Goal: Task Accomplishment & Management: Use online tool/utility

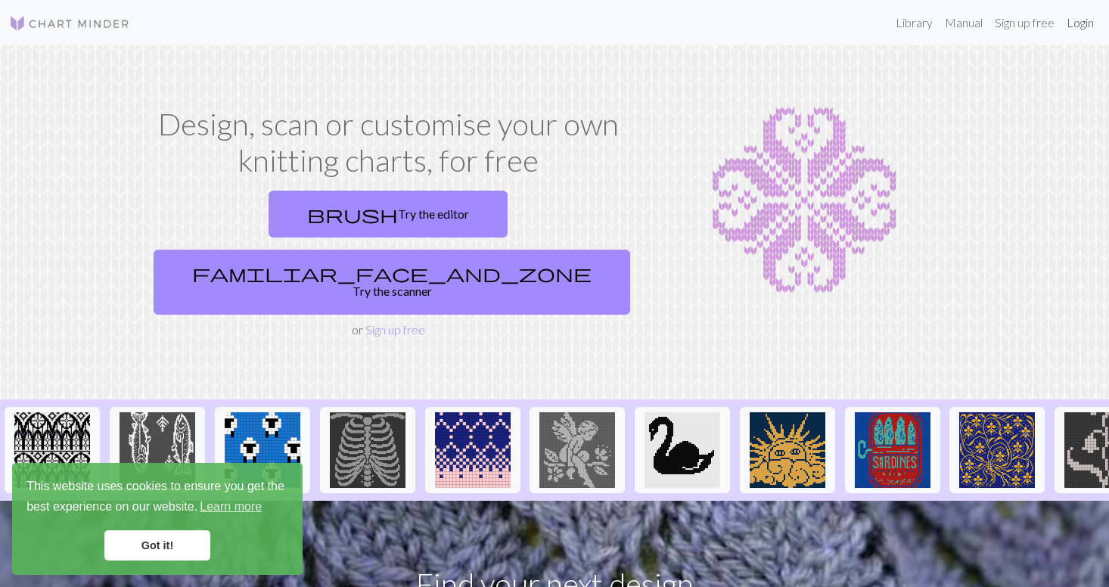
click at [1082, 25] on link "Login" at bounding box center [1079, 23] width 39 height 30
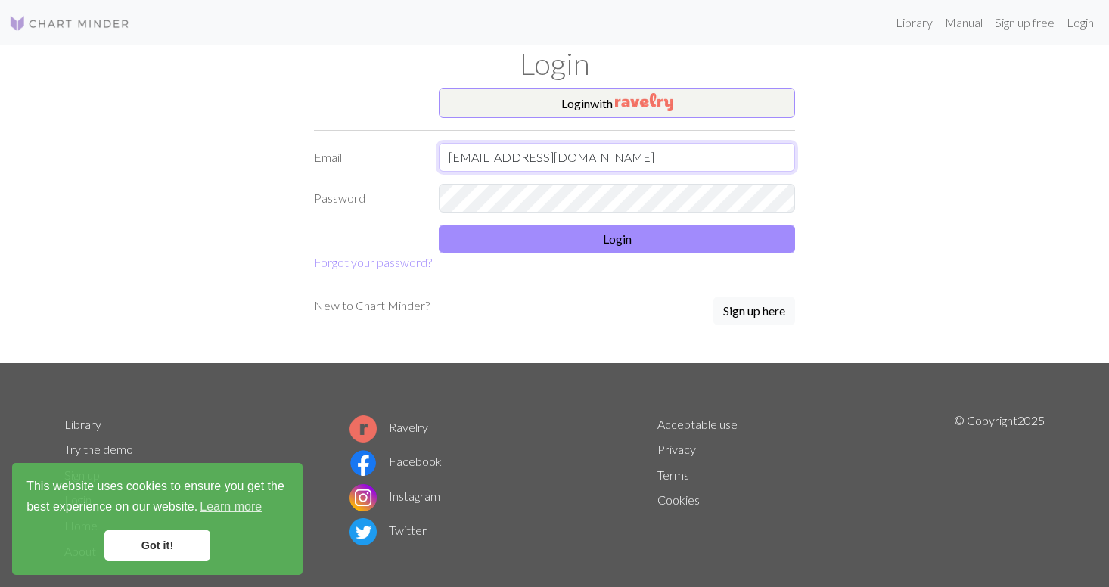
type input "vickymoham@gmail.com"
click at [681, 243] on button "Login" at bounding box center [617, 239] width 356 height 29
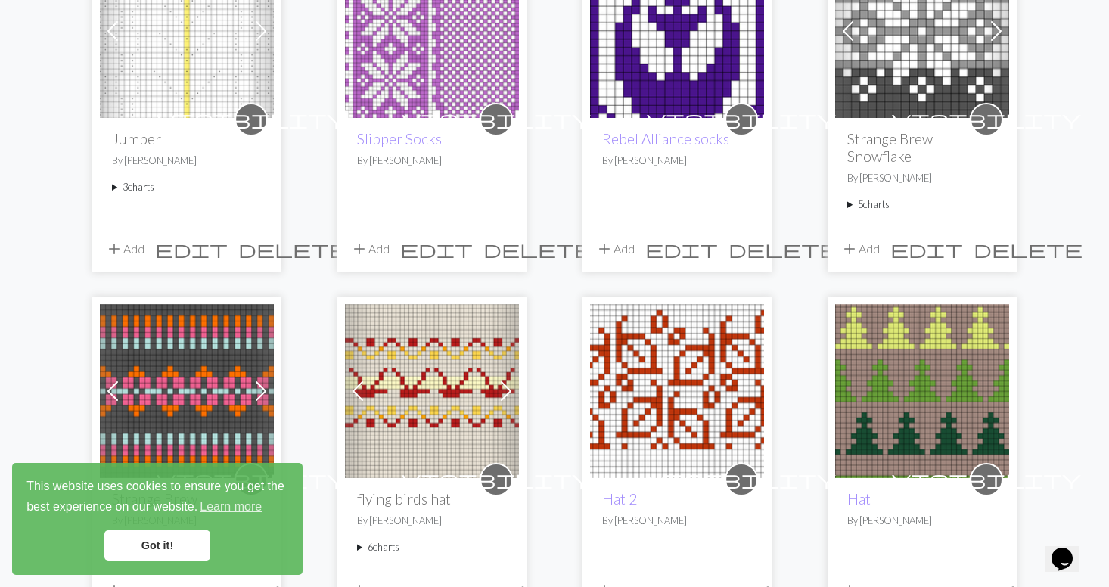
scroll to position [129, 0]
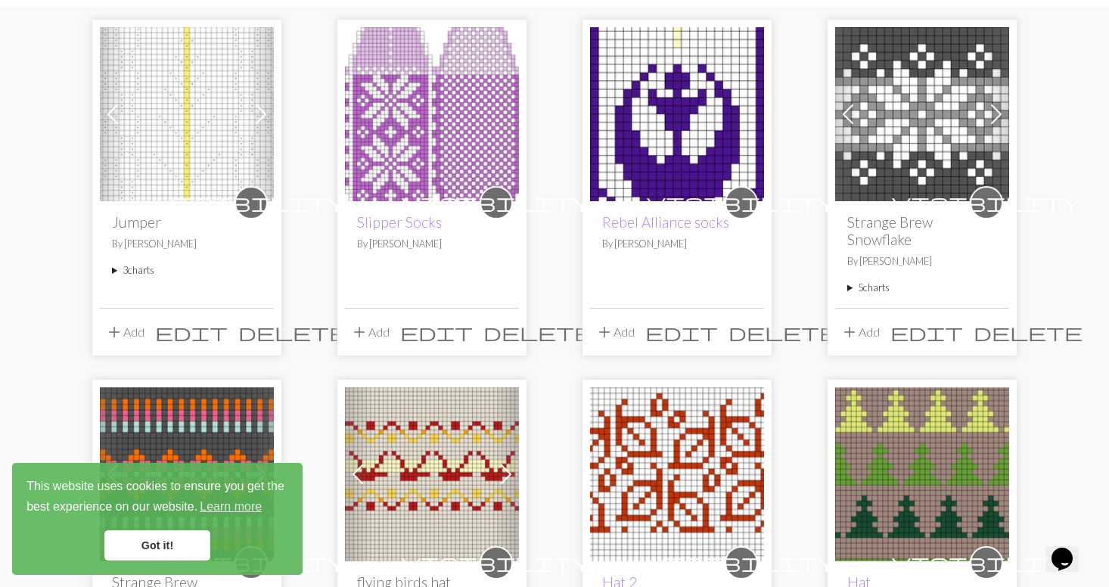
click at [129, 537] on link "Got it!" at bounding box center [157, 545] width 106 height 30
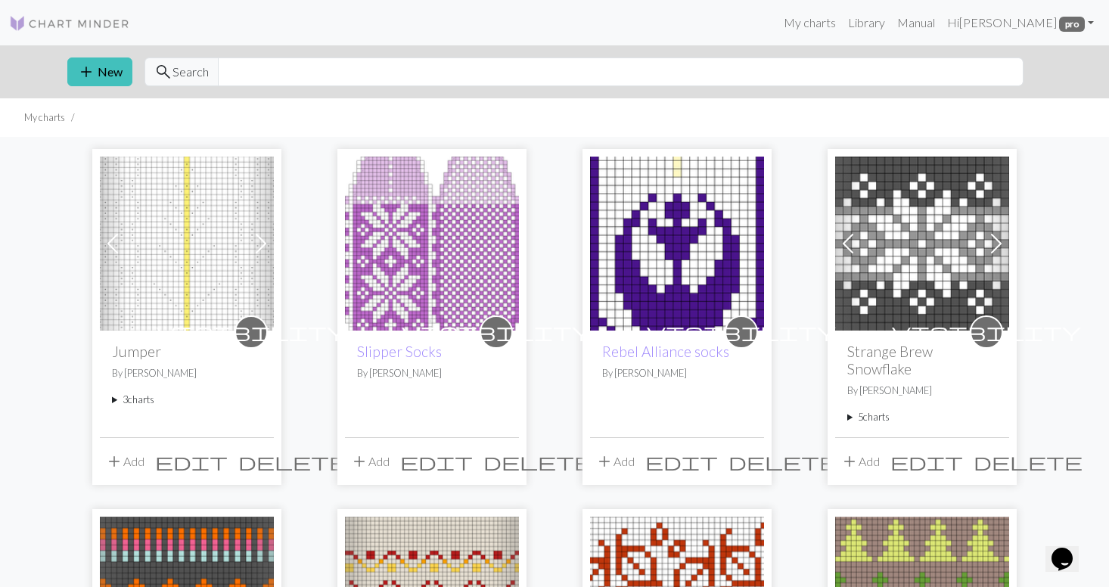
scroll to position [0, 0]
click at [121, 71] on button "add New" at bounding box center [99, 71] width 65 height 29
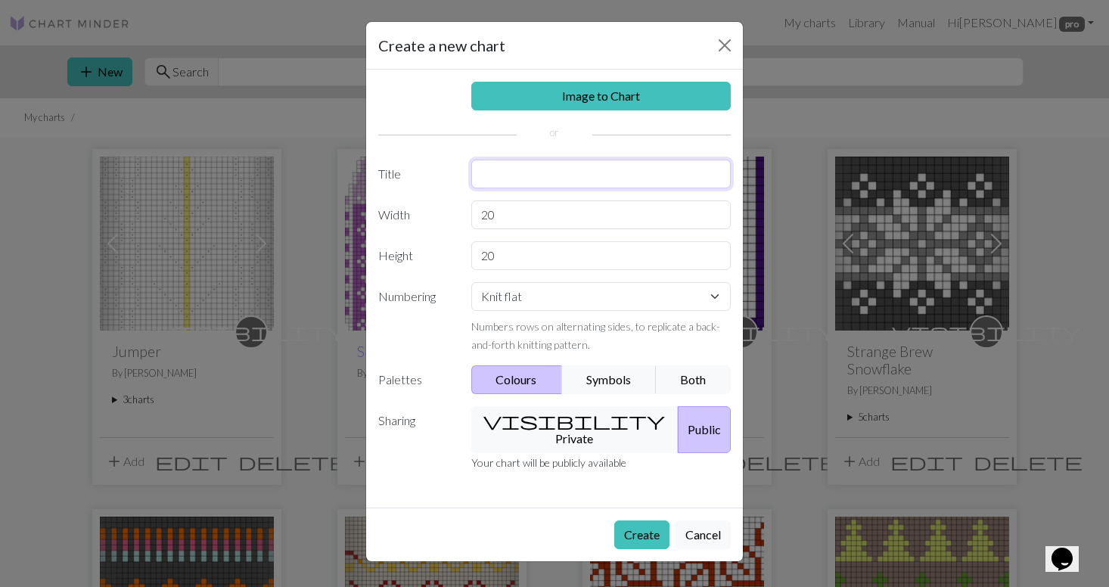
click at [492, 172] on input "text" at bounding box center [601, 174] width 260 height 29
type input "Jumper 2025"
select select "round"
click at [578, 424] on button "visibility Private" at bounding box center [575, 429] width 208 height 47
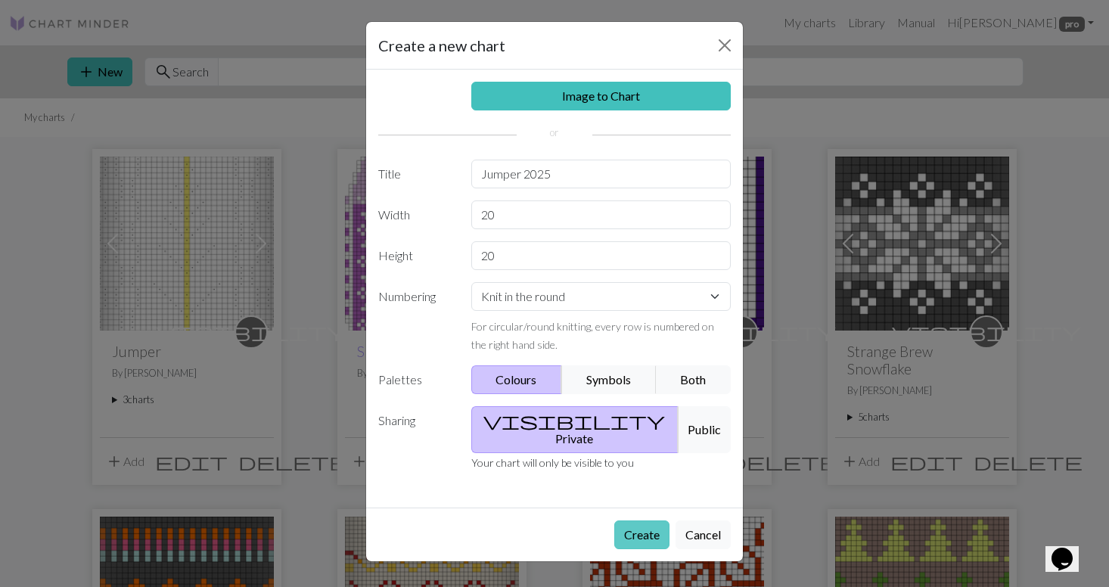
click at [647, 520] on button "Create" at bounding box center [641, 534] width 55 height 29
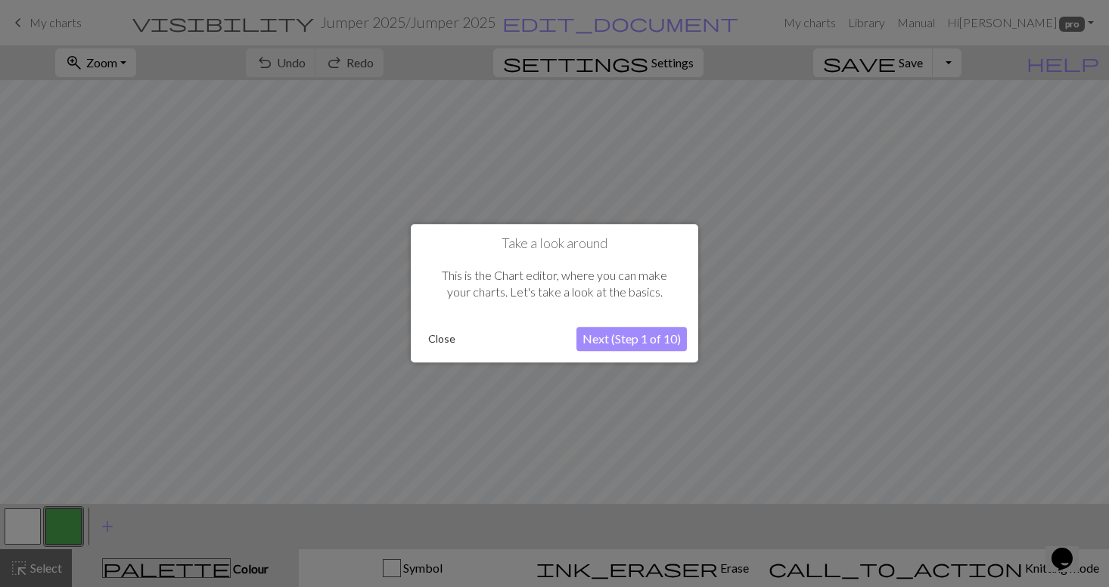
click at [444, 339] on button "Close" at bounding box center [441, 339] width 39 height 23
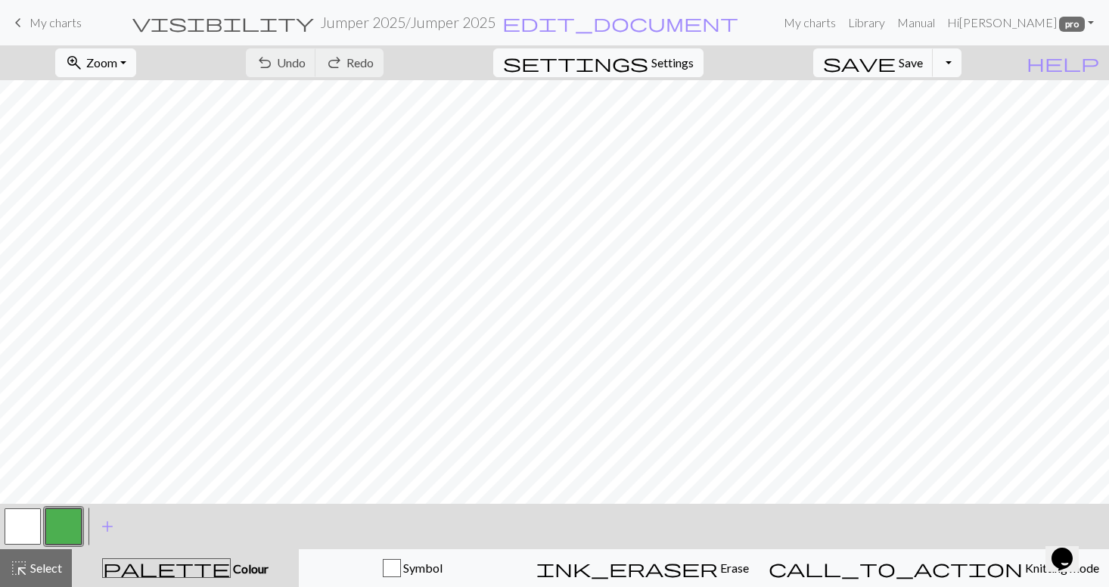
click at [62, 530] on button "button" at bounding box center [63, 526] width 36 height 36
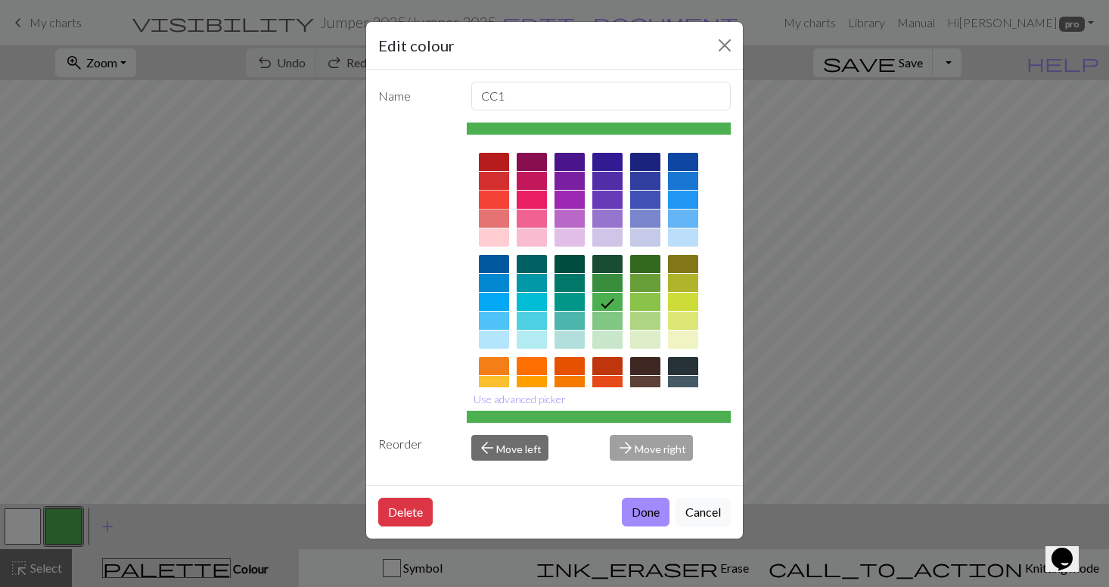
click at [491, 195] on div at bounding box center [494, 200] width 30 height 18
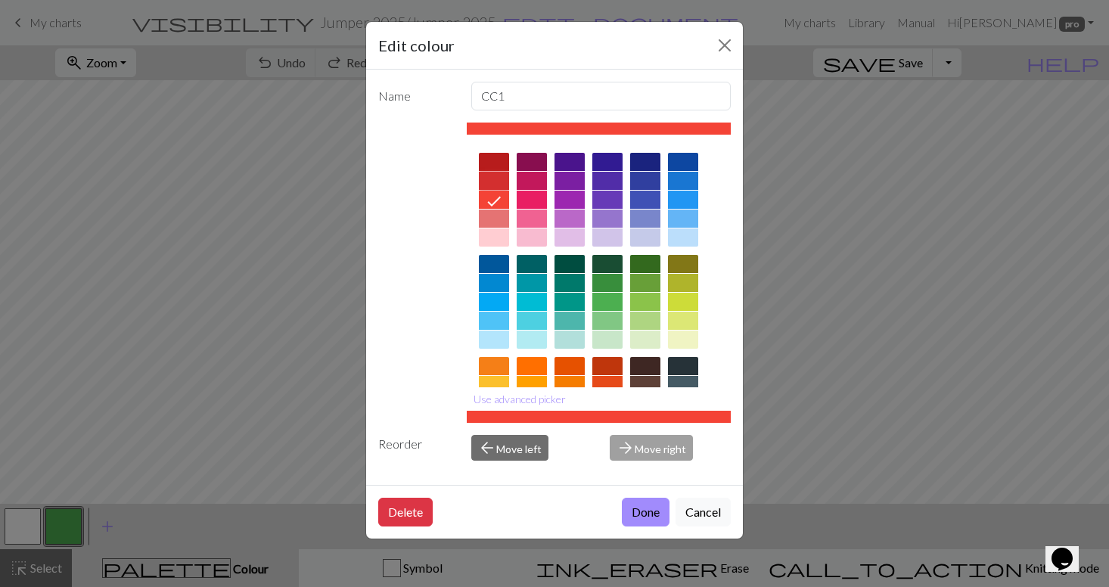
click at [488, 180] on div at bounding box center [494, 181] width 30 height 18
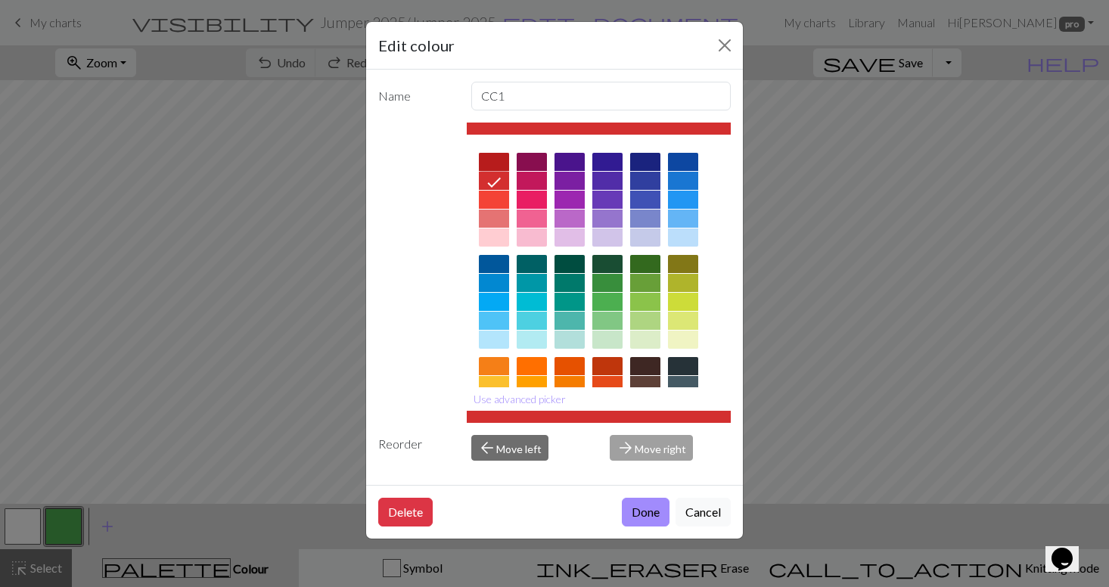
click at [493, 161] on div at bounding box center [494, 162] width 30 height 18
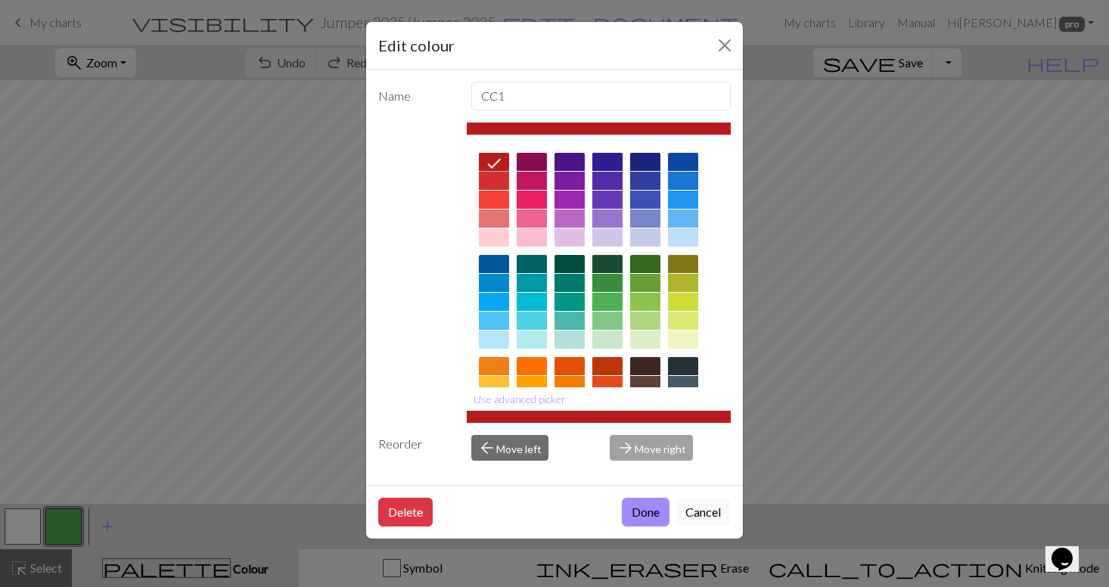
click at [493, 198] on div at bounding box center [494, 200] width 30 height 18
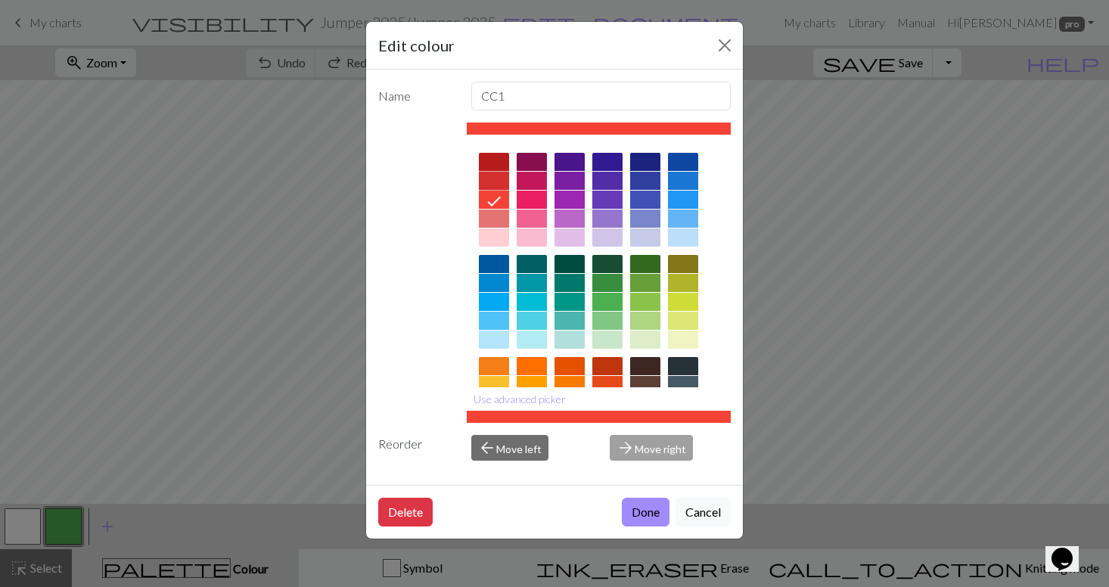
click at [493, 182] on div at bounding box center [494, 181] width 30 height 18
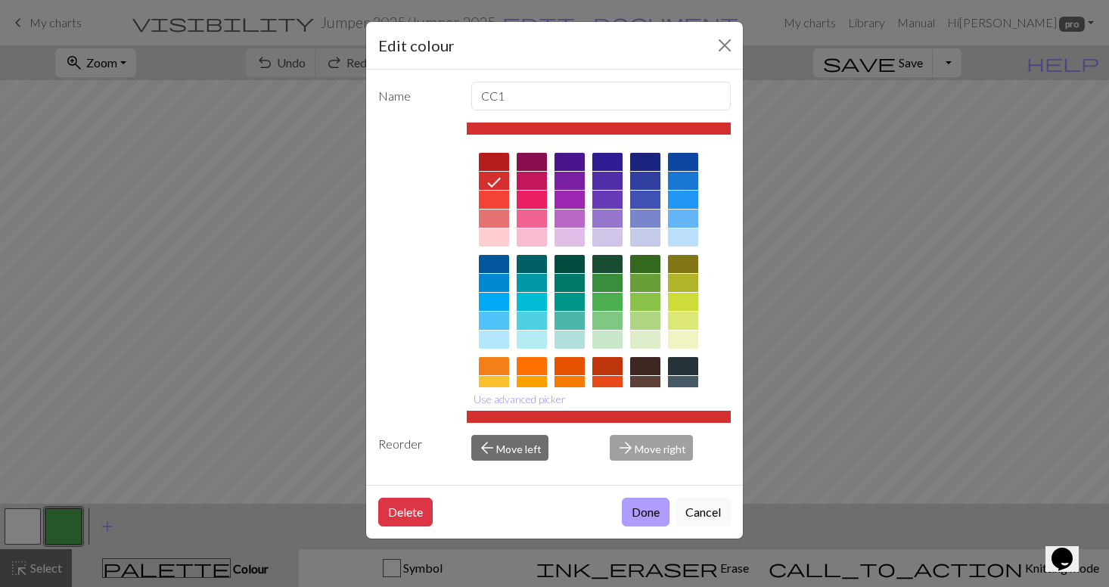
click at [641, 510] on button "Done" at bounding box center [646, 512] width 48 height 29
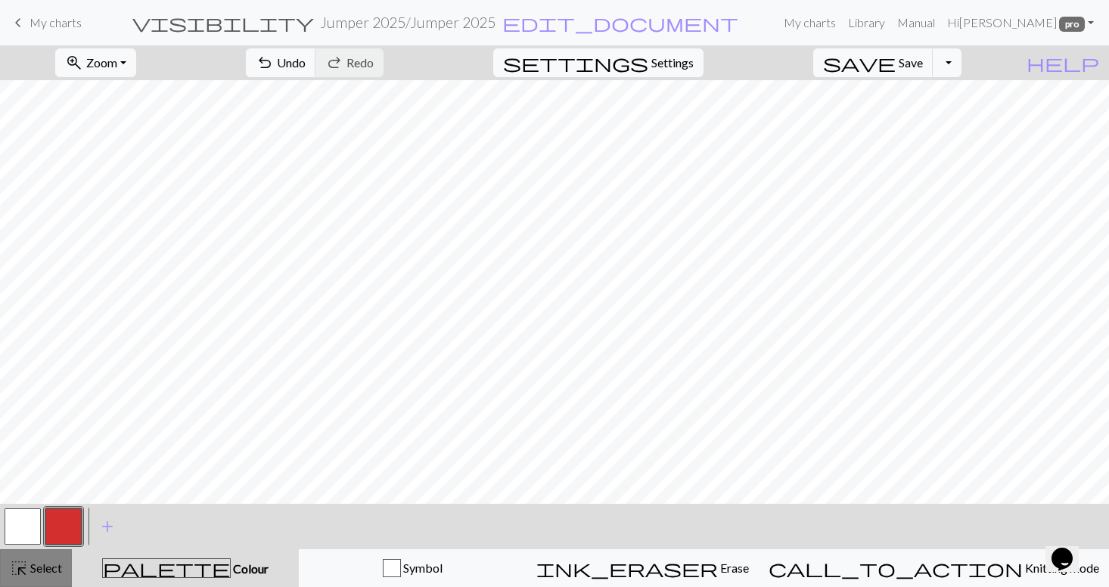
click at [55, 564] on span "Select" at bounding box center [45, 567] width 34 height 14
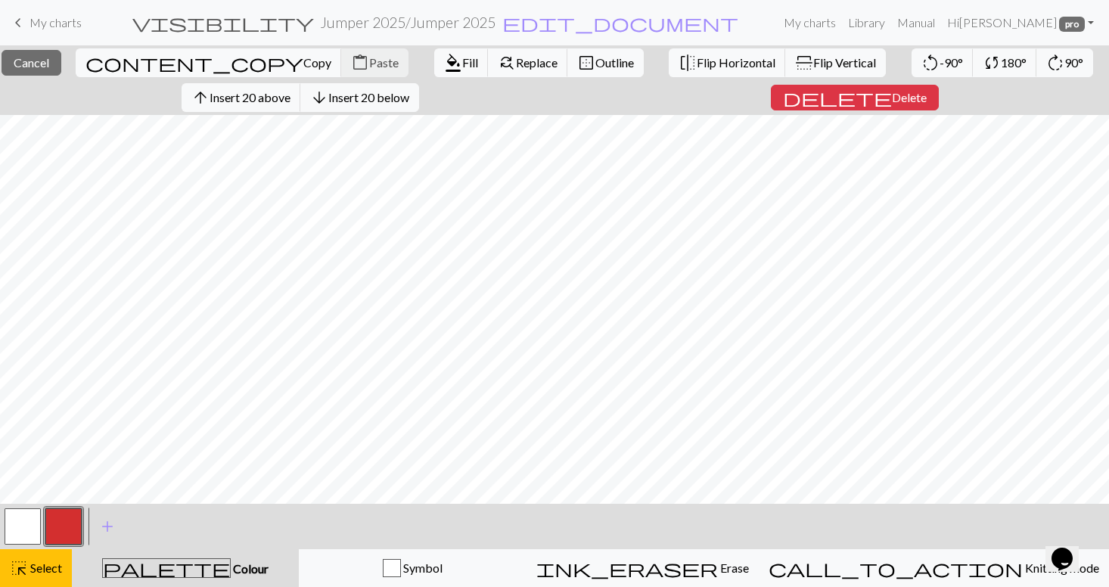
click at [70, 522] on button "button" at bounding box center [63, 526] width 36 height 36
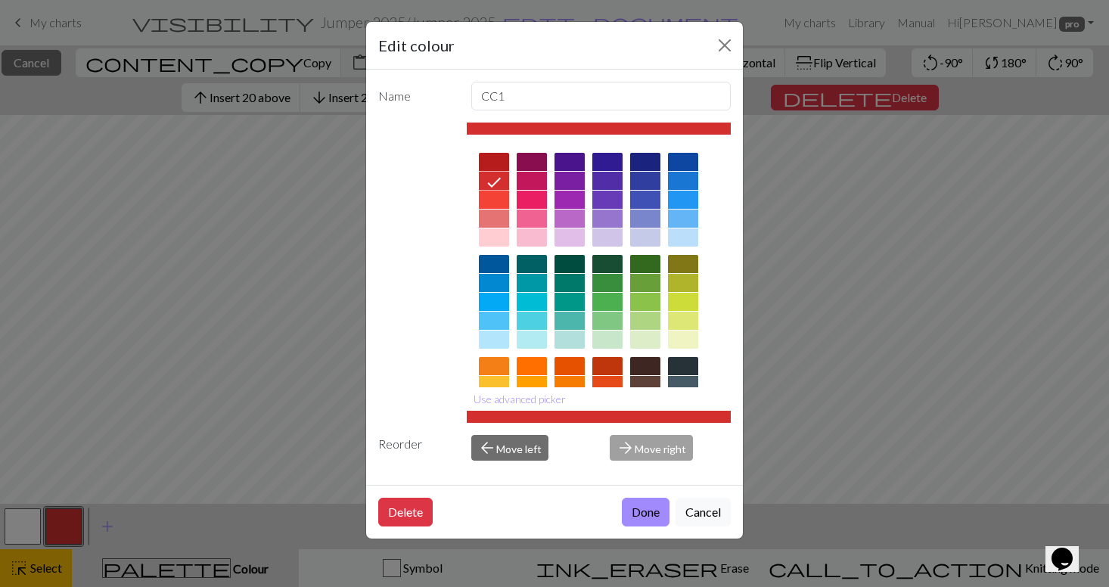
click at [495, 181] on icon at bounding box center [494, 182] width 18 height 18
click at [641, 513] on button "Done" at bounding box center [646, 512] width 48 height 29
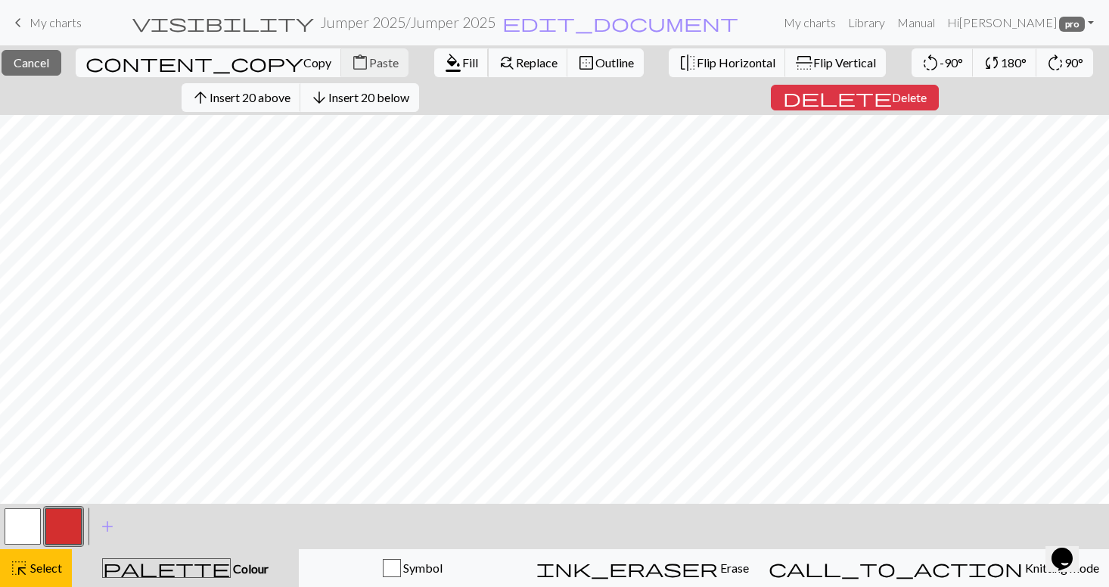
click at [462, 63] on span "Fill" at bounding box center [470, 62] width 16 height 14
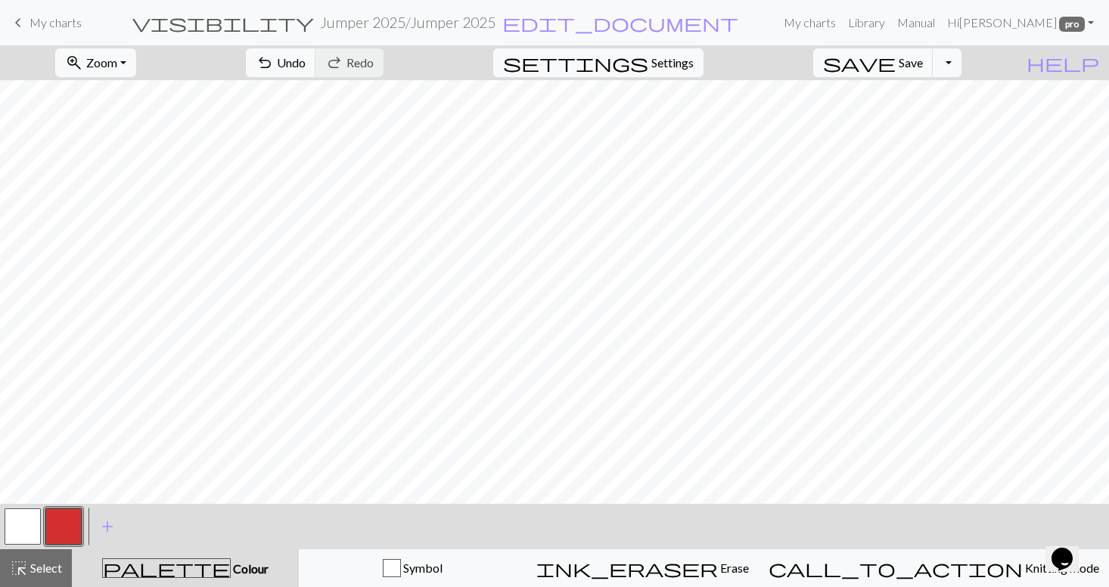
click at [15, 529] on button "button" at bounding box center [23, 526] width 36 height 36
click at [67, 519] on button "button" at bounding box center [63, 526] width 36 height 36
click at [23, 528] on button "button" at bounding box center [23, 526] width 36 height 36
click at [306, 69] on span "Undo" at bounding box center [291, 62] width 29 height 14
click at [921, 64] on button "save Save Save" at bounding box center [873, 62] width 120 height 29
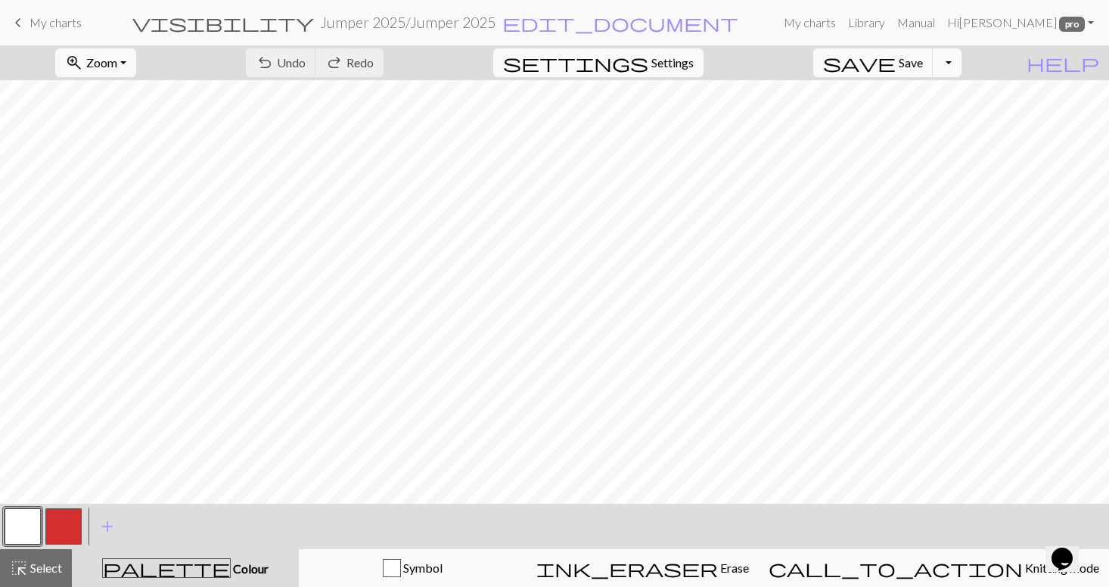
click at [961, 60] on button "Toggle Dropdown" at bounding box center [946, 62] width 29 height 29
click at [693, 67] on span "Settings" at bounding box center [672, 63] width 42 height 18
select select "aran"
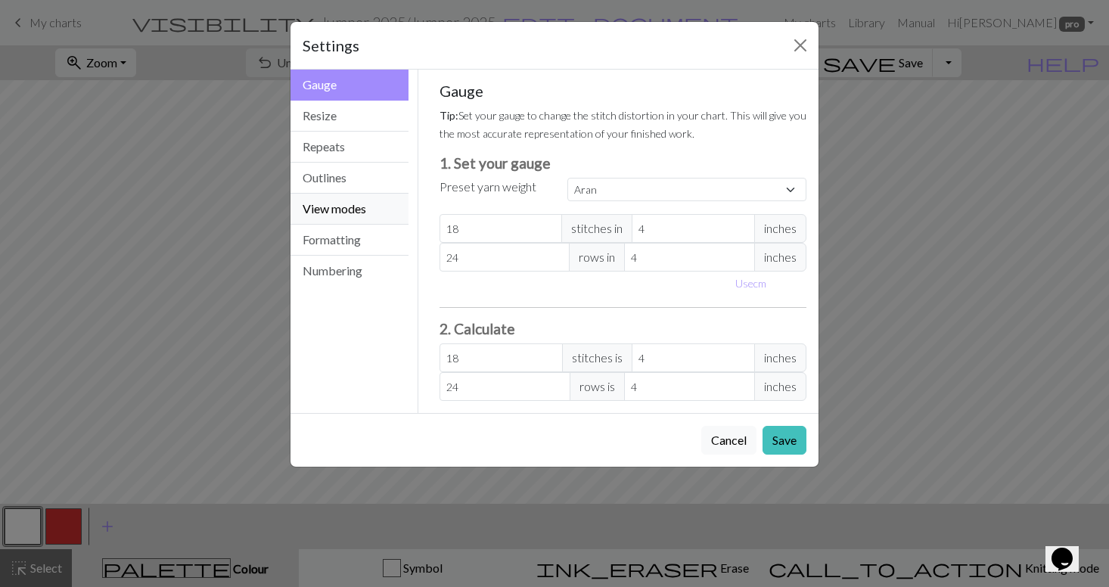
click at [339, 203] on button "View modes" at bounding box center [349, 209] width 118 height 31
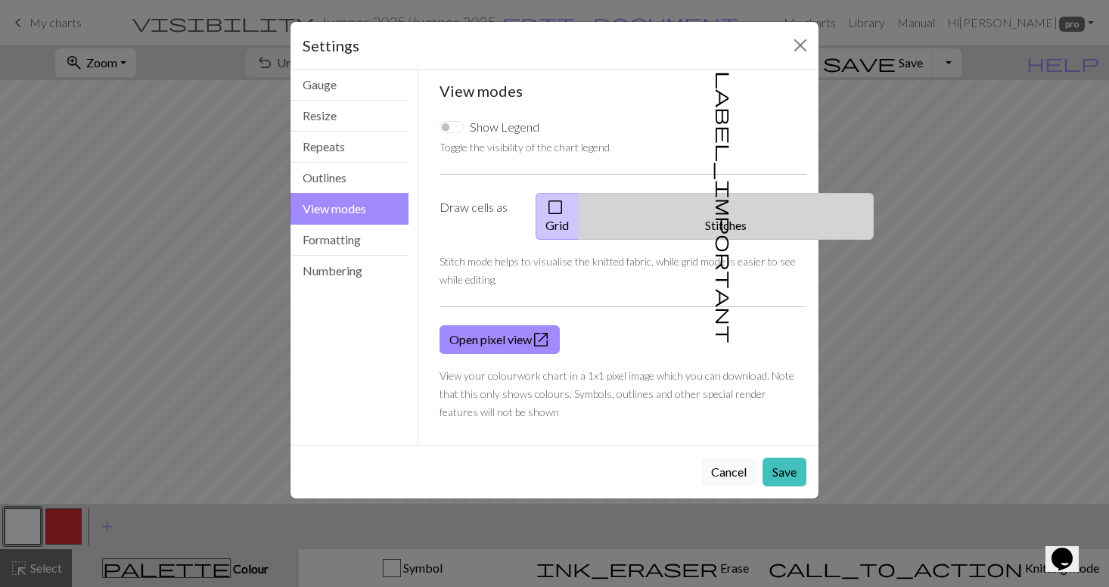
click at [733, 203] on button "label_important Stitches" at bounding box center [725, 216] width 295 height 47
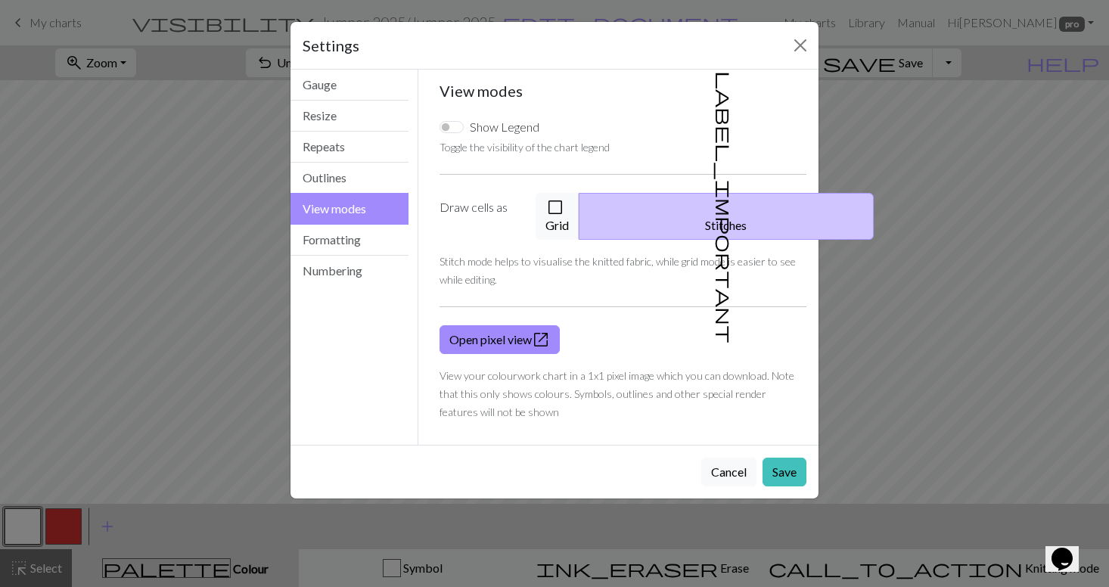
click at [459, 131] on input "Show Legend" at bounding box center [451, 127] width 24 height 12
checkbox input "true"
click at [786, 458] on button "Save" at bounding box center [784, 472] width 44 height 29
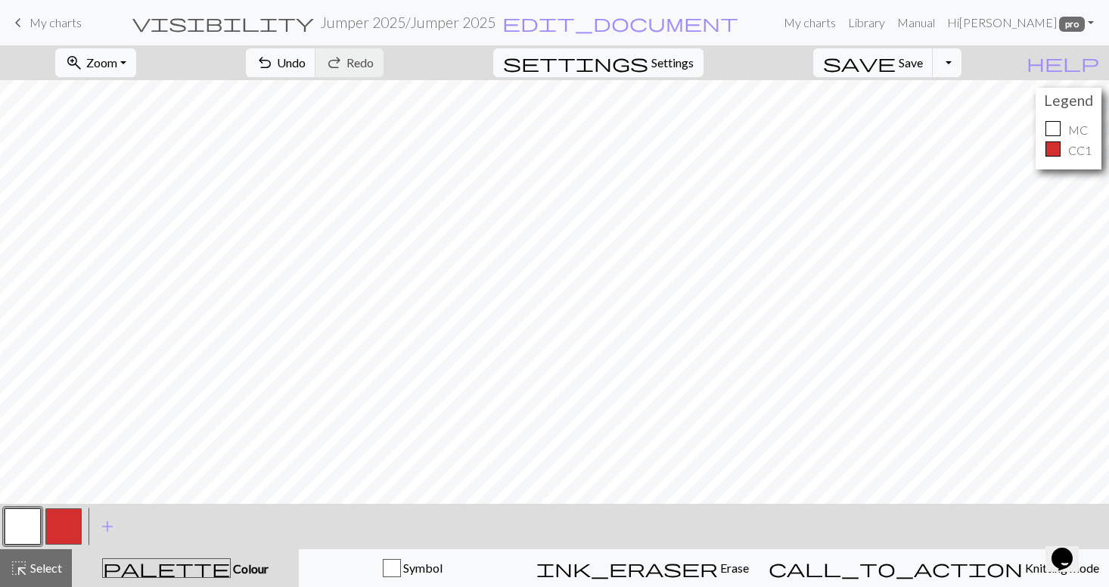
click at [136, 57] on button "zoom_in Zoom Zoom" at bounding box center [95, 62] width 81 height 29
click at [132, 181] on button "50%" at bounding box center [115, 181] width 119 height 24
click at [136, 56] on button "zoom_in Zoom Zoom" at bounding box center [95, 62] width 81 height 29
click at [142, 198] on button "100%" at bounding box center [115, 206] width 119 height 24
click at [136, 62] on button "zoom_in Zoom Zoom" at bounding box center [95, 62] width 81 height 29
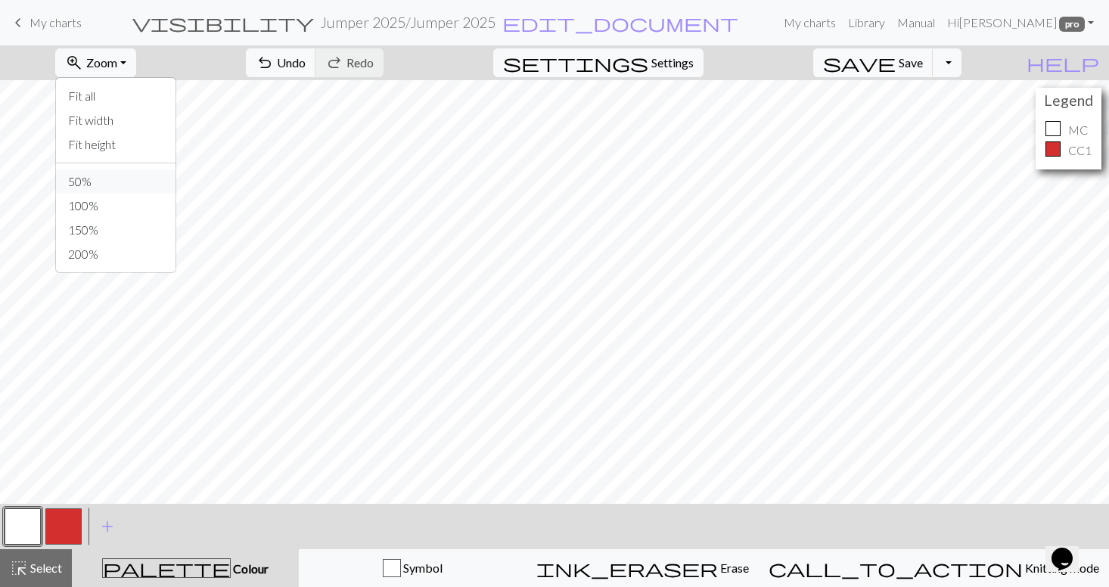
click at [142, 185] on button "50%" at bounding box center [115, 181] width 119 height 24
click at [136, 67] on button "zoom_in Zoom Zoom" at bounding box center [95, 62] width 81 height 29
click at [145, 204] on button "100%" at bounding box center [115, 206] width 119 height 24
click at [117, 57] on span "Zoom" at bounding box center [101, 62] width 31 height 14
click at [132, 210] on button "100%" at bounding box center [115, 206] width 119 height 24
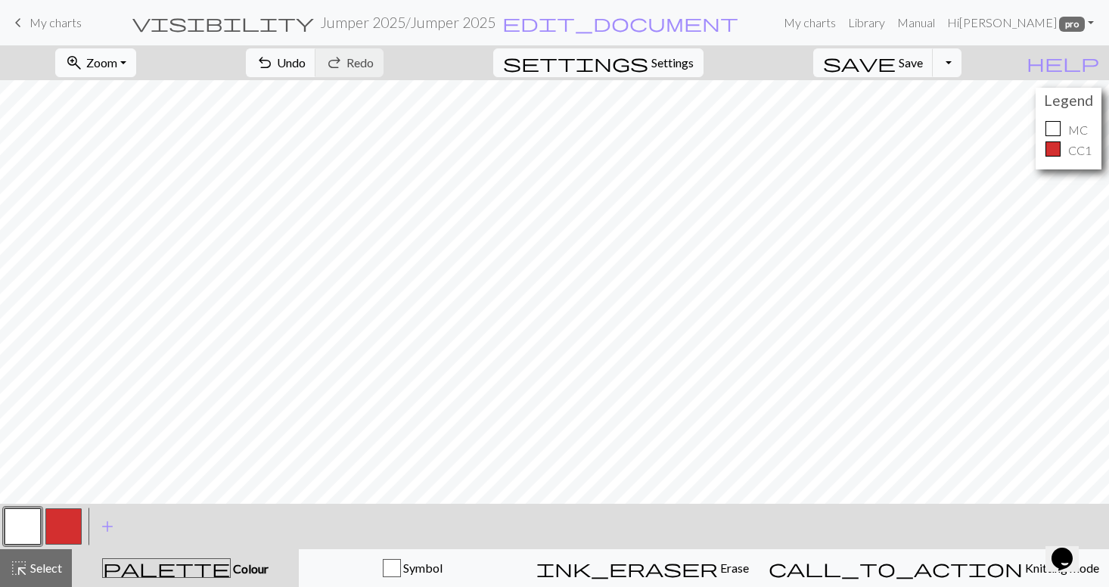
click at [117, 63] on span "Zoom" at bounding box center [101, 62] width 31 height 14
click at [129, 181] on button "50%" at bounding box center [115, 181] width 119 height 24
click at [136, 67] on button "zoom_in Zoom Zoom" at bounding box center [95, 62] width 81 height 29
click at [140, 206] on button "100%" at bounding box center [115, 206] width 119 height 24
click at [1088, 61] on span "help" at bounding box center [1062, 62] width 73 height 21
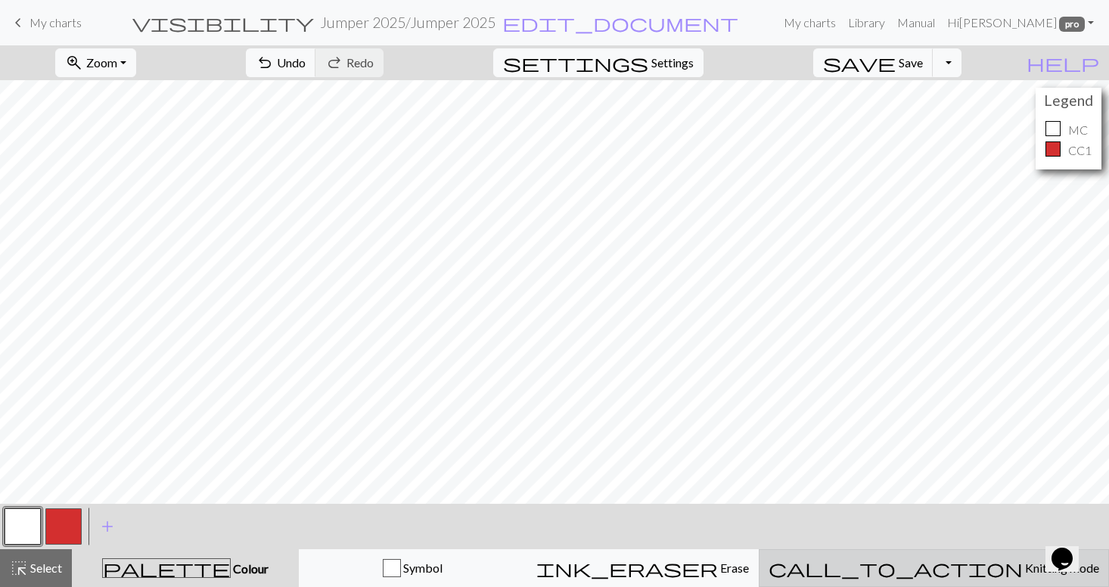
click at [1022, 568] on span "Knitting mode" at bounding box center [1060, 567] width 76 height 14
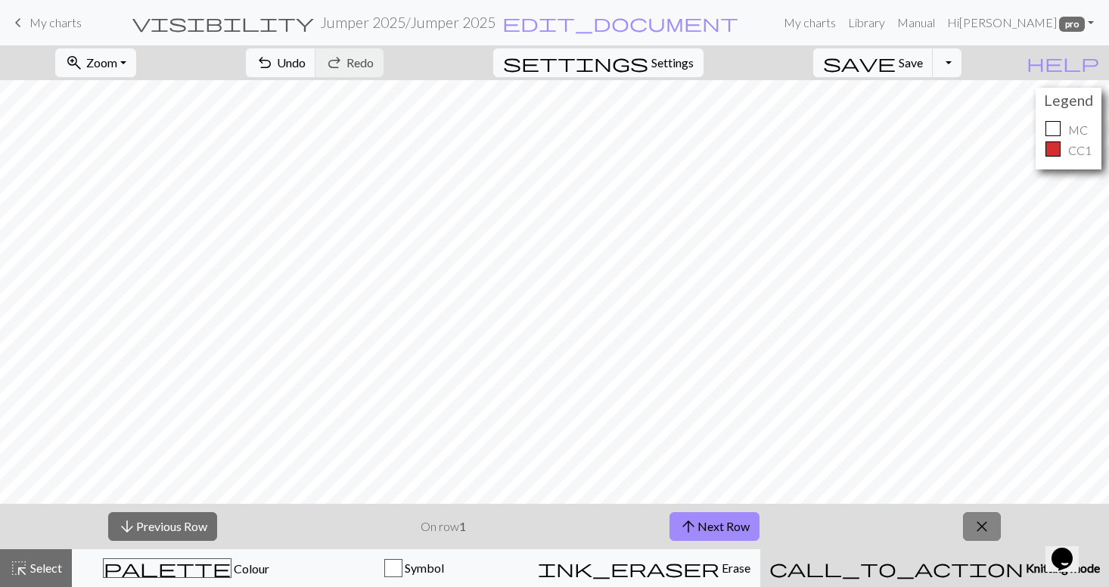
click at [989, 526] on span "close" at bounding box center [981, 526] width 18 height 21
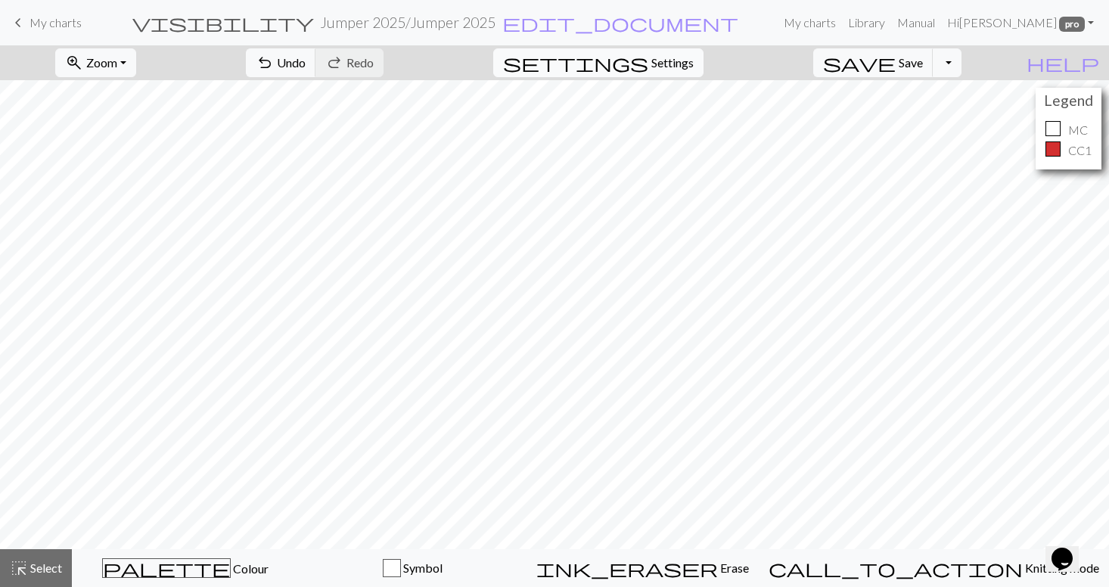
click at [678, 63] on span "Settings" at bounding box center [672, 63] width 42 height 18
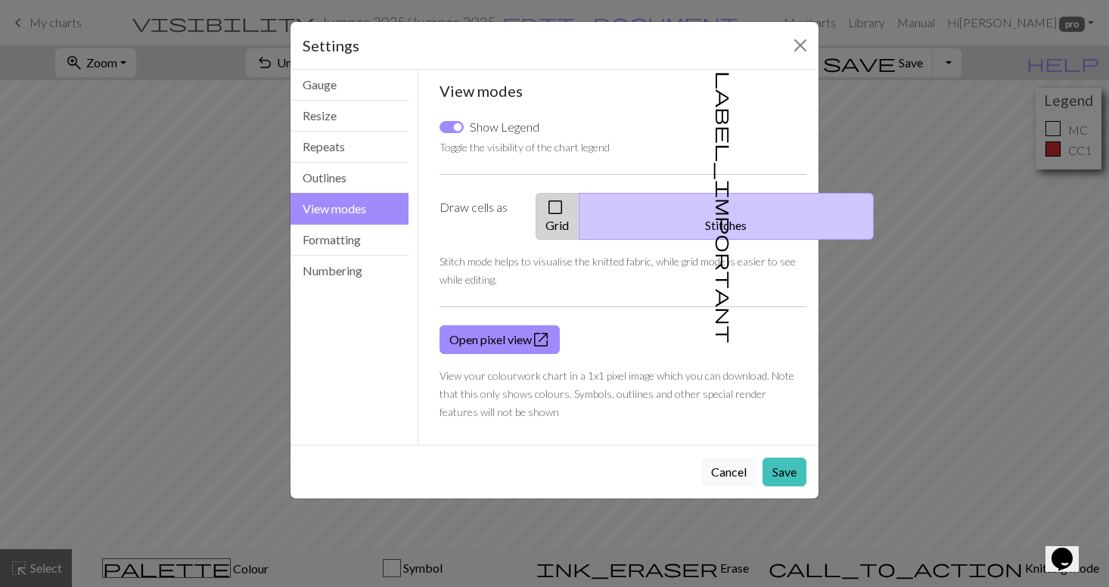
click at [564, 206] on span "check_box_outline_blank" at bounding box center [555, 207] width 18 height 21
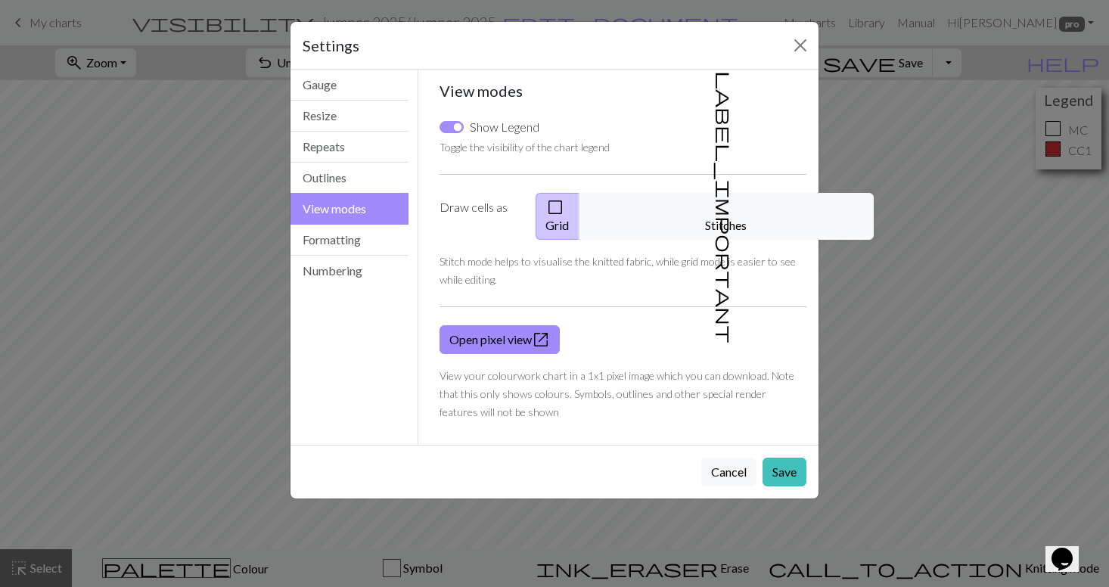
click at [450, 125] on input "Show Legend" at bounding box center [451, 127] width 24 height 12
checkbox input "false"
click at [363, 149] on button "Repeats" at bounding box center [349, 147] width 118 height 31
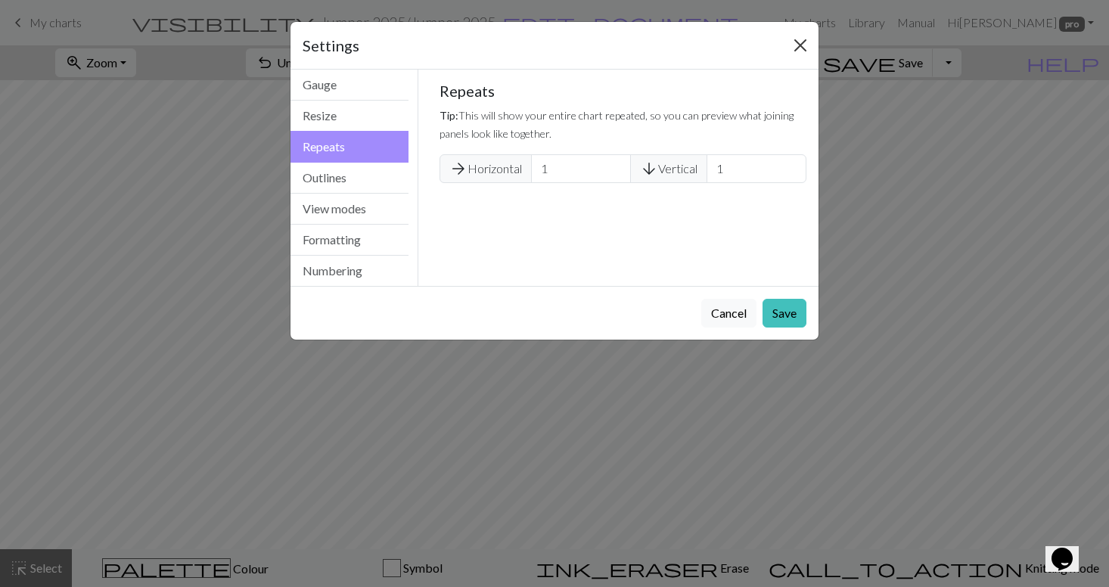
click at [802, 44] on button "Close" at bounding box center [800, 45] width 24 height 24
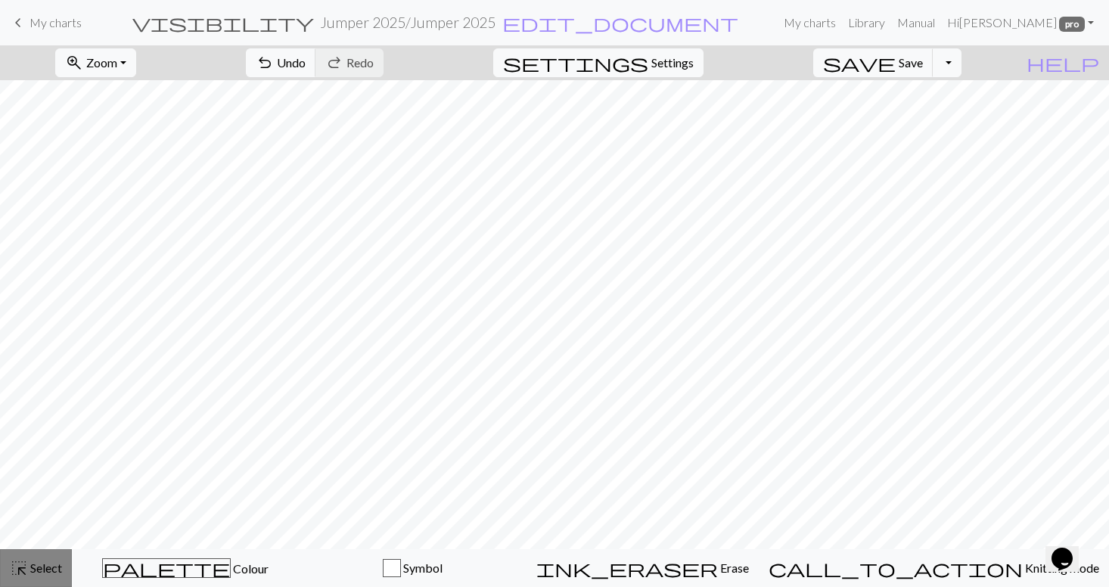
click at [46, 570] on span "Select" at bounding box center [45, 567] width 34 height 14
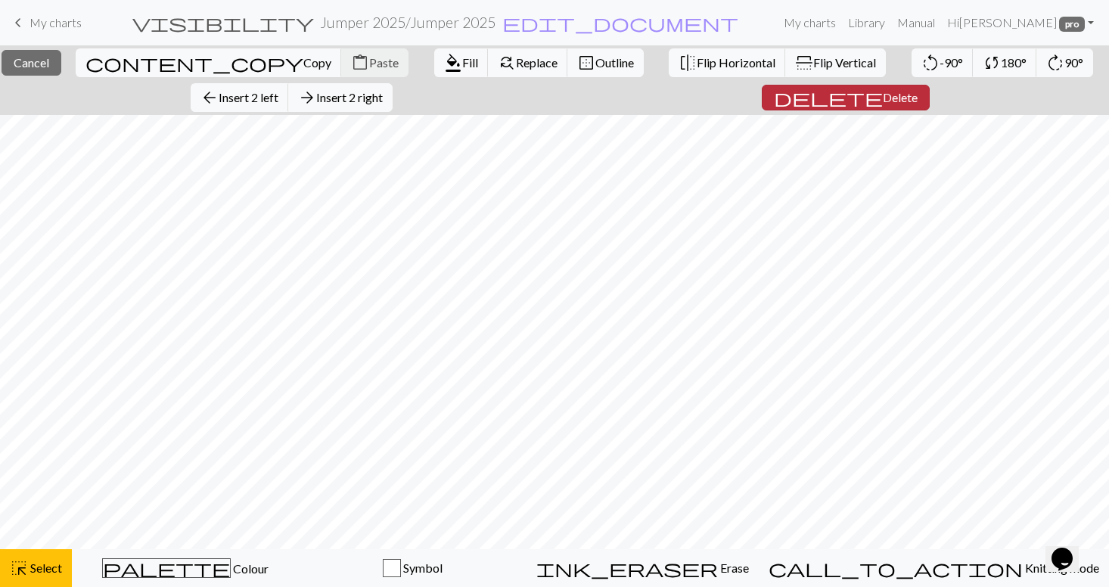
click at [882, 95] on span "Delete" at bounding box center [899, 97] width 35 height 14
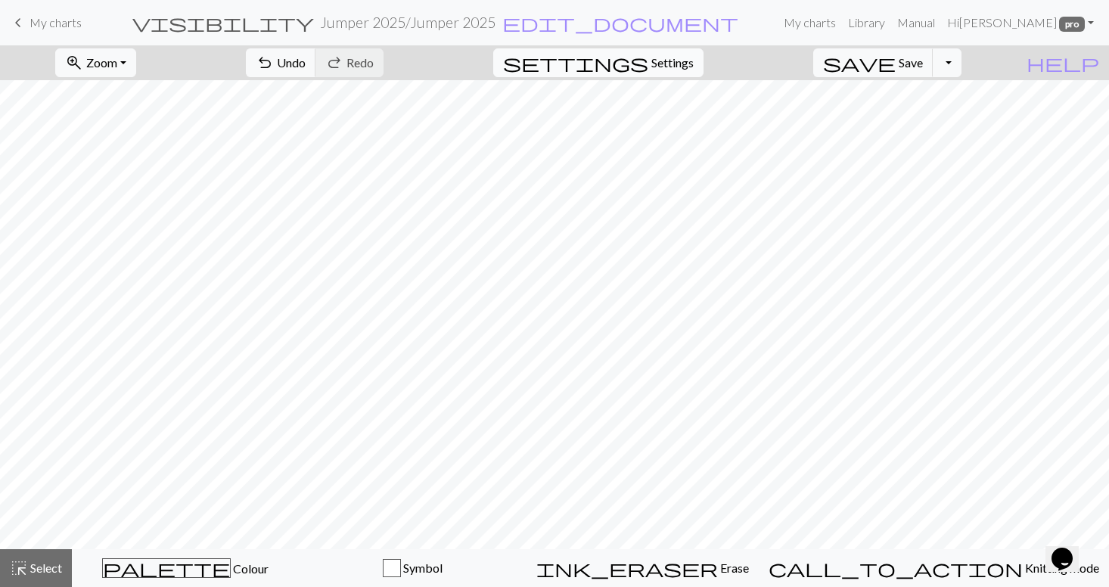
click at [689, 64] on span "Settings" at bounding box center [672, 63] width 42 height 18
select select "aran"
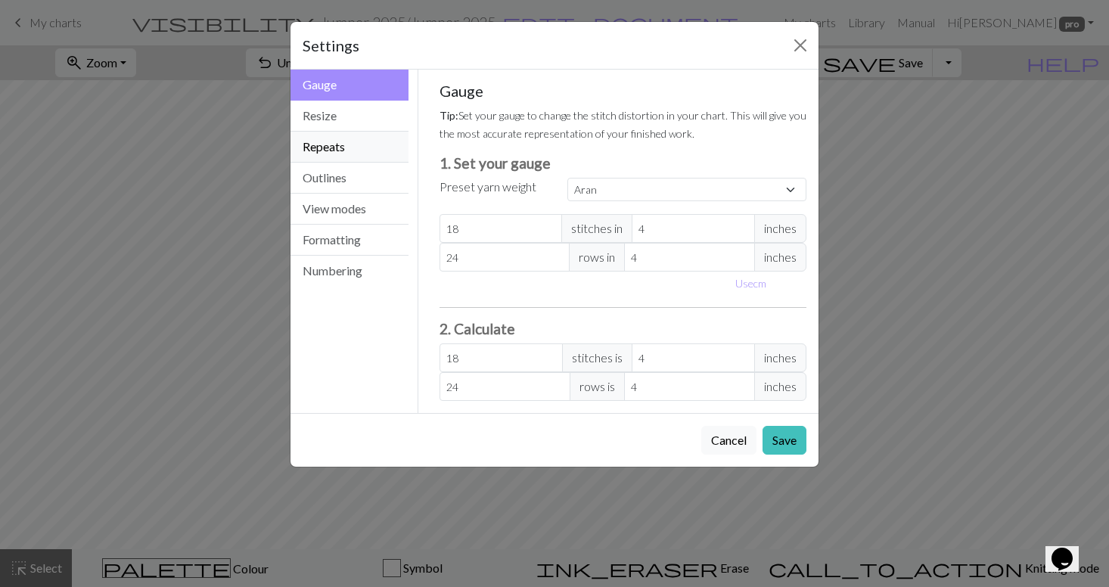
click at [368, 147] on button "Repeats" at bounding box center [349, 147] width 118 height 31
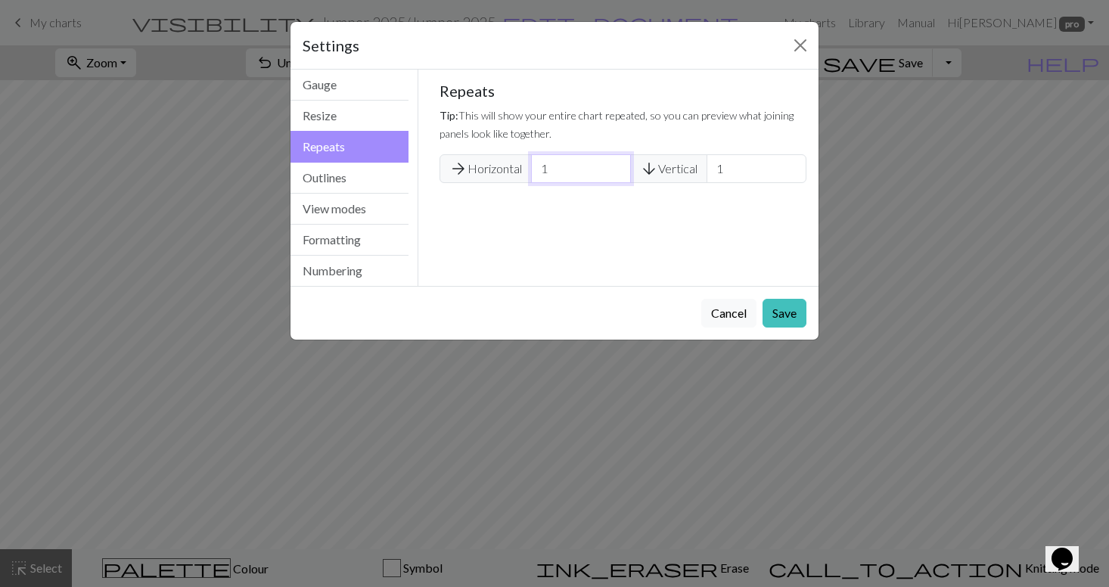
type input "2"
click at [615, 167] on input "2" at bounding box center [581, 168] width 100 height 29
click at [778, 310] on button "Save" at bounding box center [784, 313] width 44 height 29
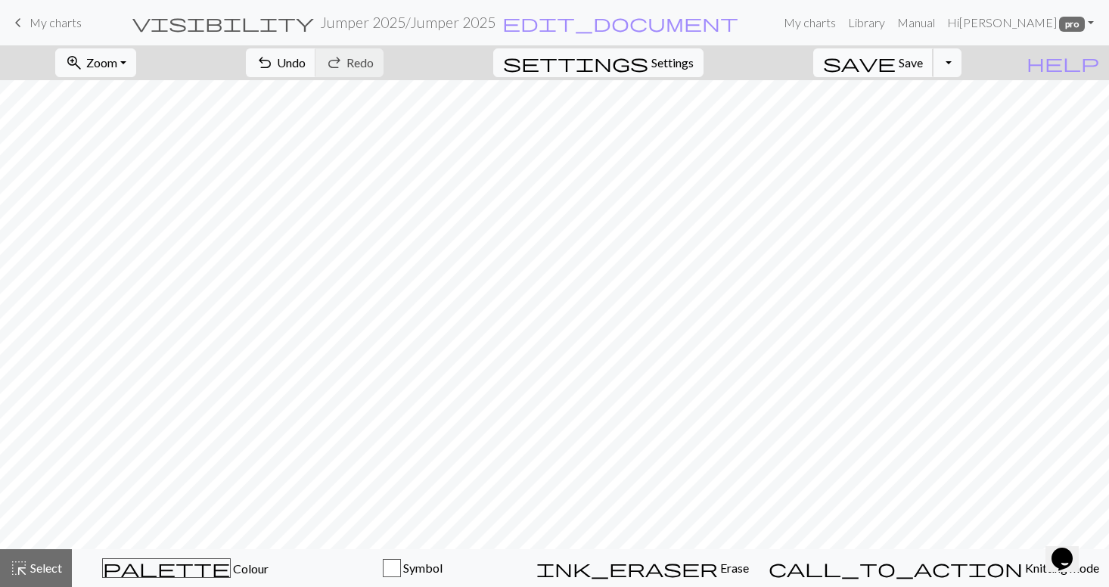
click at [923, 61] on span "Save" at bounding box center [910, 62] width 24 height 14
click at [136, 63] on button "zoom_in Zoom Zoom" at bounding box center [95, 62] width 81 height 29
click at [136, 185] on button "50%" at bounding box center [115, 181] width 119 height 24
click at [136, 64] on button "zoom_in Zoom Zoom" at bounding box center [95, 62] width 81 height 29
click at [143, 204] on button "100%" at bounding box center [115, 206] width 119 height 24
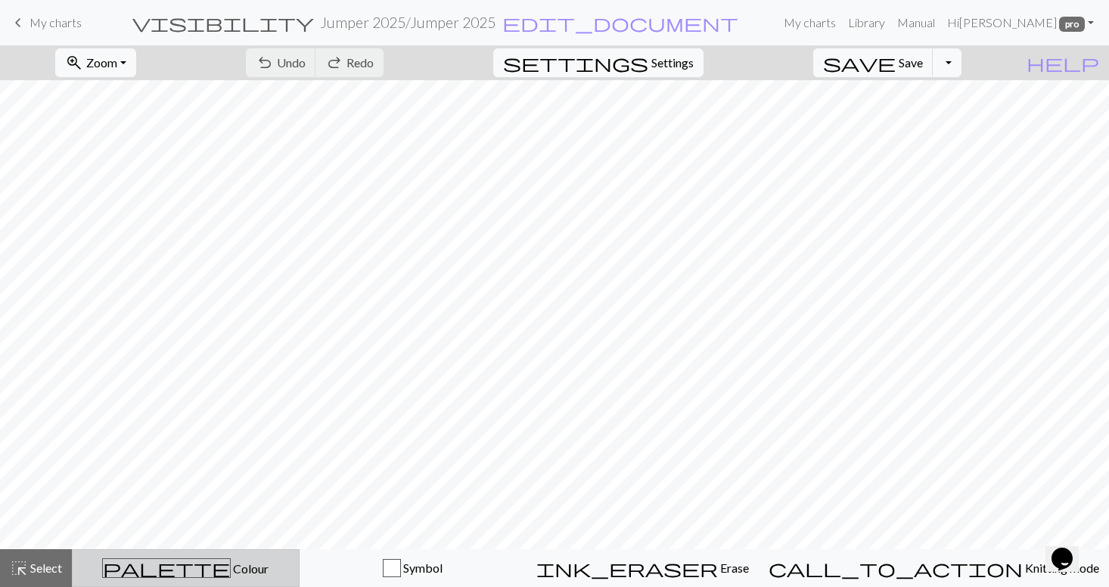
click at [138, 569] on div "palette Colour Colour" at bounding box center [186, 568] width 208 height 20
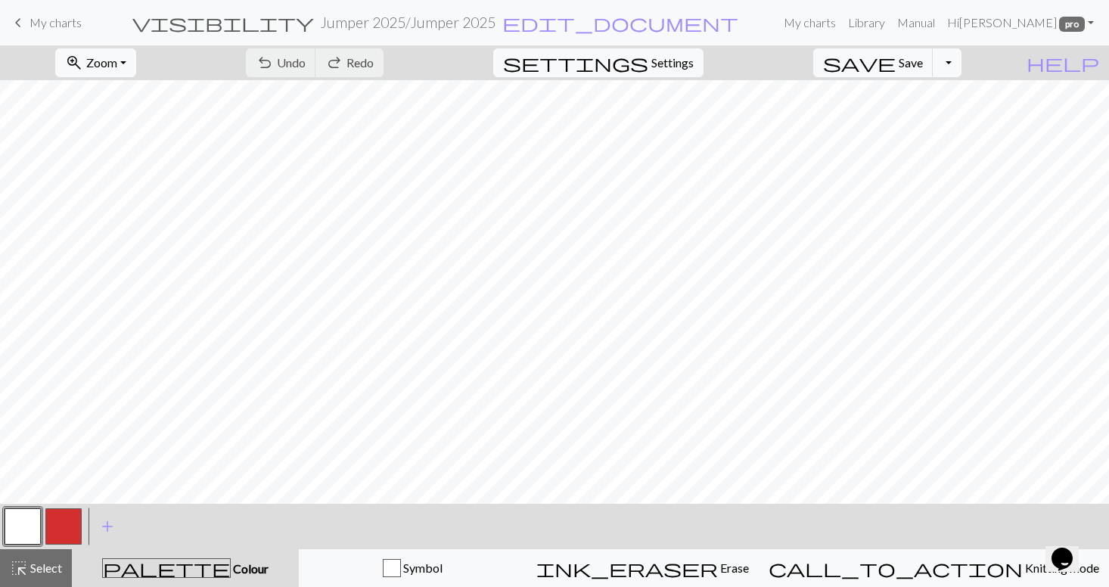
click at [67, 528] on button "button" at bounding box center [63, 526] width 36 height 36
click at [76, 524] on button "button" at bounding box center [63, 526] width 36 height 36
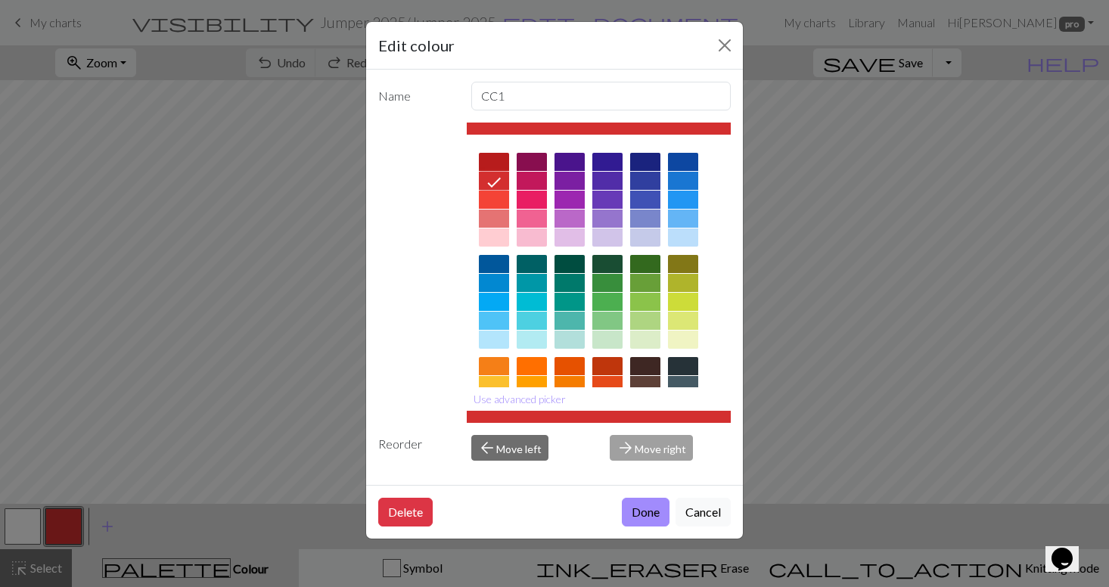
click at [499, 178] on icon at bounding box center [494, 183] width 14 height 10
click at [652, 513] on button "Done" at bounding box center [646, 512] width 48 height 29
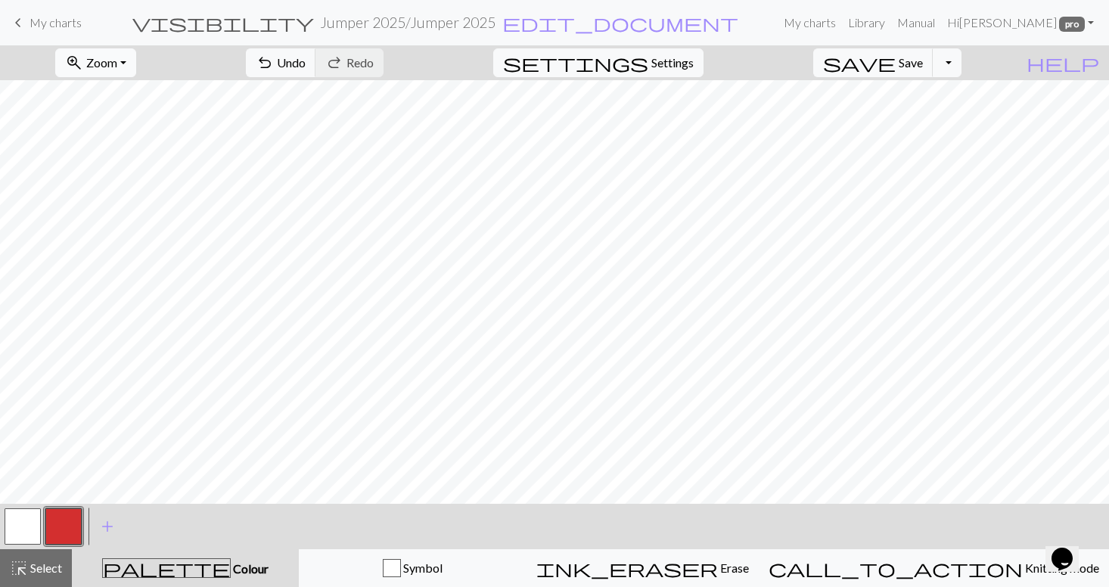
click at [117, 65] on span "Zoom" at bounding box center [101, 62] width 31 height 14
click at [123, 181] on button "50%" at bounding box center [115, 181] width 119 height 24
click at [136, 70] on button "zoom_in Zoom Zoom" at bounding box center [95, 62] width 81 height 29
click at [129, 202] on button "100%" at bounding box center [115, 206] width 119 height 24
click at [29, 523] on button "button" at bounding box center [23, 526] width 36 height 36
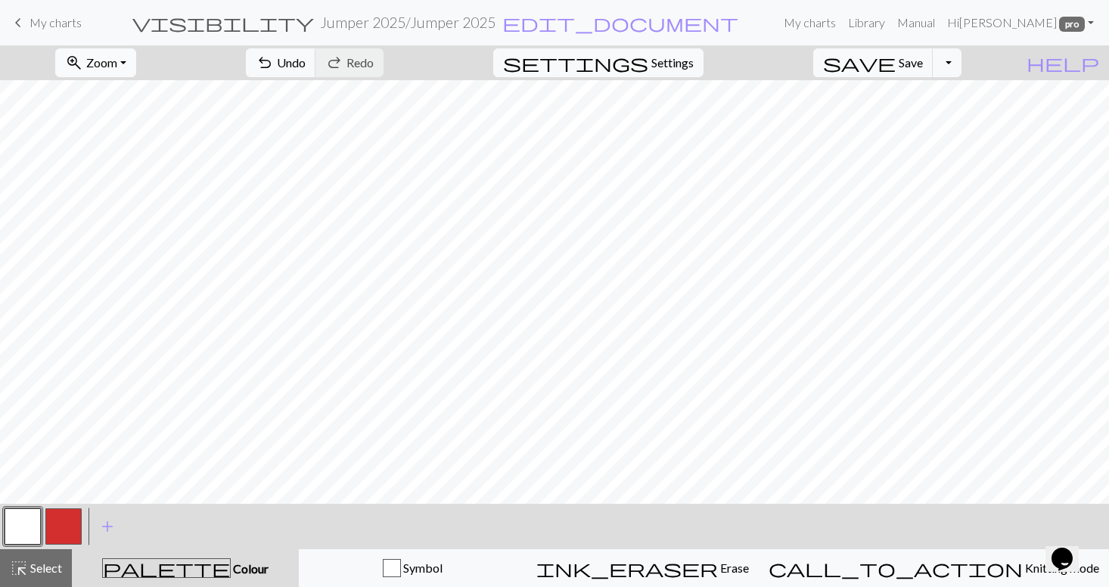
click at [117, 61] on span "Zoom" at bounding box center [101, 62] width 31 height 14
click at [129, 178] on button "50%" at bounding box center [115, 181] width 119 height 24
click at [136, 60] on button "zoom_in Zoom Zoom" at bounding box center [95, 62] width 81 height 29
click at [146, 206] on button "100%" at bounding box center [115, 206] width 119 height 24
click at [693, 67] on span "Settings" at bounding box center [672, 63] width 42 height 18
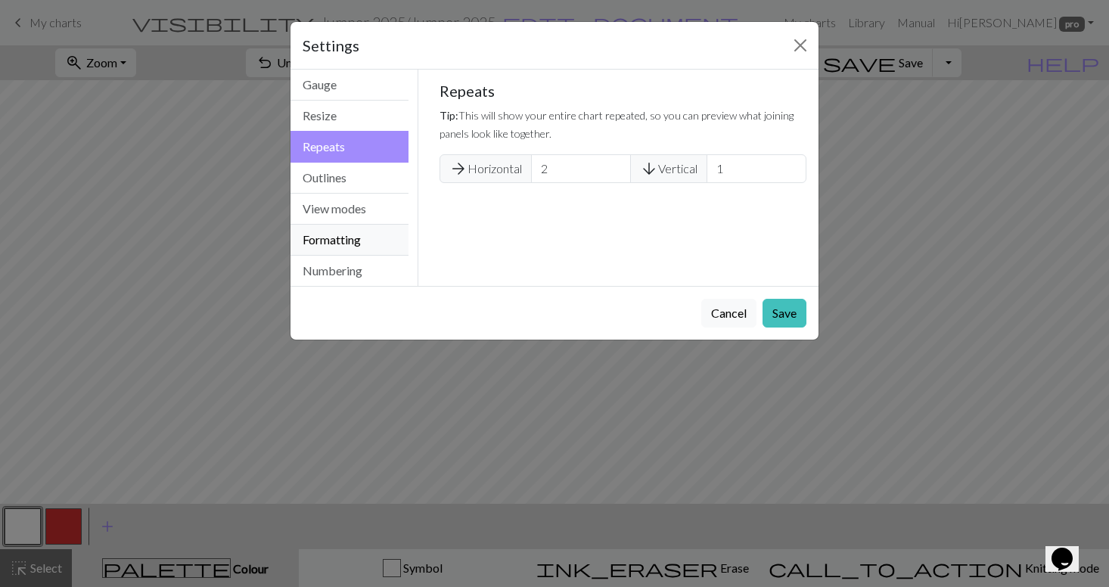
click at [370, 243] on button "Formatting" at bounding box center [349, 240] width 118 height 31
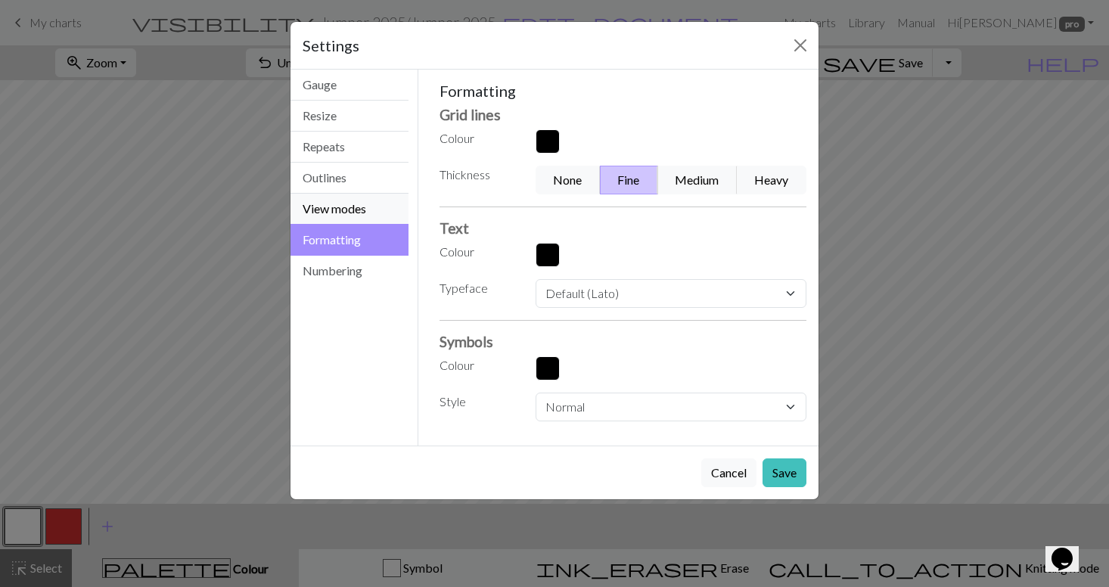
click at [368, 210] on button "View modes" at bounding box center [349, 209] width 118 height 31
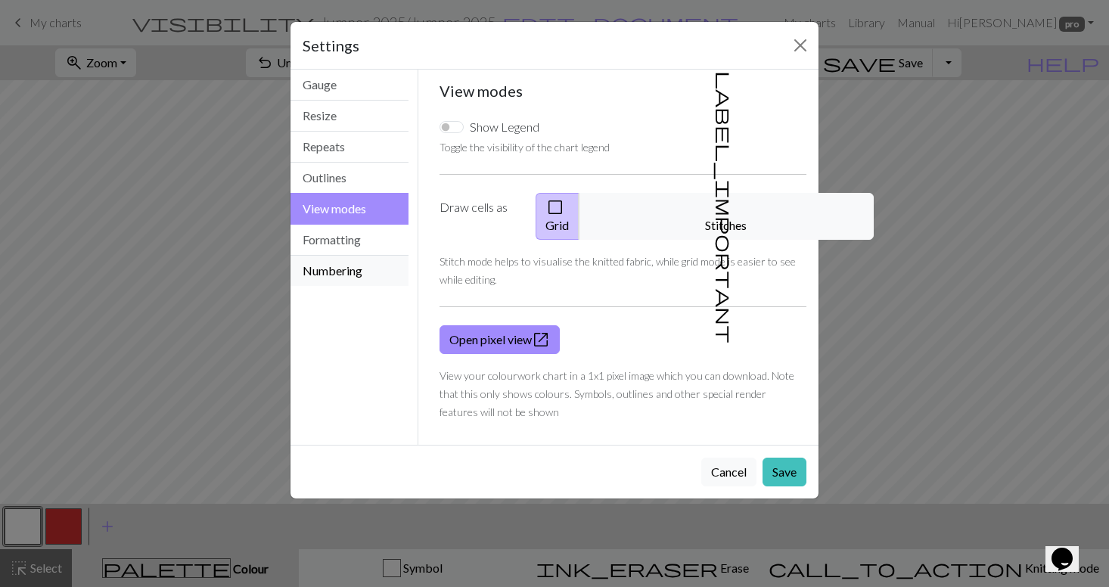
click at [355, 271] on button "Numbering" at bounding box center [349, 271] width 118 height 30
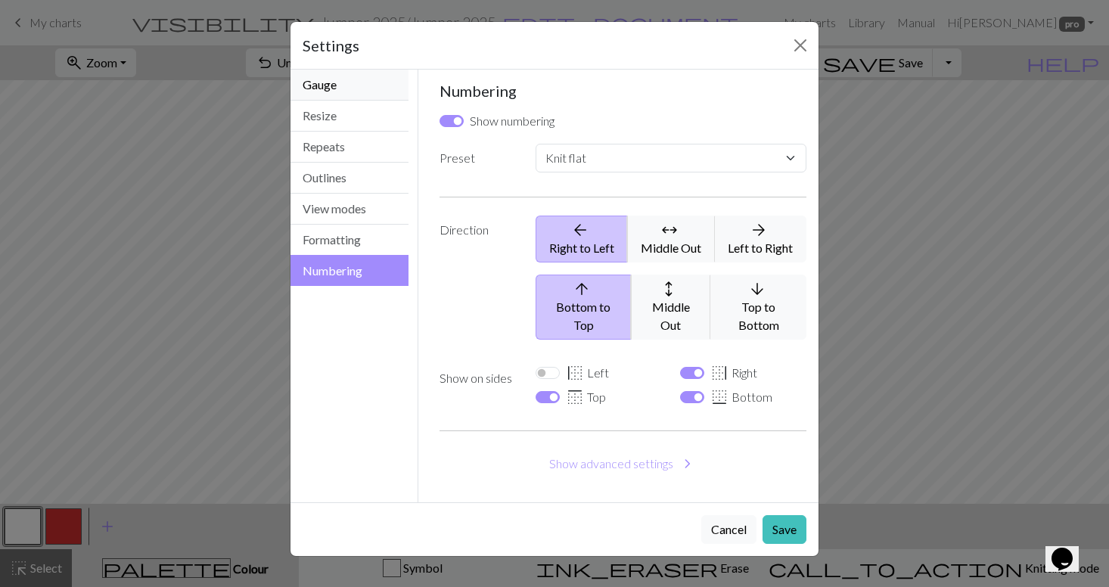
click at [371, 85] on button "Gauge" at bounding box center [349, 85] width 118 height 31
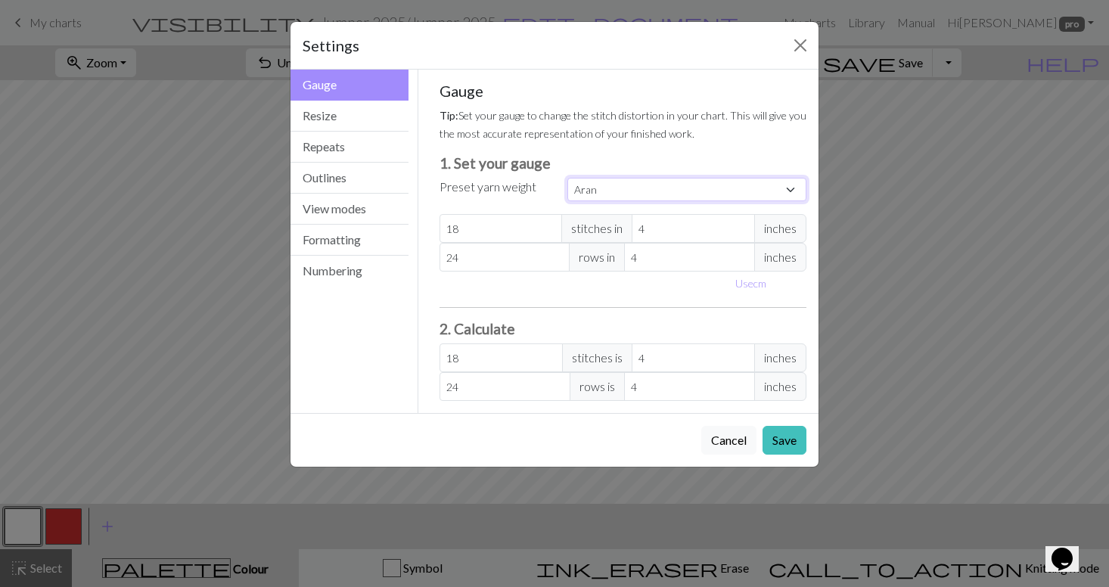
select select "dk"
type input "22"
type input "30"
type input "22"
type input "30"
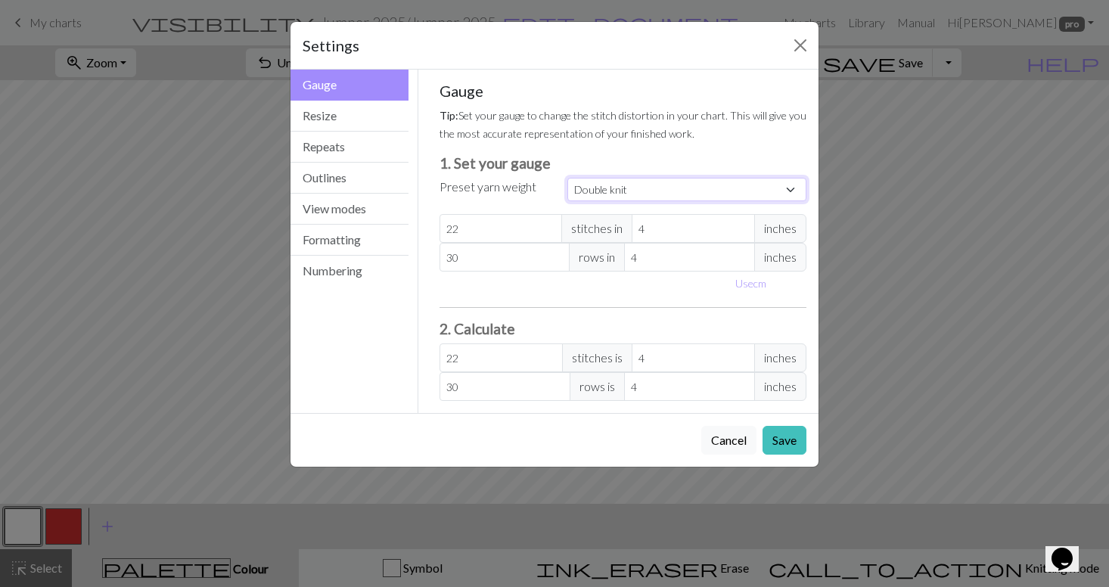
select select "worsted"
type input "20"
type input "26"
type input "20"
type input "26"
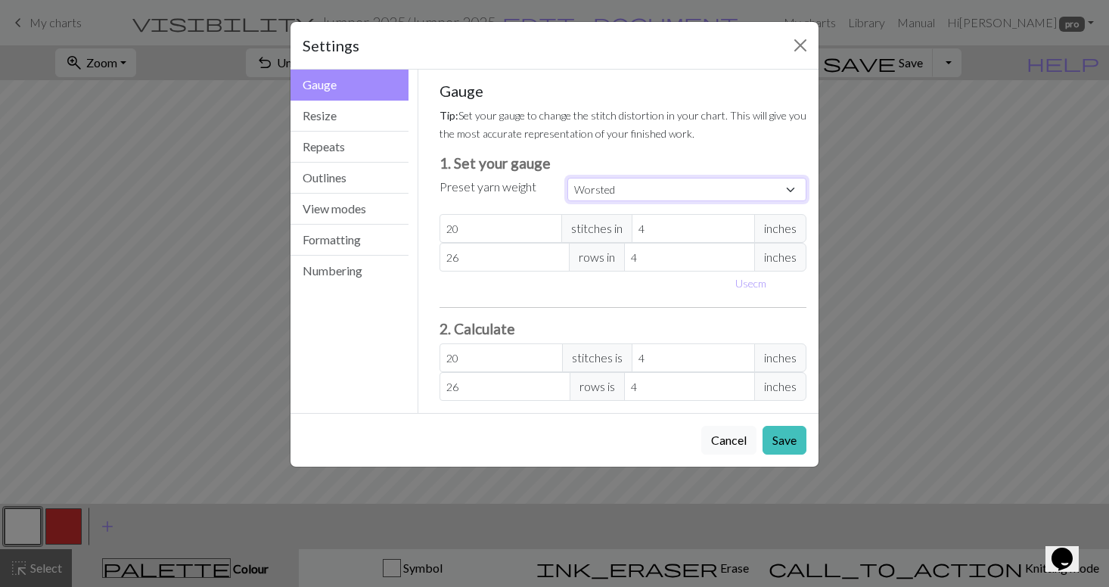
select select "dk"
type input "22"
type input "30"
type input "22"
type input "30"
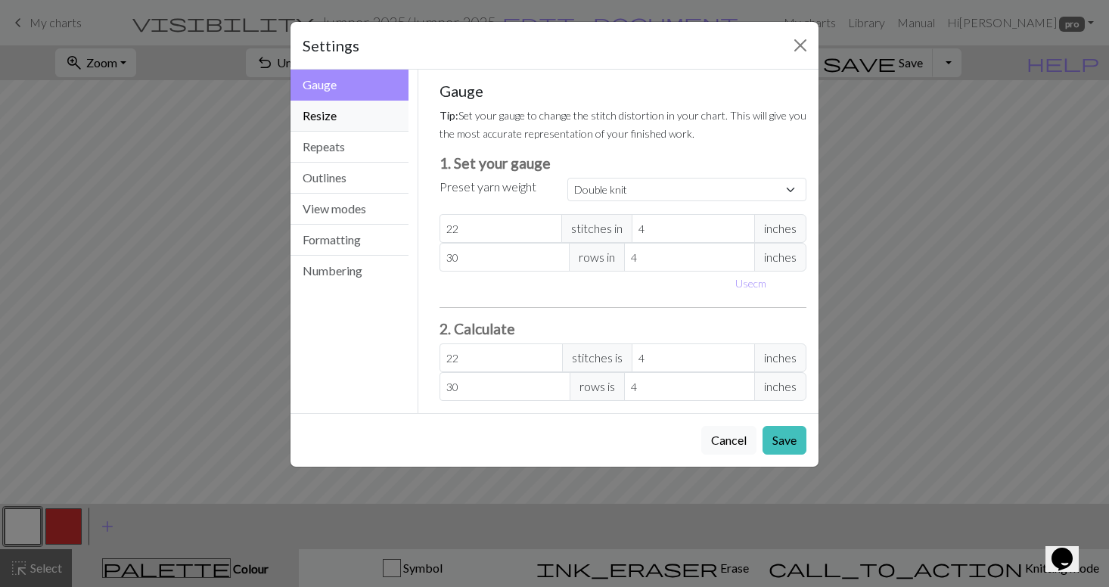
click at [374, 121] on button "Resize" at bounding box center [349, 116] width 118 height 31
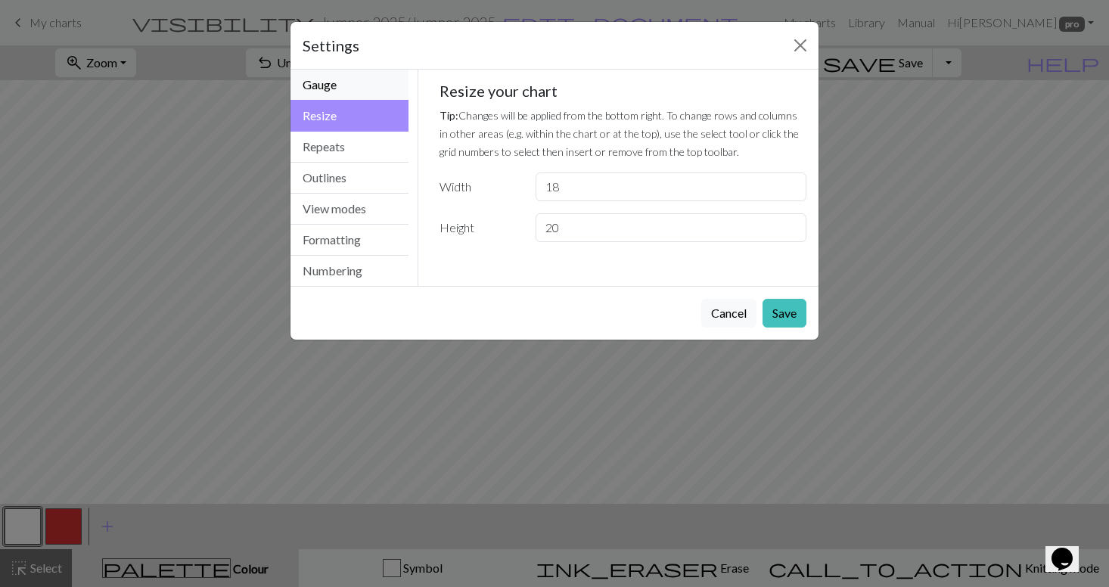
click at [374, 85] on button "Gauge" at bounding box center [349, 85] width 118 height 31
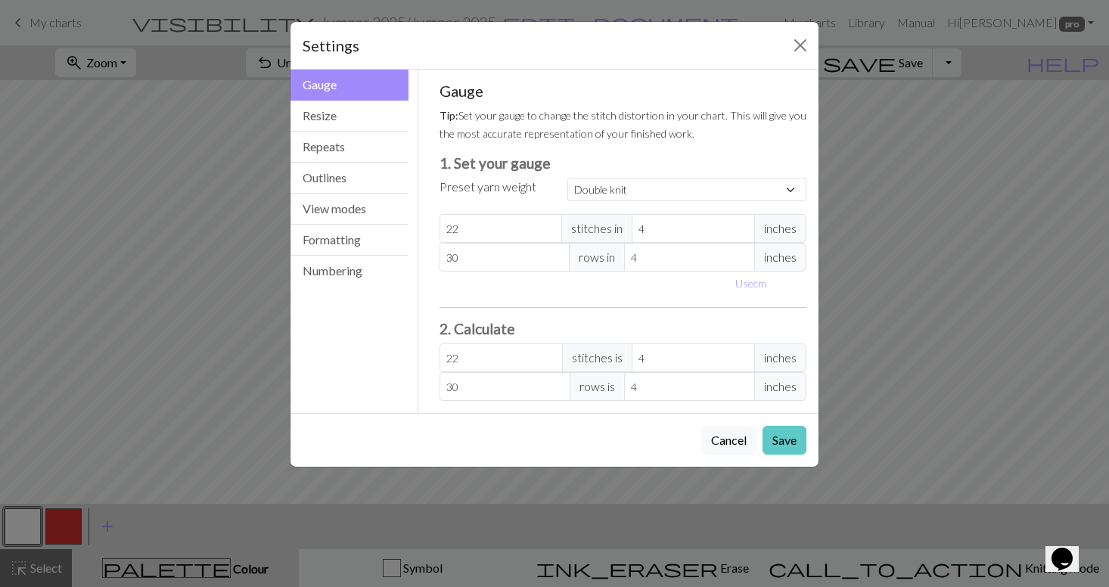
click at [786, 441] on button "Save" at bounding box center [784, 440] width 44 height 29
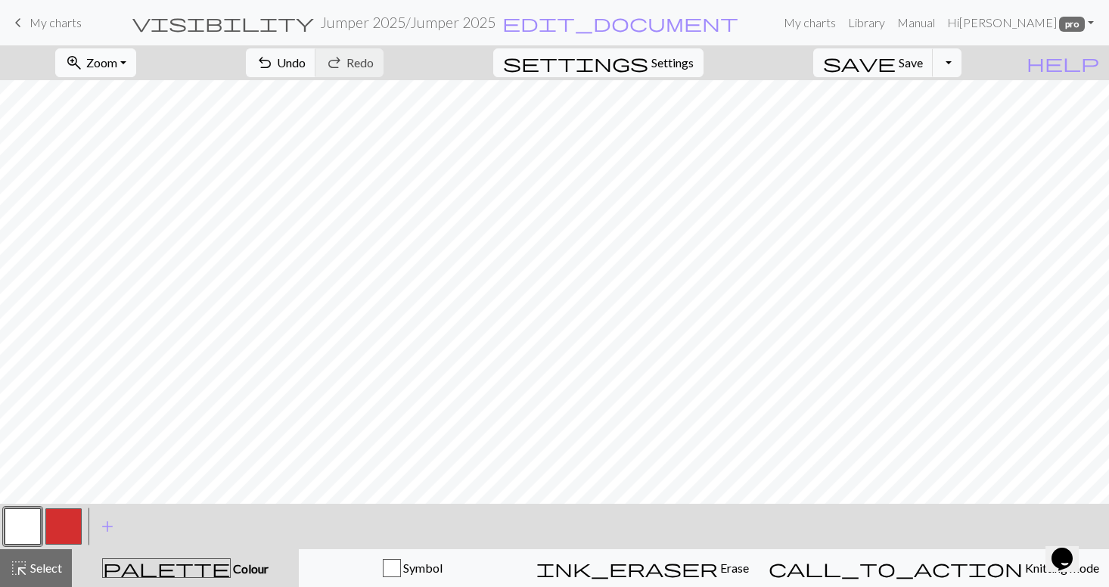
click at [117, 60] on span "Zoom" at bounding box center [101, 62] width 31 height 14
click at [147, 204] on button "100%" at bounding box center [115, 206] width 119 height 24
click at [961, 64] on button "Toggle Dropdown" at bounding box center [946, 62] width 29 height 29
click at [680, 66] on span "Settings" at bounding box center [672, 63] width 42 height 18
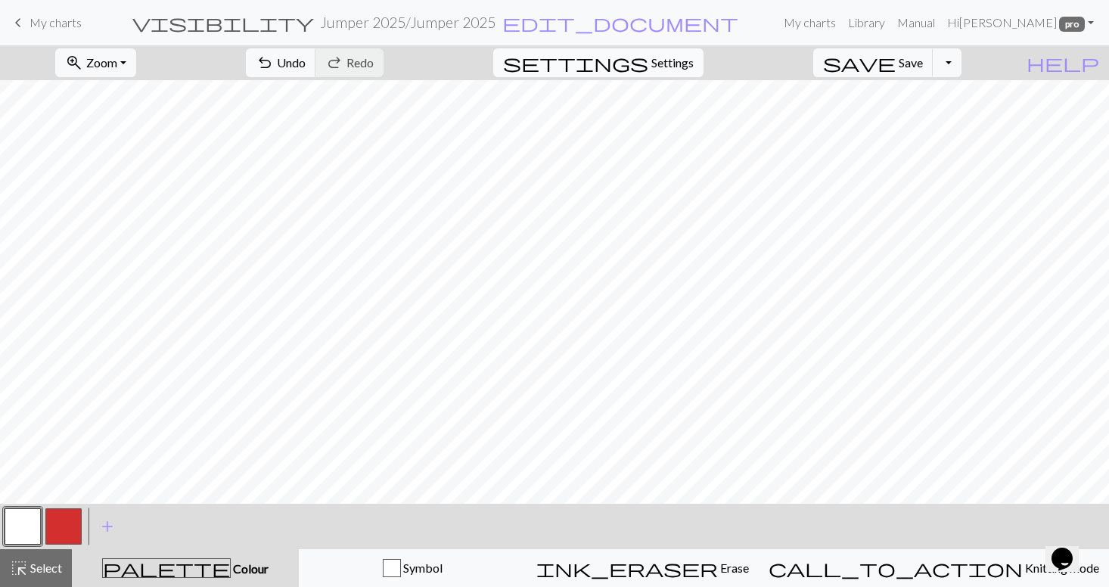
select select "dk"
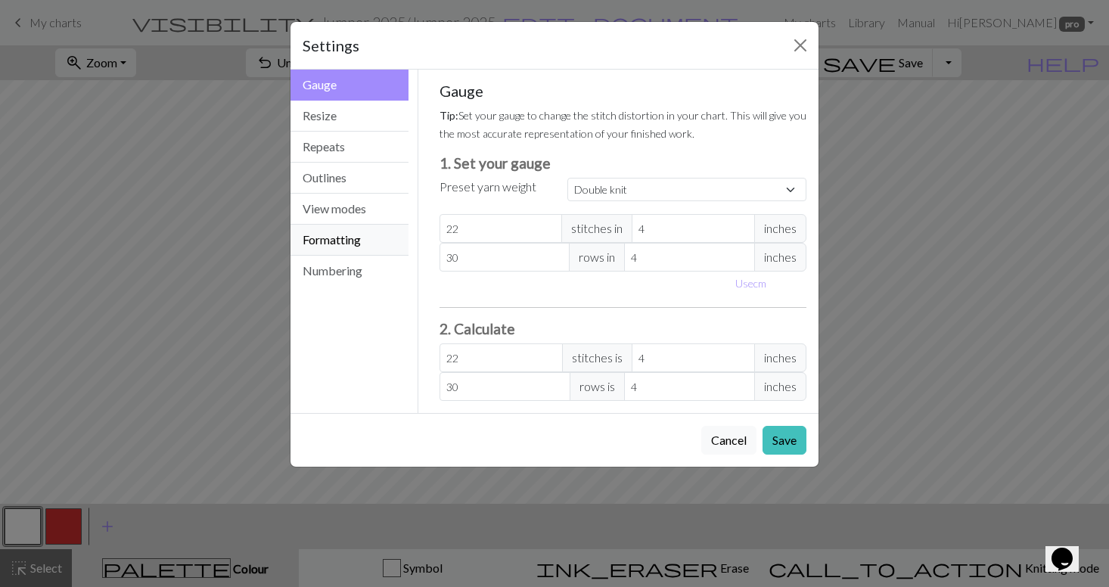
click at [334, 237] on button "Formatting" at bounding box center [349, 240] width 118 height 31
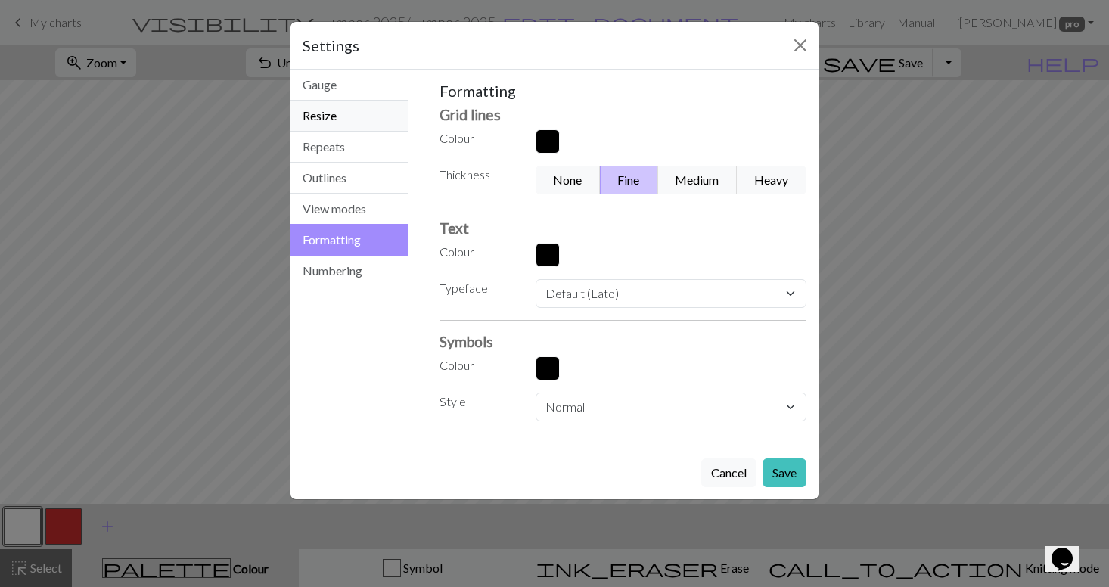
click at [338, 113] on button "Resize" at bounding box center [349, 116] width 118 height 31
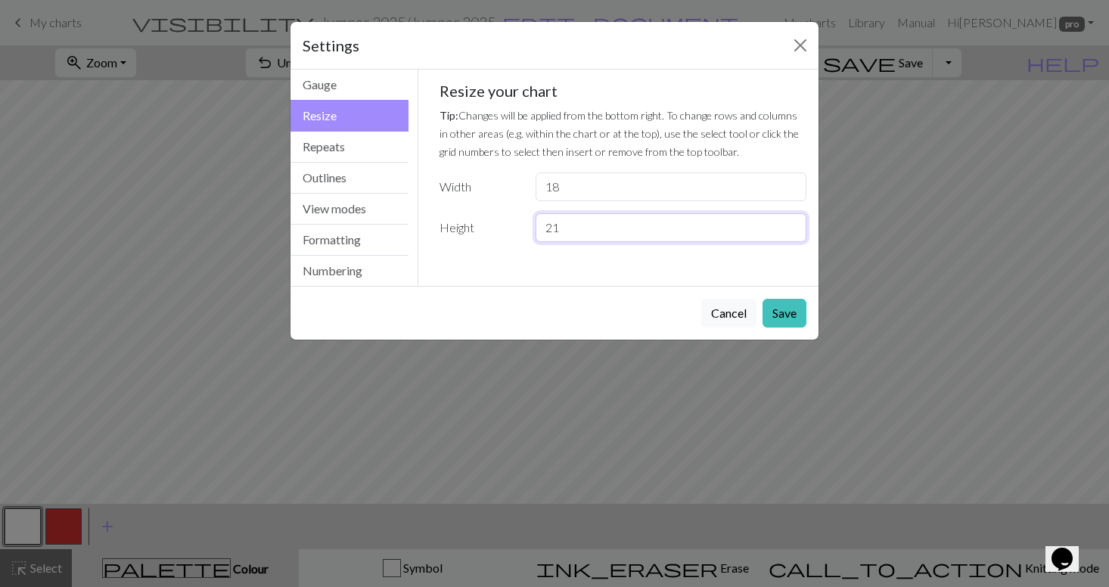
click at [791, 225] on input "21" at bounding box center [670, 227] width 271 height 29
click at [791, 225] on input "22" at bounding box center [670, 227] width 271 height 29
click at [791, 225] on input "23" at bounding box center [670, 227] width 271 height 29
click at [791, 225] on input "24" at bounding box center [670, 227] width 271 height 29
click at [791, 225] on input "25" at bounding box center [670, 227] width 271 height 29
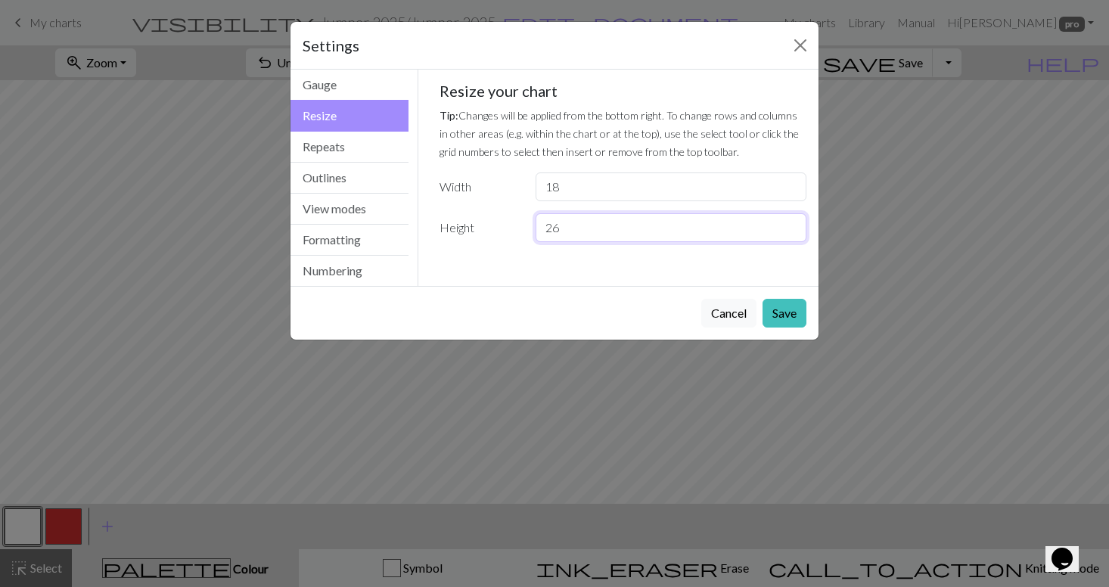
click at [791, 225] on input "26" at bounding box center [670, 227] width 271 height 29
click at [791, 225] on input "27" at bounding box center [670, 227] width 271 height 29
click at [791, 225] on input "28" at bounding box center [670, 227] width 271 height 29
click at [791, 225] on input "29" at bounding box center [670, 227] width 271 height 29
click at [791, 225] on input "30" at bounding box center [670, 227] width 271 height 29
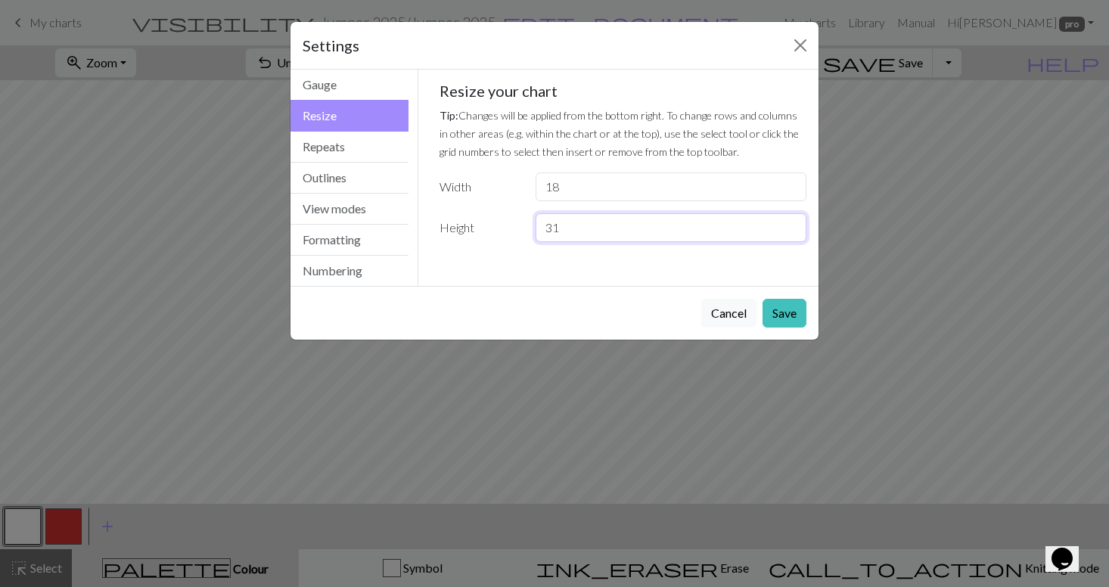
click at [791, 225] on input "31" at bounding box center [670, 227] width 271 height 29
click at [791, 225] on input "32" at bounding box center [670, 227] width 271 height 29
click at [791, 225] on input "33" at bounding box center [670, 227] width 271 height 29
click at [791, 225] on input "34" at bounding box center [670, 227] width 271 height 29
type input "35"
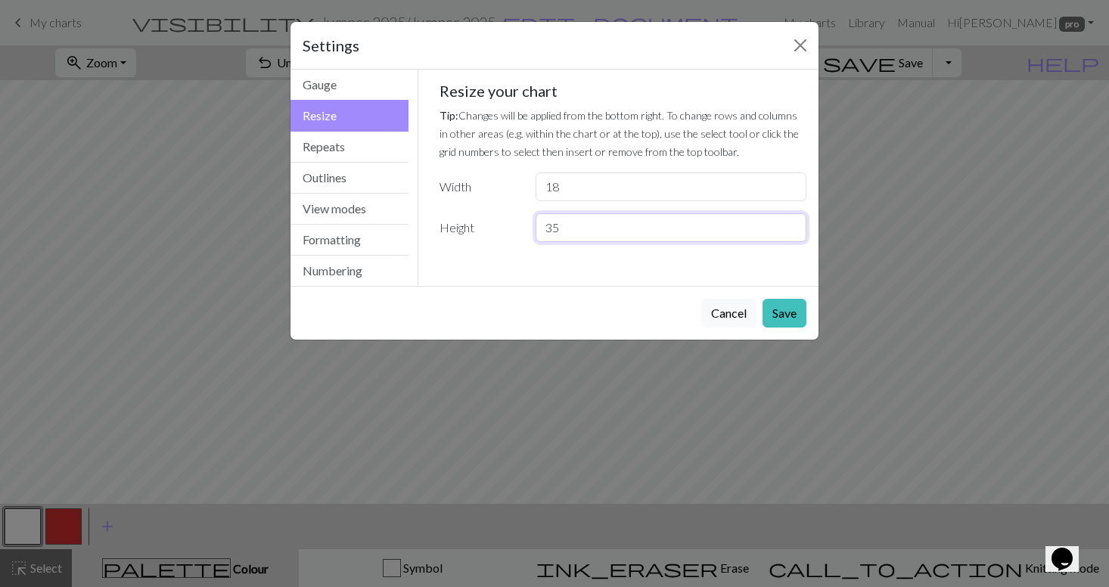
click at [791, 225] on input "35" at bounding box center [670, 227] width 271 height 29
click at [789, 311] on button "Save" at bounding box center [784, 313] width 44 height 29
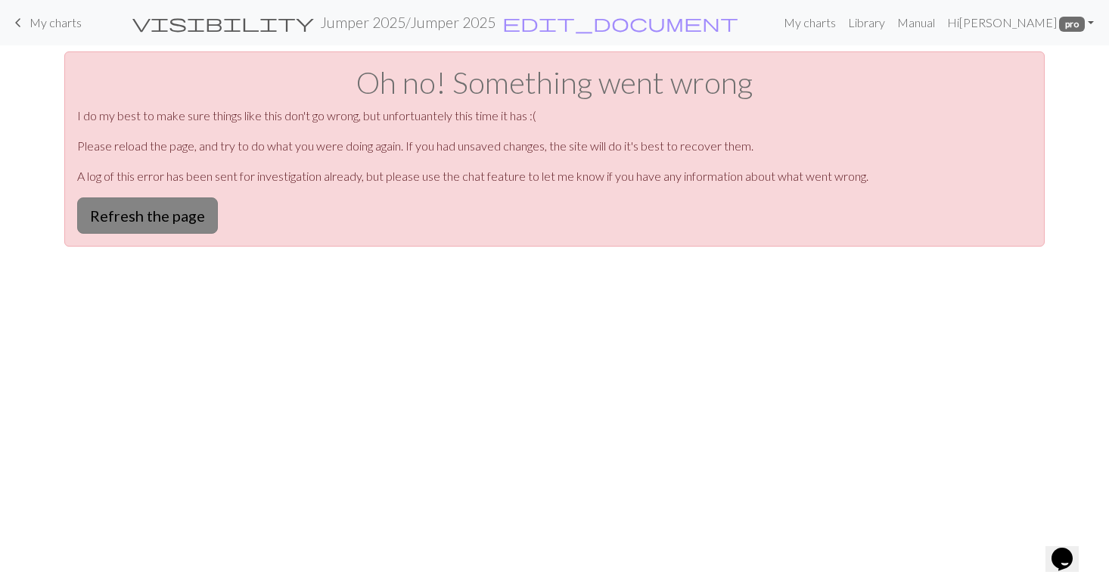
click at [190, 221] on button "Refresh the page" at bounding box center [147, 215] width 141 height 36
click at [189, 219] on button "Refresh the page" at bounding box center [147, 215] width 141 height 36
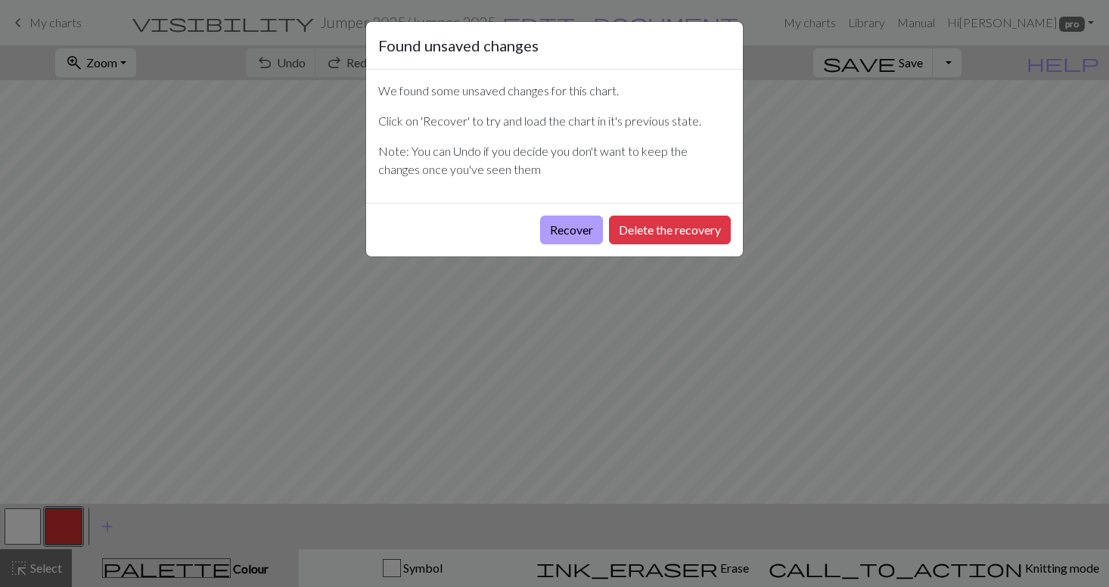
click at [585, 229] on button "Recover" at bounding box center [571, 230] width 63 height 29
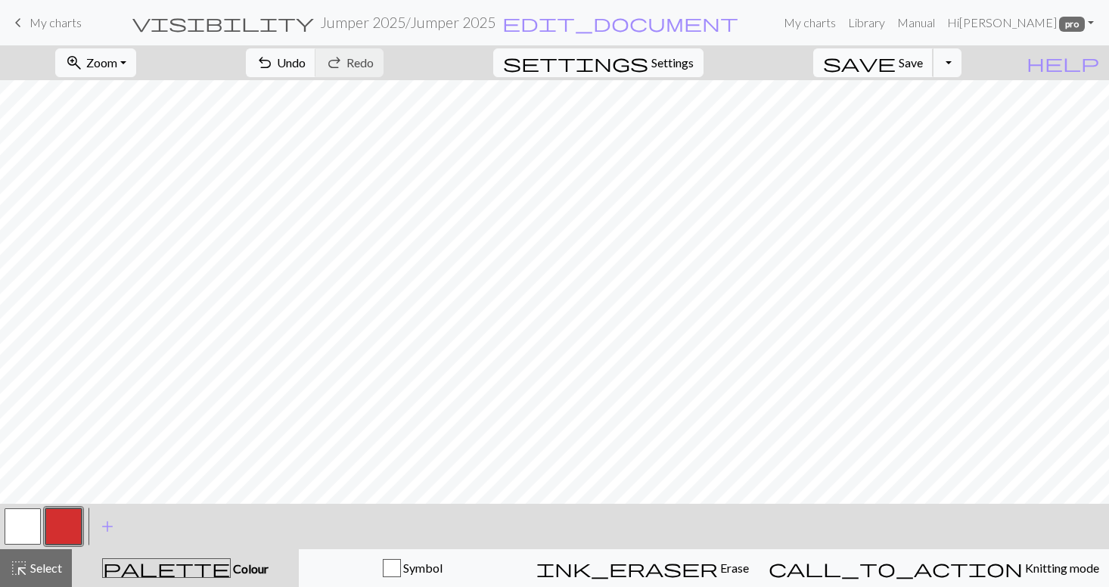
click at [923, 62] on span "Save" at bounding box center [910, 62] width 24 height 14
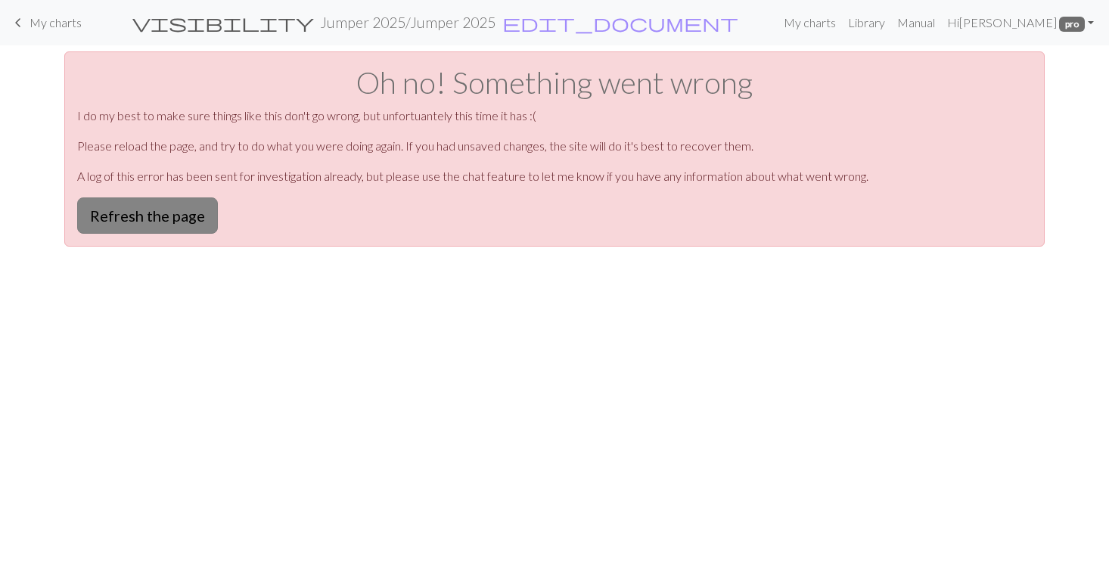
click at [197, 217] on button "Refresh the page" at bounding box center [147, 215] width 141 height 36
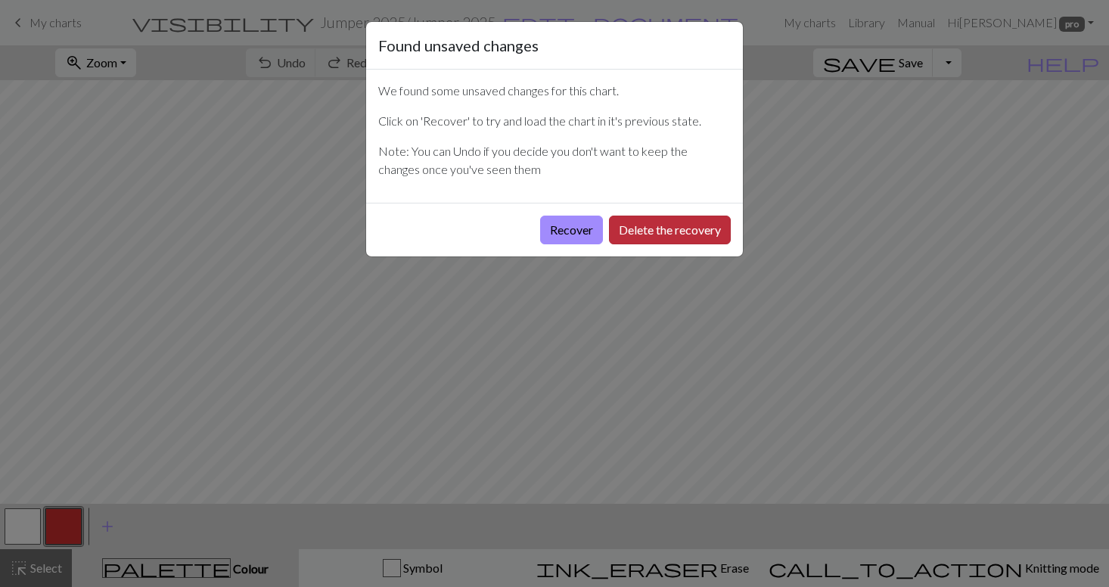
click at [657, 227] on button "Delete the recovery" at bounding box center [670, 230] width 122 height 29
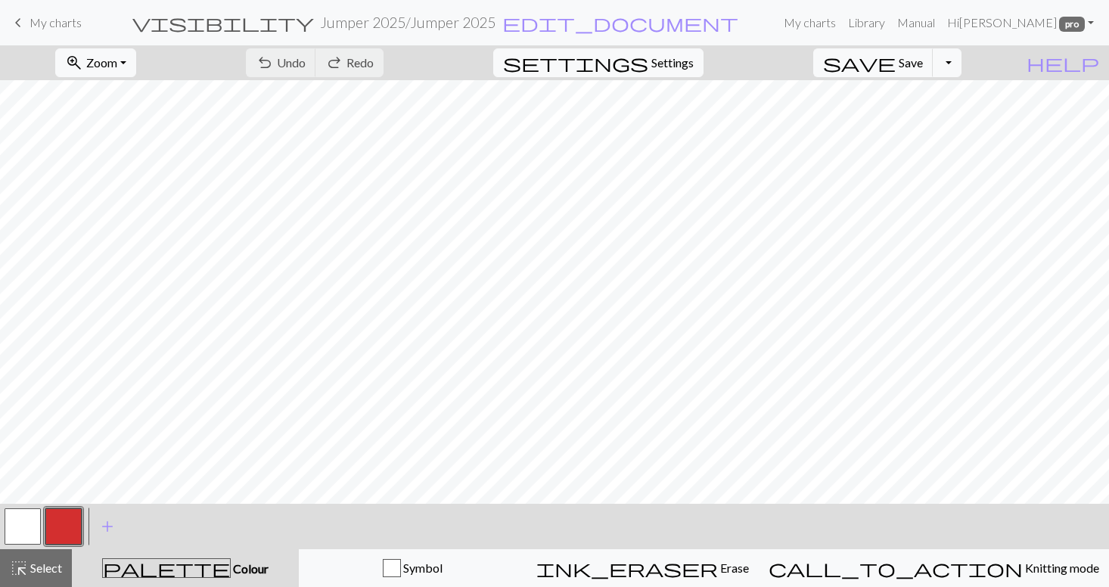
scroll to position [174, 0]
click at [26, 578] on button "highlight_alt Select Select" at bounding box center [36, 568] width 72 height 38
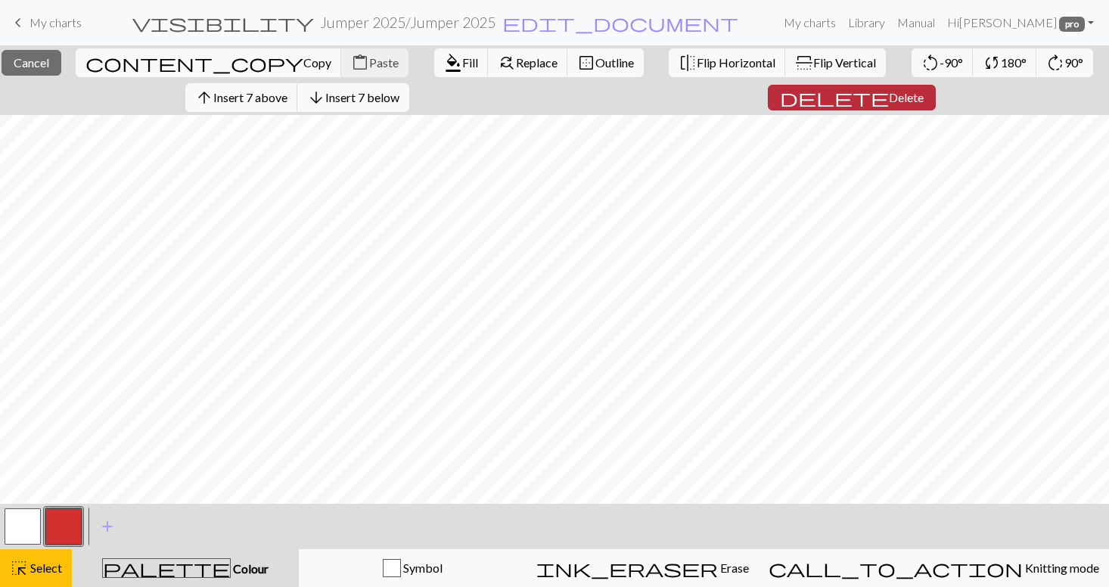
click at [889, 94] on span "Delete" at bounding box center [906, 97] width 35 height 14
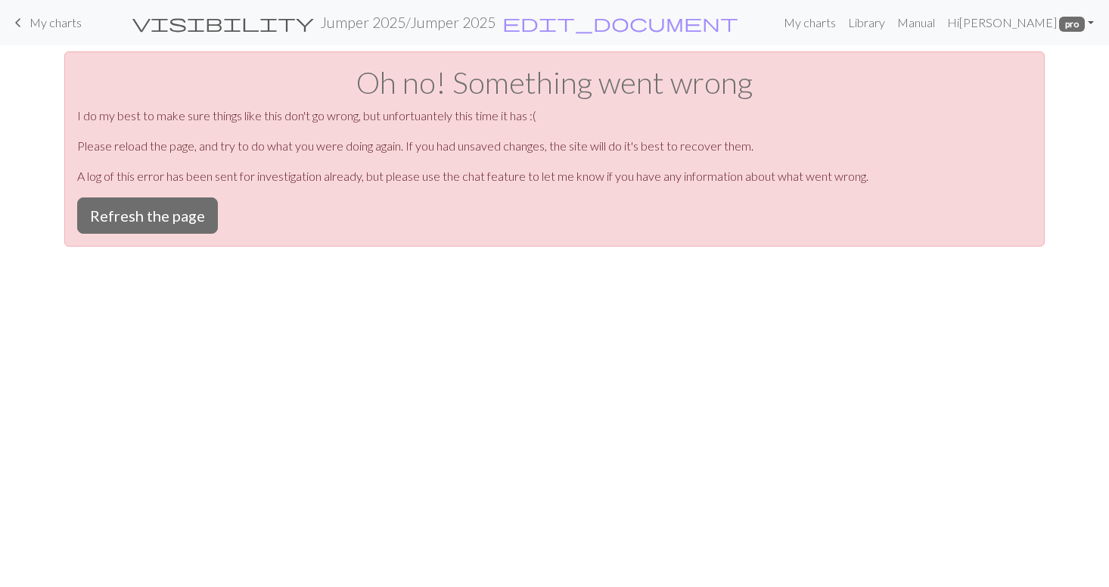
scroll to position [0, 0]
click at [184, 217] on button "Refresh the page" at bounding box center [147, 215] width 141 height 36
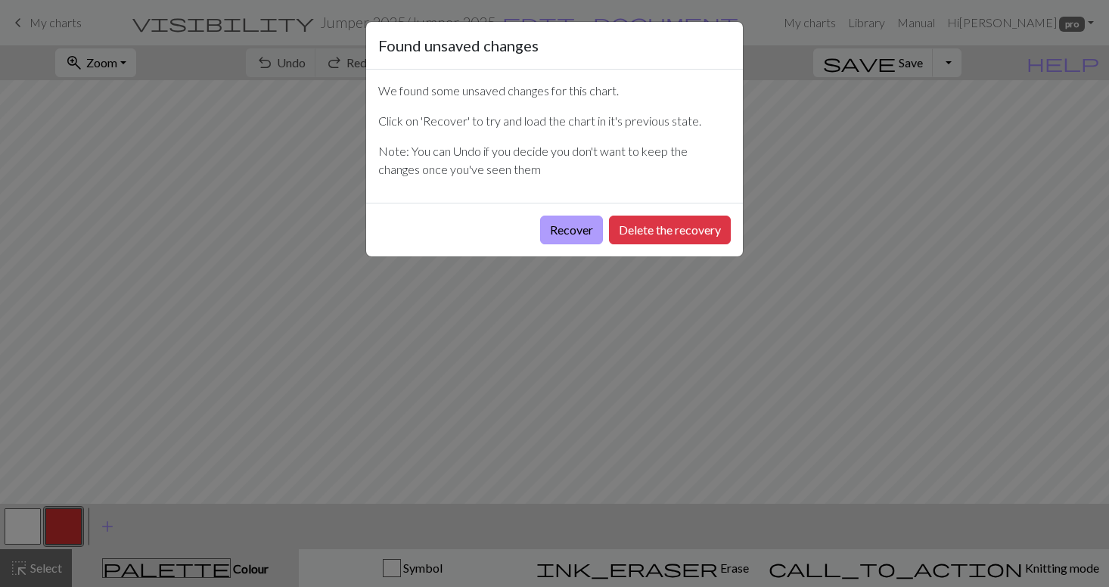
click at [585, 231] on button "Recover" at bounding box center [571, 230] width 63 height 29
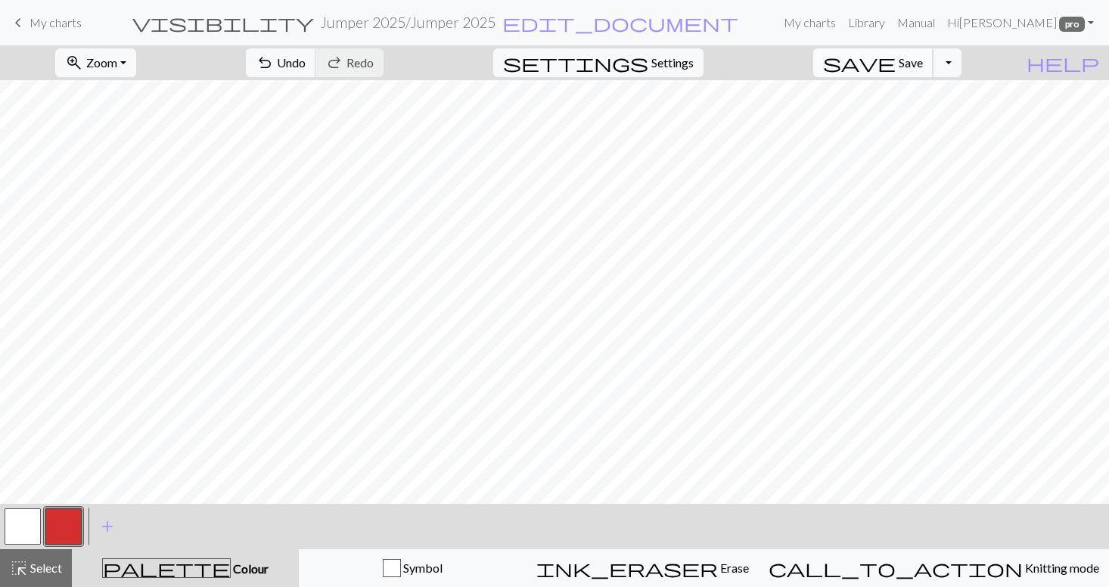
click at [923, 63] on span "Save" at bounding box center [910, 62] width 24 height 14
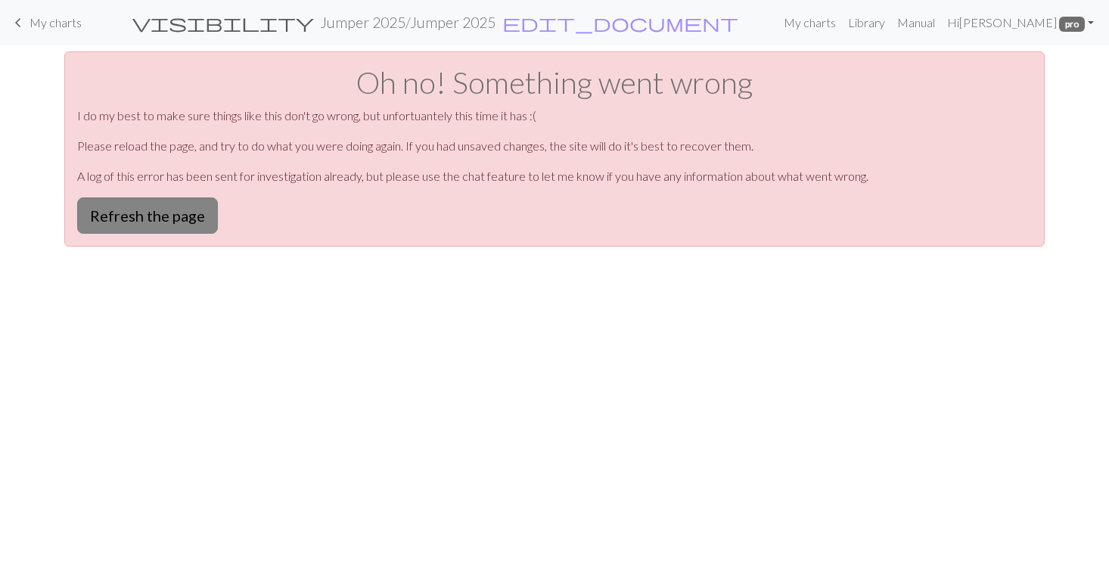
click at [179, 213] on button "Refresh the page" at bounding box center [147, 215] width 141 height 36
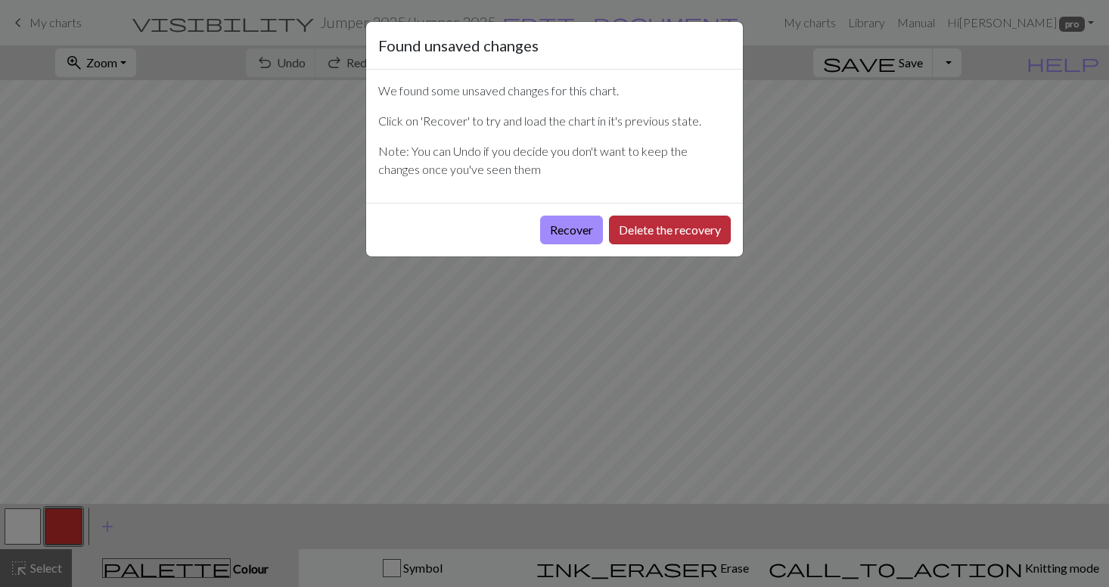
click at [632, 228] on button "Delete the recovery" at bounding box center [670, 230] width 122 height 29
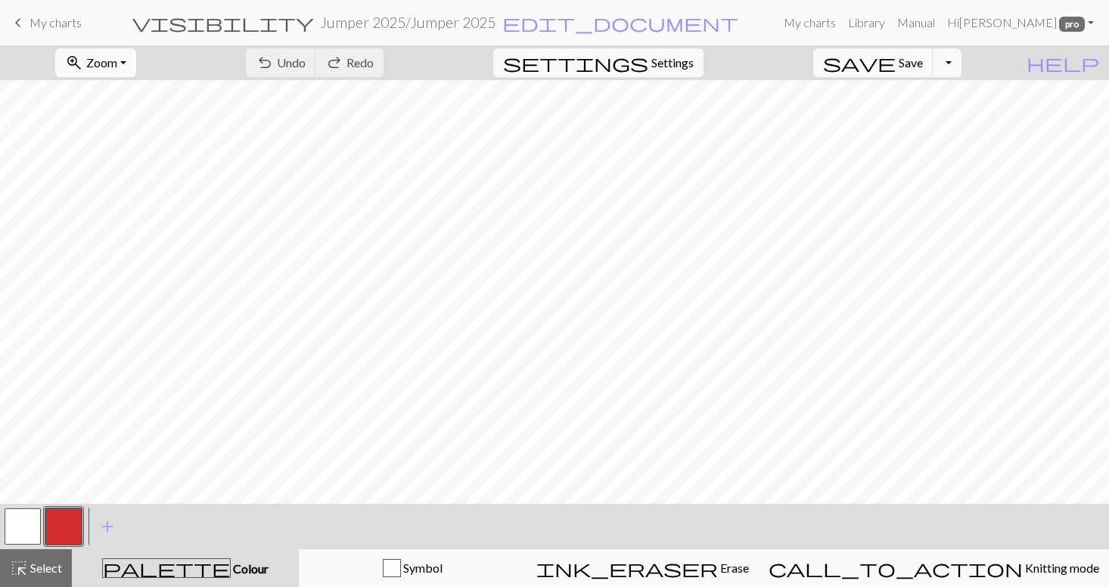
click at [117, 64] on span "Zoom" at bounding box center [101, 62] width 31 height 14
click at [135, 183] on button "50%" at bounding box center [115, 181] width 119 height 24
click at [62, 523] on button "button" at bounding box center [63, 526] width 36 height 36
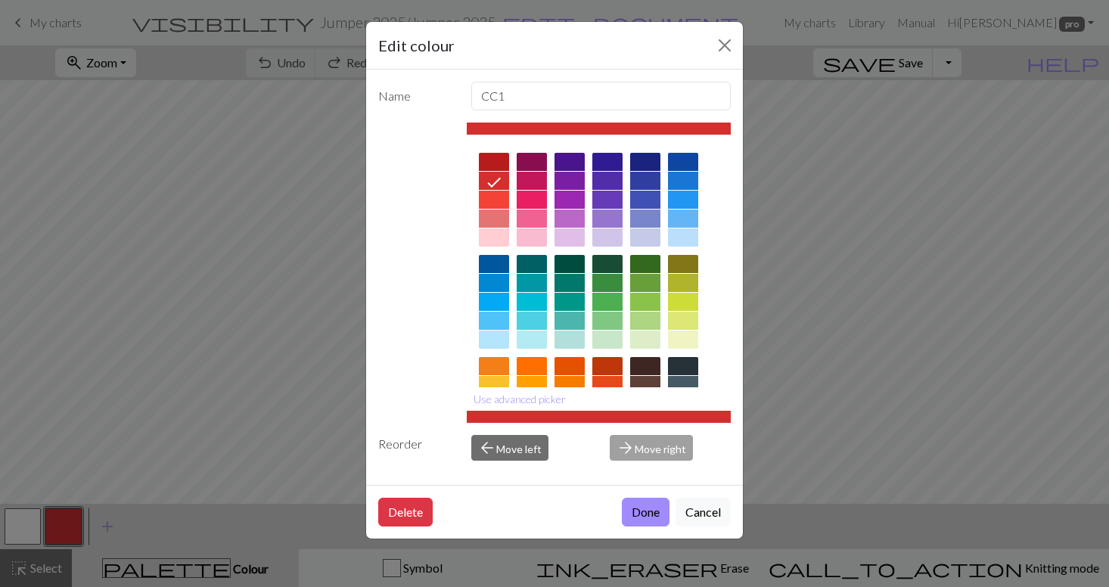
click at [496, 175] on icon at bounding box center [494, 182] width 18 height 18
click at [649, 510] on button "Done" at bounding box center [646, 512] width 48 height 29
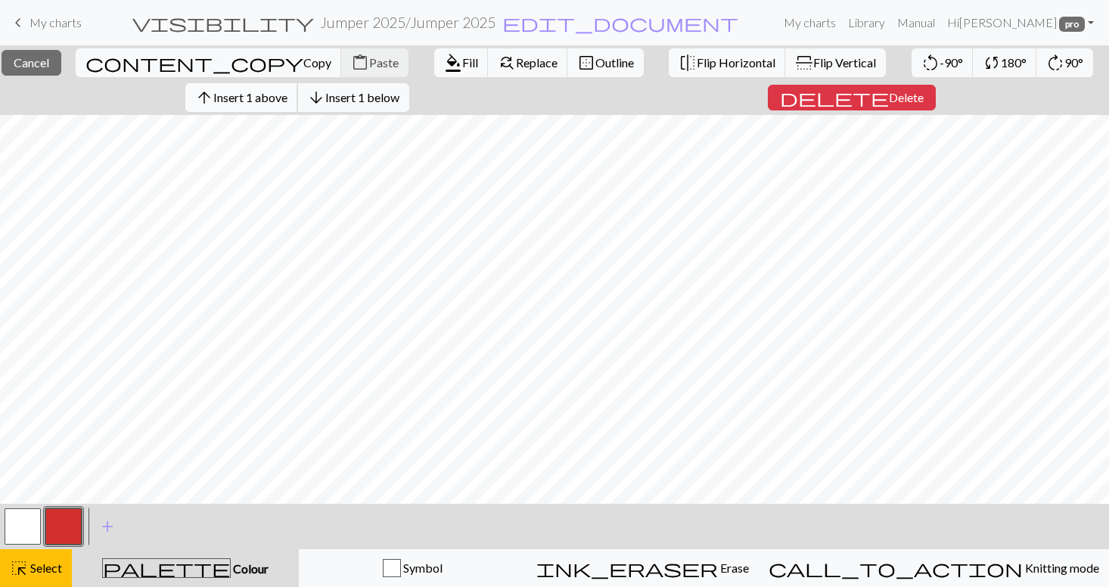
click at [298, 107] on button "arrow_upward Insert 1 above" at bounding box center [241, 97] width 113 height 29
click at [299, 113] on div "arrow_upward Insert 1 above arrow_downward Insert 1 below" at bounding box center [297, 97] width 247 height 35
click at [298, 110] on button "arrow_upward Insert 1 above" at bounding box center [241, 97] width 113 height 29
click at [297, 106] on button "arrow_upward Insert 1 above" at bounding box center [241, 97] width 113 height 29
click at [298, 106] on button "arrow_upward Insert 1 above" at bounding box center [241, 97] width 113 height 29
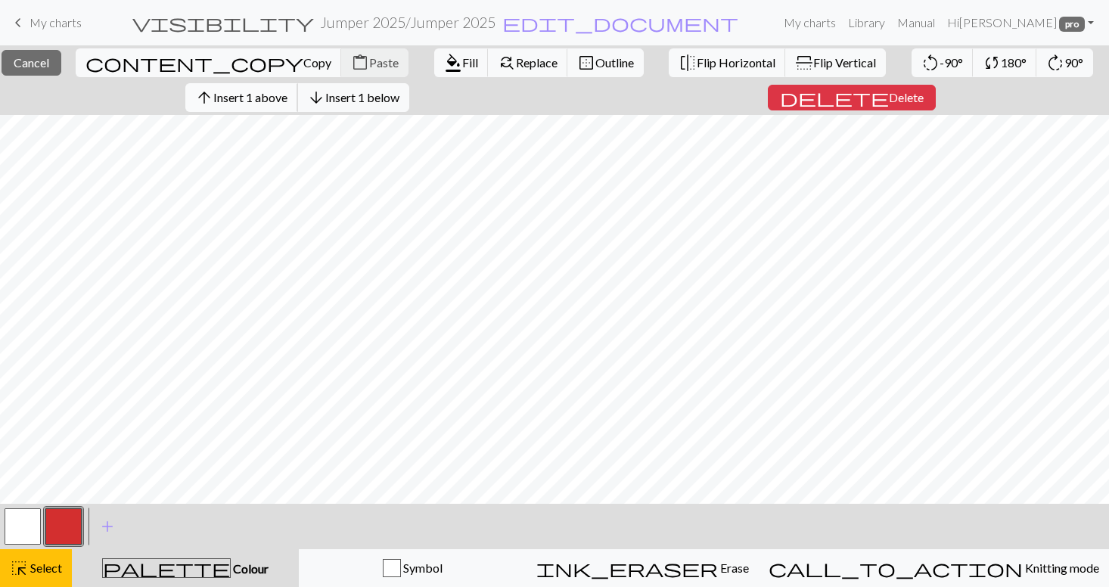
click at [283, 96] on span "Insert 1 above" at bounding box center [250, 97] width 74 height 14
click at [287, 101] on span "Insert 1 above" at bounding box center [250, 97] width 74 height 14
click at [287, 102] on span "Insert 1 above" at bounding box center [250, 97] width 74 height 14
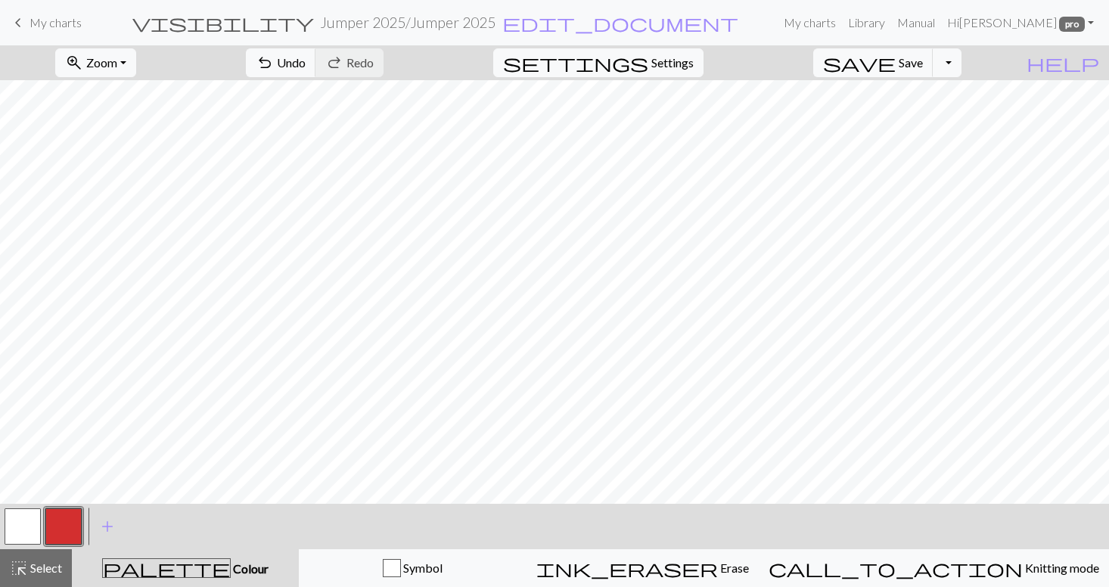
click at [19, 528] on button "button" at bounding box center [23, 526] width 36 height 36
click at [306, 67] on span "Undo" at bounding box center [291, 62] width 29 height 14
click at [923, 59] on span "Save" at bounding box center [910, 62] width 24 height 14
click at [674, 66] on span "Settings" at bounding box center [672, 63] width 42 height 18
select select "dk"
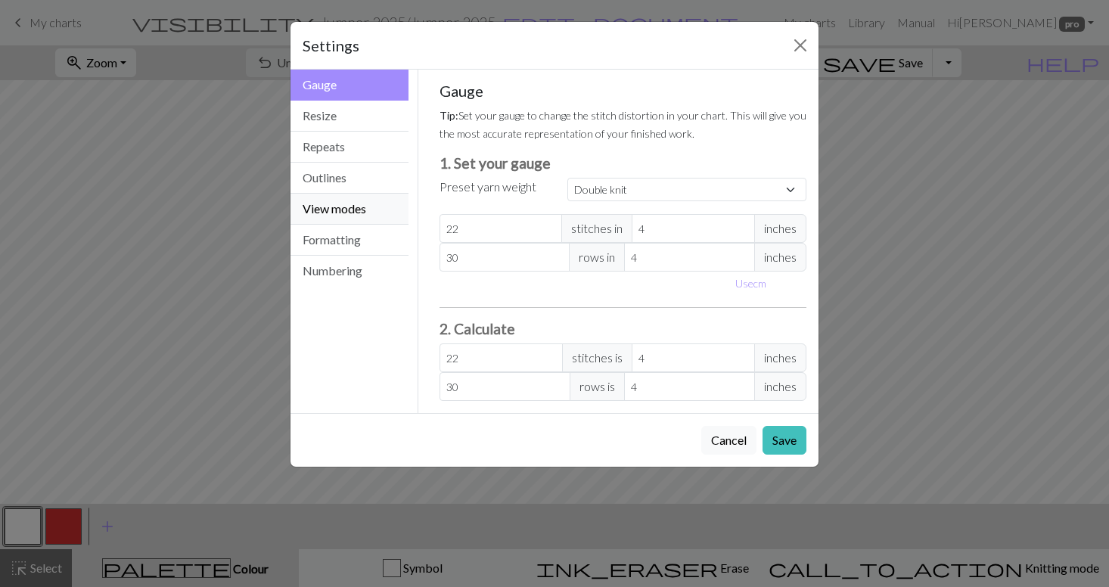
click at [370, 212] on button "View modes" at bounding box center [349, 209] width 118 height 31
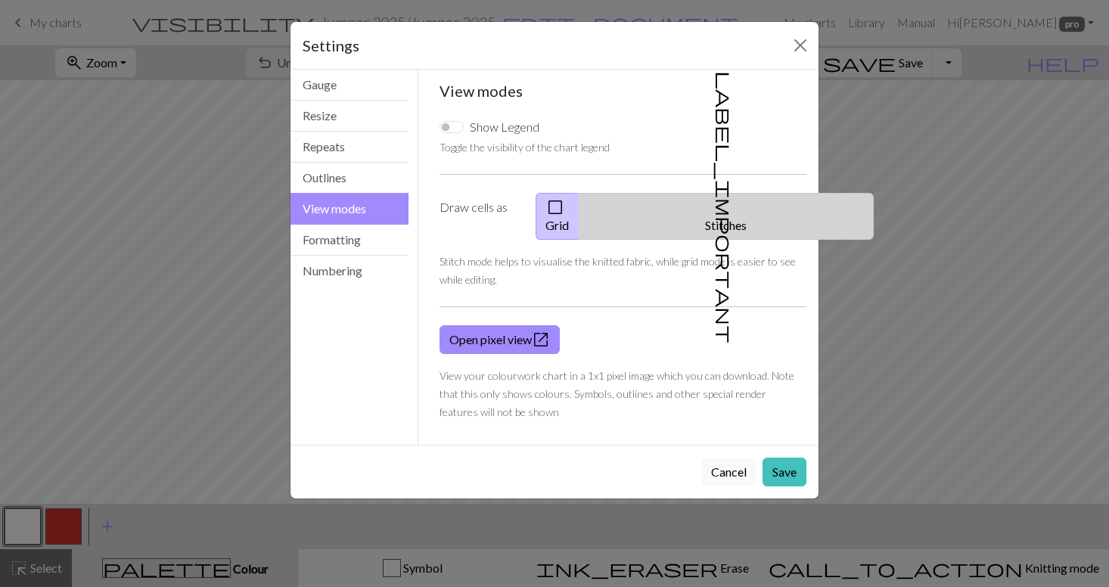
click at [724, 204] on button "label_important Stitches" at bounding box center [725, 216] width 295 height 47
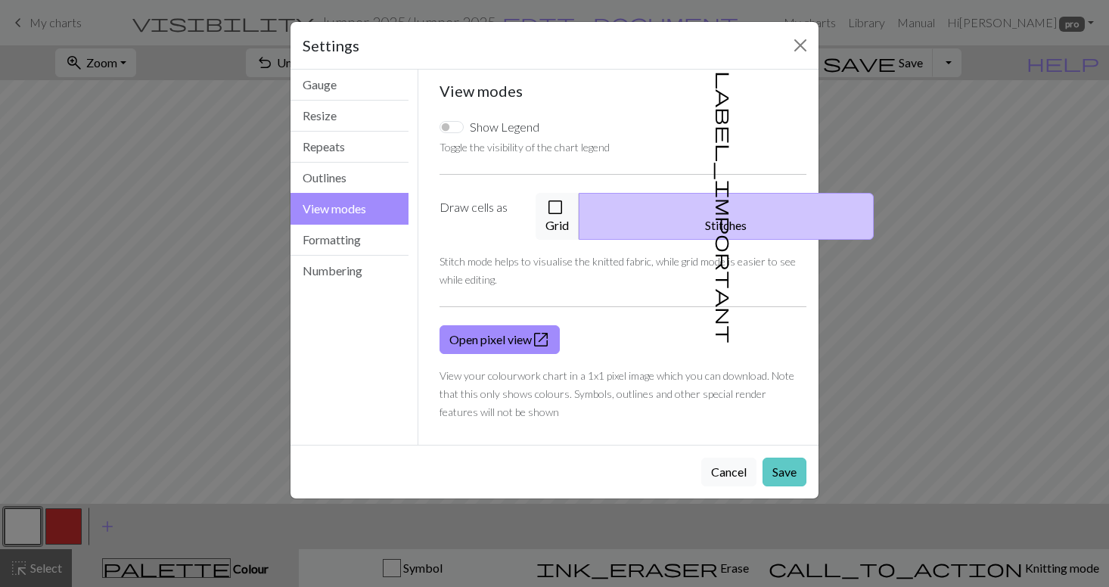
click at [796, 458] on button "Save" at bounding box center [784, 472] width 44 height 29
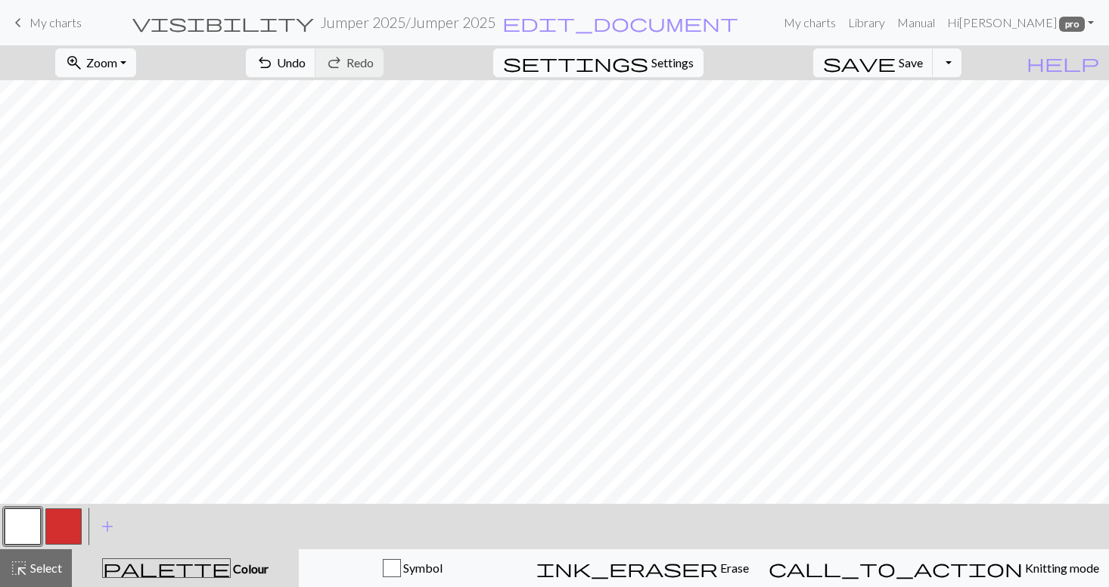
click at [675, 66] on span "Settings" at bounding box center [672, 63] width 42 height 18
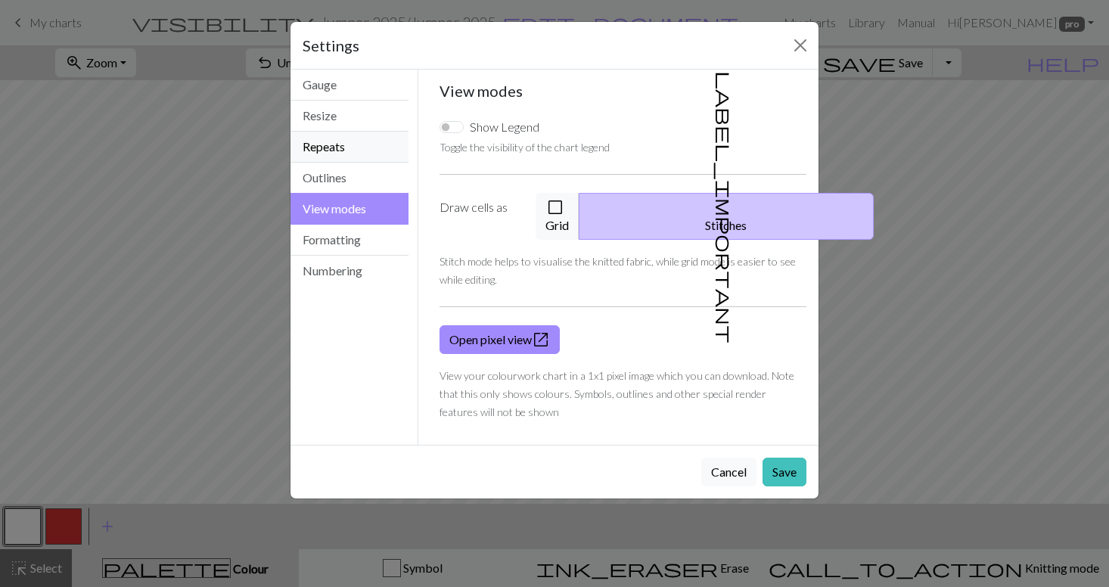
click at [361, 150] on button "Repeats" at bounding box center [349, 147] width 118 height 31
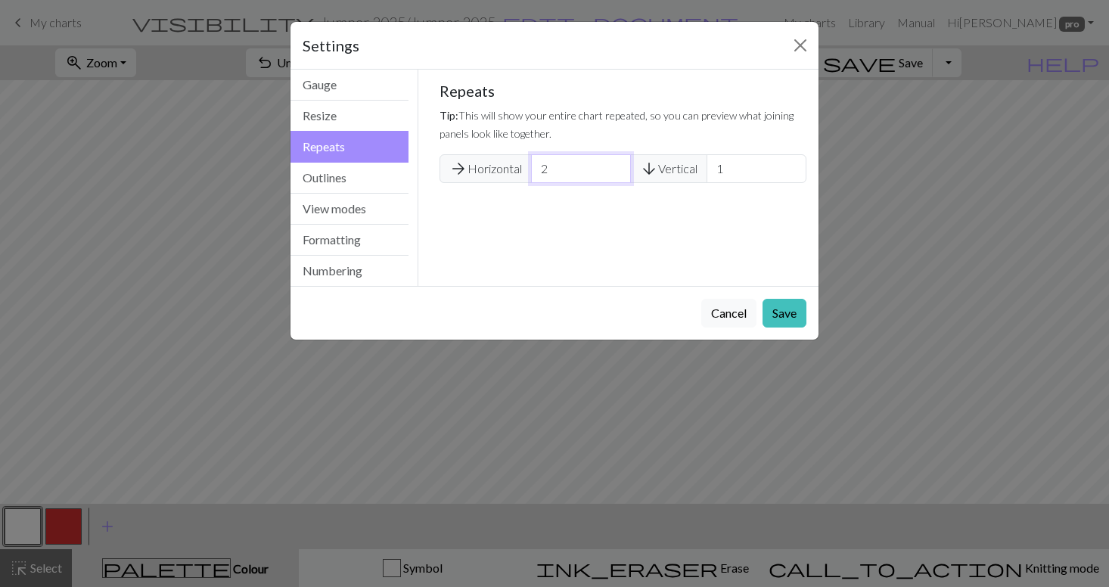
type input "3"
click at [616, 166] on input "3" at bounding box center [581, 168] width 100 height 29
click at [789, 315] on button "Save" at bounding box center [784, 313] width 44 height 29
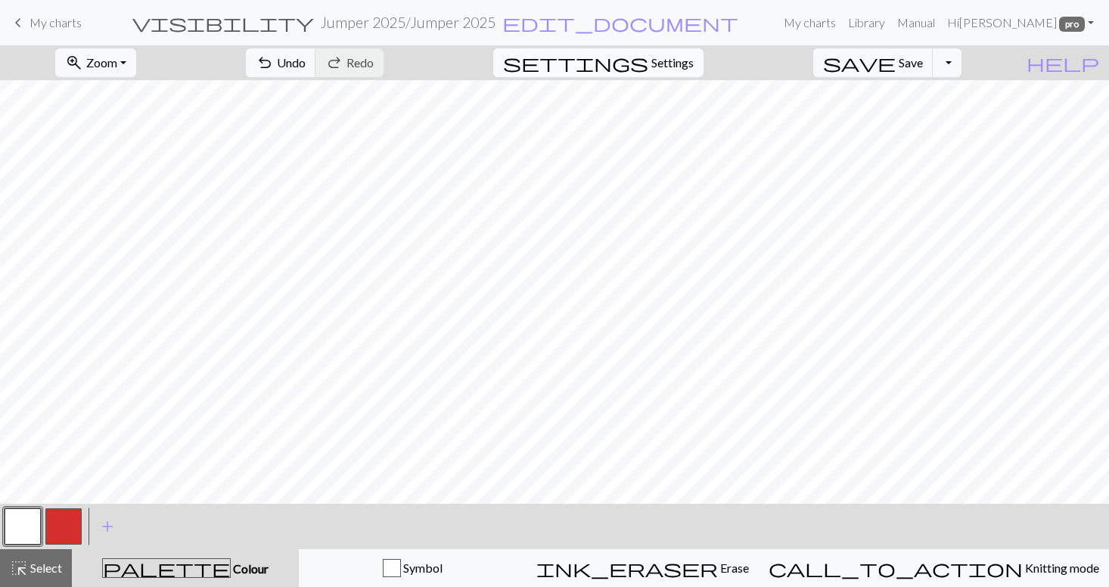
click at [681, 70] on span "Settings" at bounding box center [672, 63] width 42 height 18
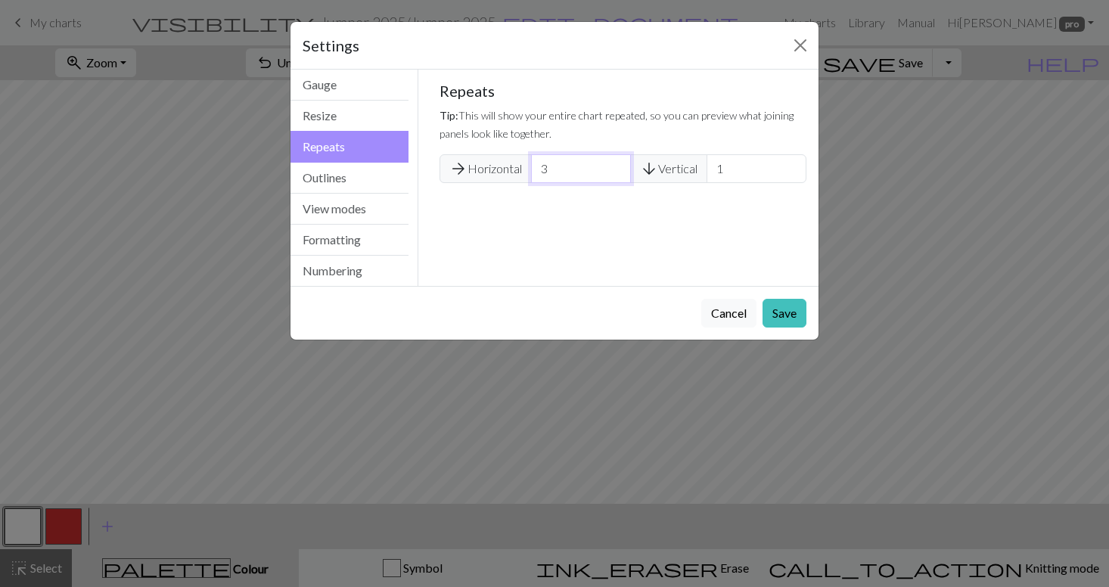
type input "4"
click at [616, 166] on input "4" at bounding box center [581, 168] width 100 height 29
click at [786, 320] on button "Save" at bounding box center [784, 313] width 44 height 29
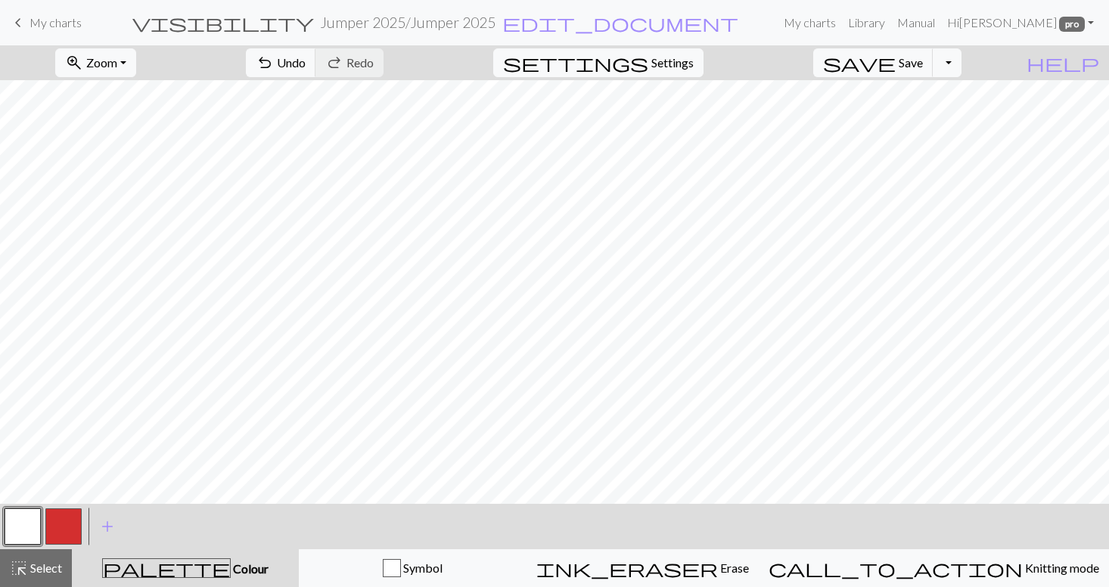
click at [71, 524] on button "button" at bounding box center [63, 526] width 36 height 36
click at [923, 64] on span "Save" at bounding box center [910, 62] width 24 height 14
click at [18, 528] on button "button" at bounding box center [23, 526] width 36 height 36
click at [316, 70] on button "undo Undo Undo" at bounding box center [281, 62] width 70 height 29
click at [306, 67] on span "Undo" at bounding box center [291, 62] width 29 height 14
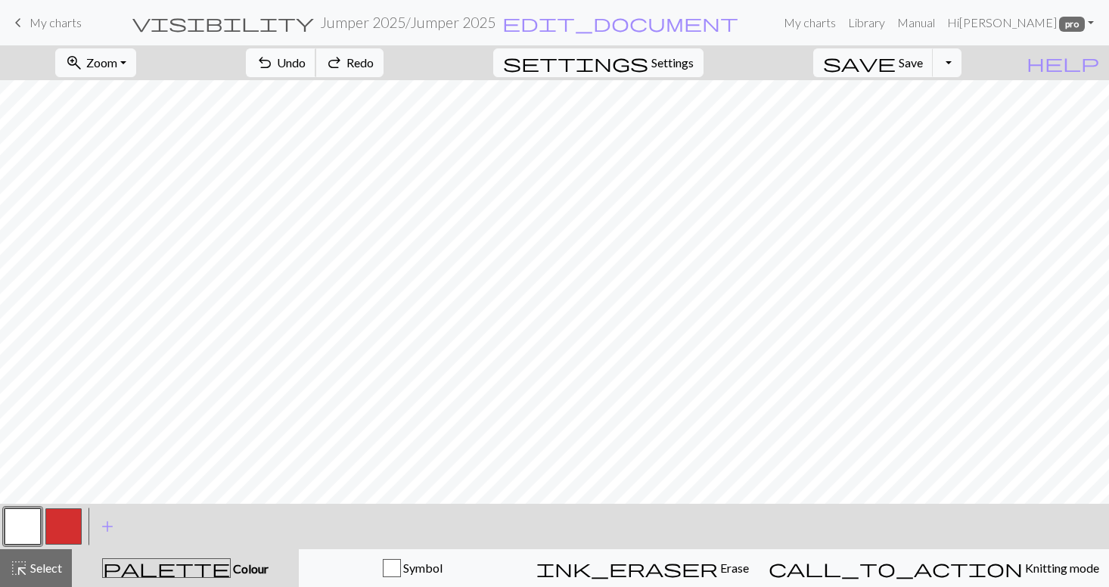
click at [306, 67] on span "Undo" at bounding box center [291, 62] width 29 height 14
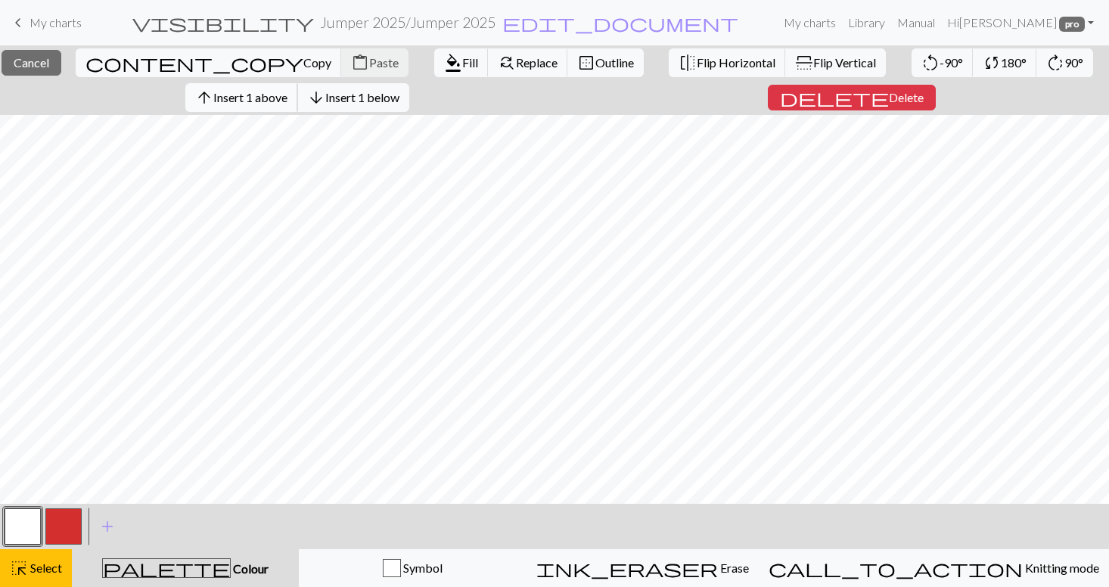
click at [249, 98] on span "Insert 1 above" at bounding box center [250, 97] width 74 height 14
click at [250, 103] on span "Insert 1 above" at bounding box center [250, 97] width 74 height 14
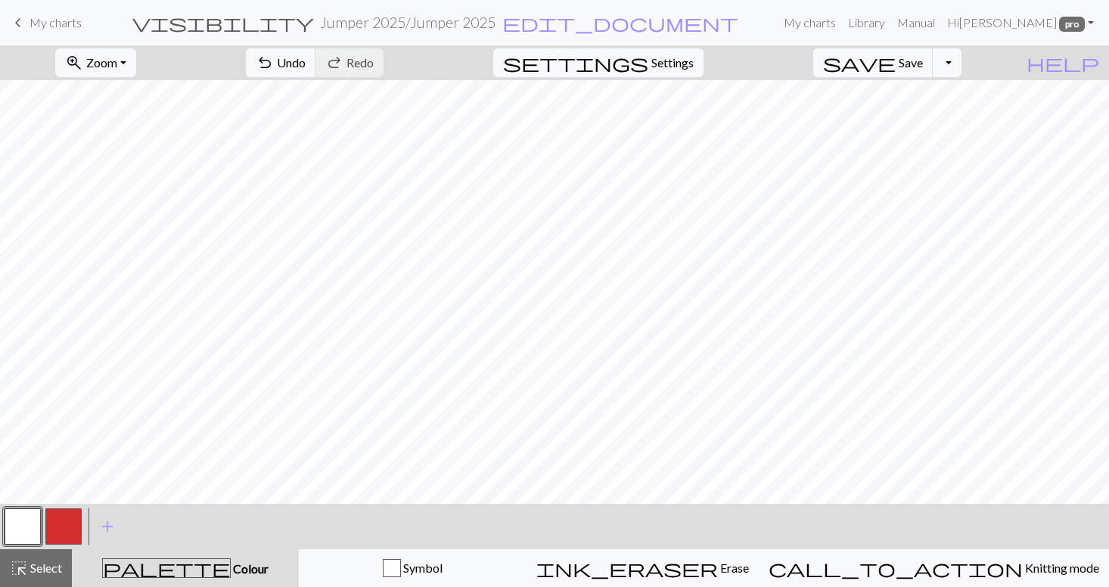
click at [64, 529] on button "button" at bounding box center [63, 526] width 36 height 36
click at [923, 64] on span "Save" at bounding box center [910, 62] width 24 height 14
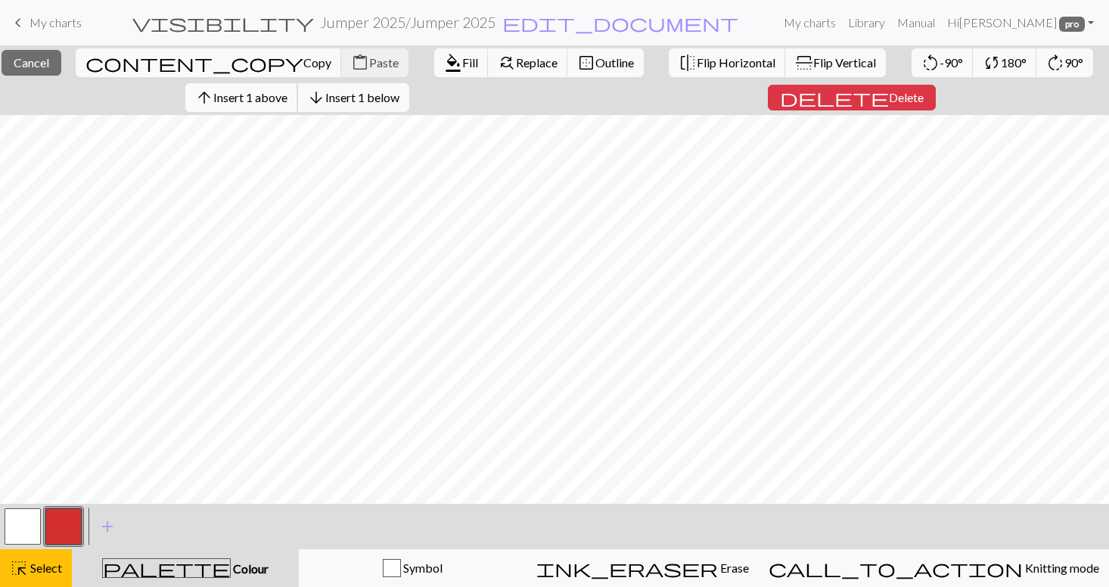
click at [252, 101] on span "Insert 1 above" at bounding box center [250, 97] width 74 height 14
click at [263, 98] on span "Insert 1 above" at bounding box center [250, 97] width 74 height 14
click at [273, 101] on span "Insert 1 above" at bounding box center [250, 97] width 74 height 14
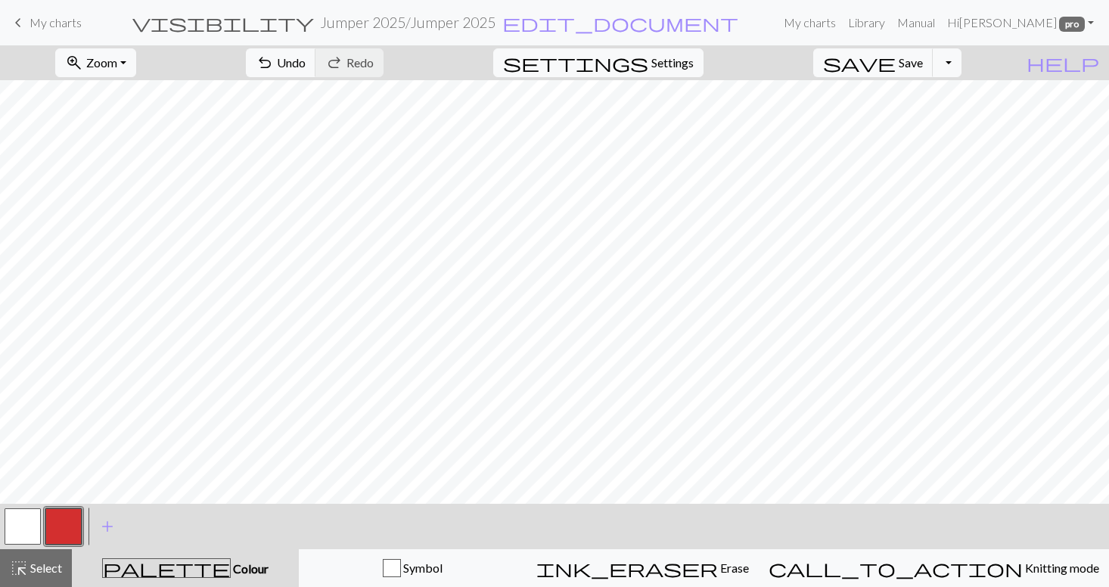
click at [72, 523] on button "button" at bounding box center [63, 526] width 36 height 36
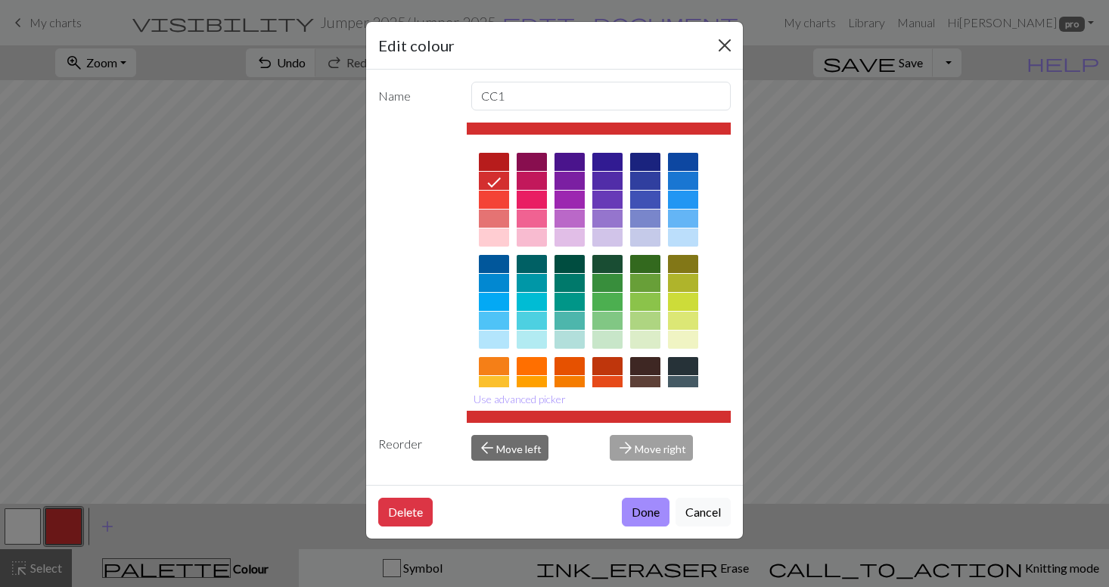
click at [726, 42] on button "Close" at bounding box center [724, 45] width 24 height 24
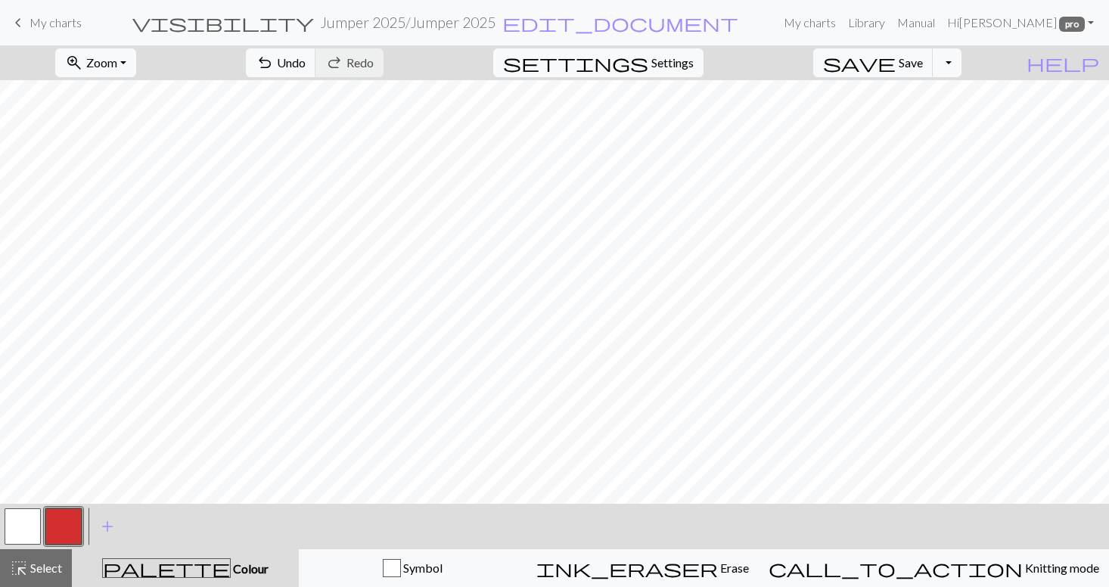
click at [28, 522] on button "button" at bounding box center [23, 526] width 36 height 36
click at [923, 61] on span "Save" at bounding box center [910, 62] width 24 height 14
click at [306, 64] on span "Undo" at bounding box center [291, 62] width 29 height 14
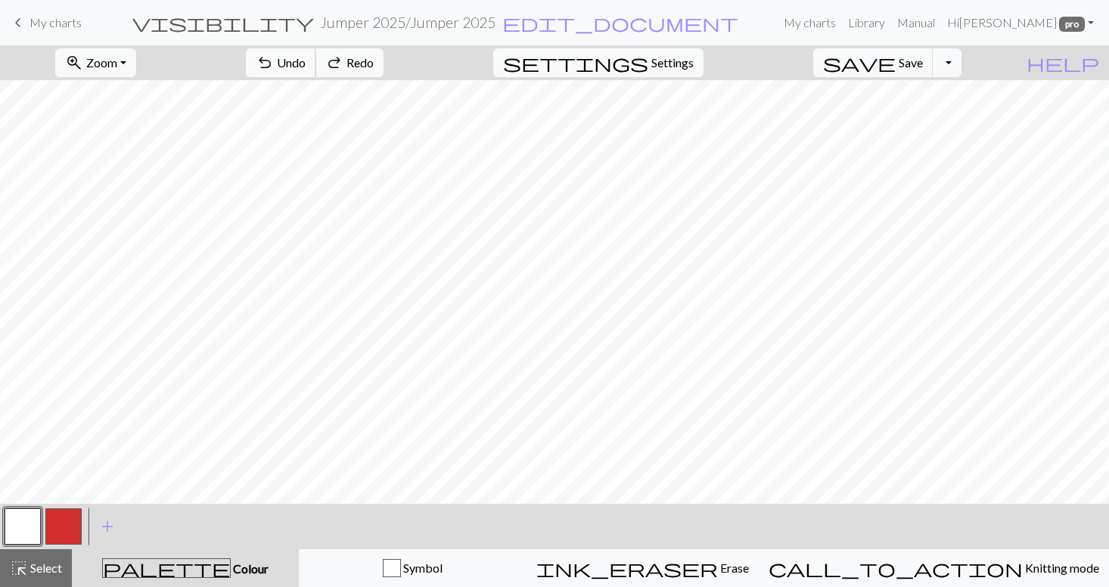
click at [306, 64] on span "Undo" at bounding box center [291, 62] width 29 height 14
click at [923, 66] on span "Save" at bounding box center [910, 62] width 24 height 14
click at [961, 62] on button "Toggle Dropdown" at bounding box center [946, 62] width 29 height 29
click at [935, 95] on button "file_copy Save a copy" at bounding box center [836, 96] width 250 height 24
click at [316, 70] on button "undo Undo Undo" at bounding box center [281, 62] width 70 height 29
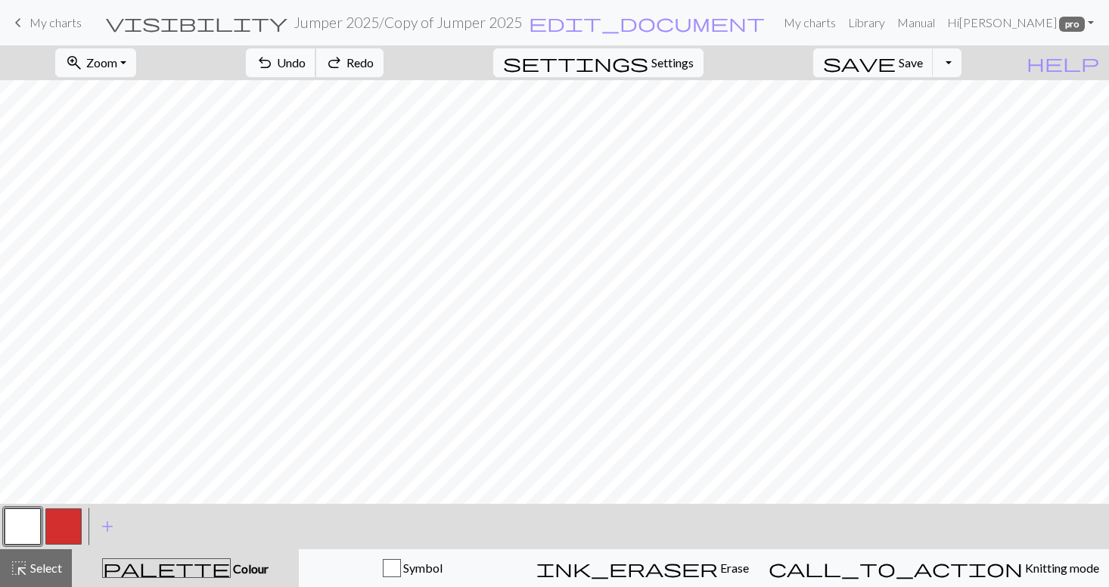
click at [316, 70] on button "undo Undo Undo" at bounding box center [281, 62] width 70 height 29
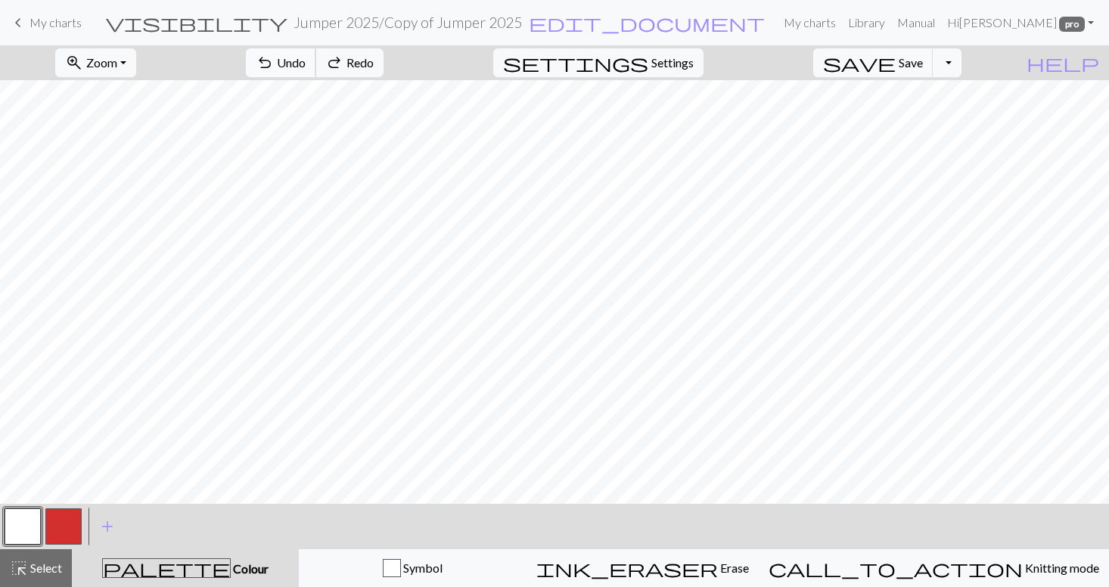
click at [316, 70] on button "undo Undo Undo" at bounding box center [281, 62] width 70 height 29
click at [306, 65] on span "Undo" at bounding box center [291, 62] width 29 height 14
click at [522, 23] on h2 "Jumper 2025 / Copy of Jumper 2025" at bounding box center [407, 22] width 228 height 17
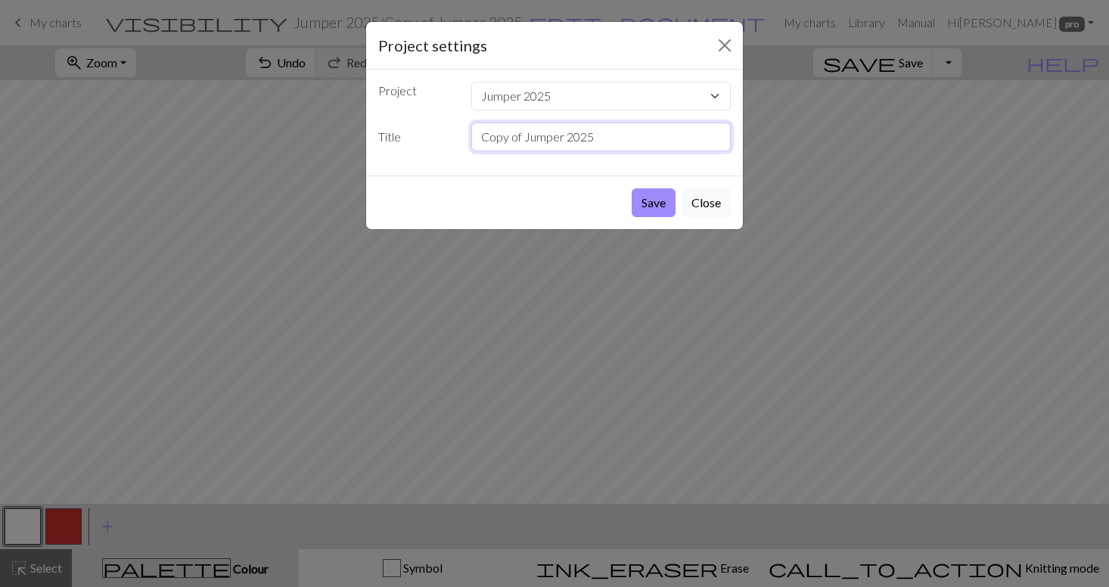
click at [595, 138] on input "Copy of Jumper 2025" at bounding box center [601, 137] width 260 height 29
click at [591, 136] on input "Copy of Jumper 2025 1" at bounding box center [601, 137] width 260 height 29
type input "Copy 1"
click at [659, 204] on button "Save" at bounding box center [653, 202] width 44 height 29
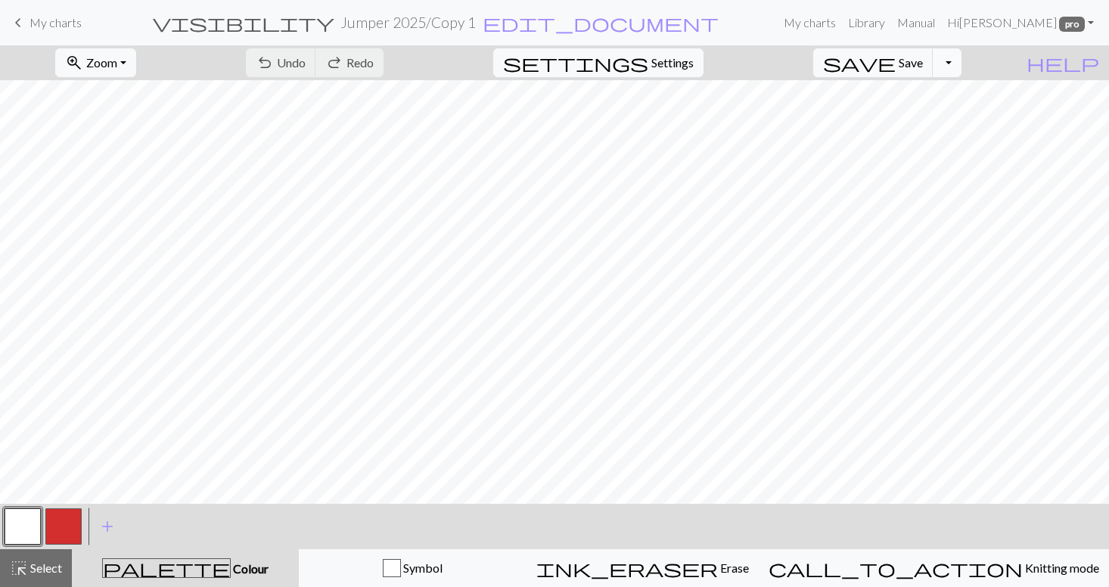
click at [961, 64] on button "Toggle Dropdown" at bounding box center [946, 62] width 29 height 29
click at [941, 95] on button "file_copy Save a copy" at bounding box center [836, 96] width 250 height 24
click at [501, 24] on h2 "Jumper 2025 / Copy of Copy 1" at bounding box center [408, 22] width 188 height 17
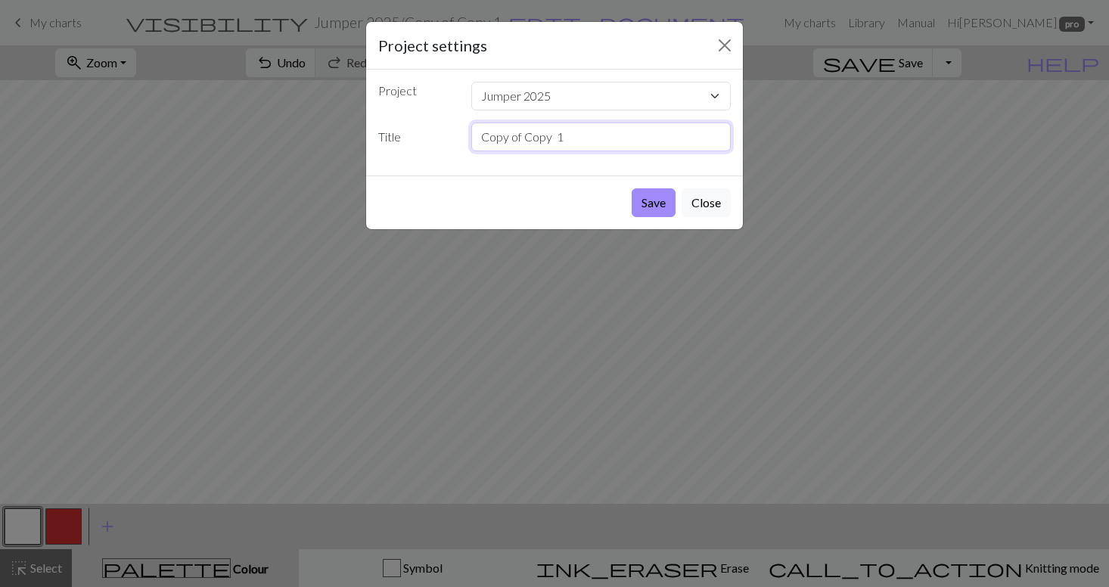
click at [548, 139] on input "Copy of Copy 1" at bounding box center [601, 137] width 260 height 29
click at [579, 138] on input "Copy 1" at bounding box center [601, 137] width 260 height 29
type input "Copy 2"
click at [656, 199] on button "Save" at bounding box center [653, 202] width 44 height 29
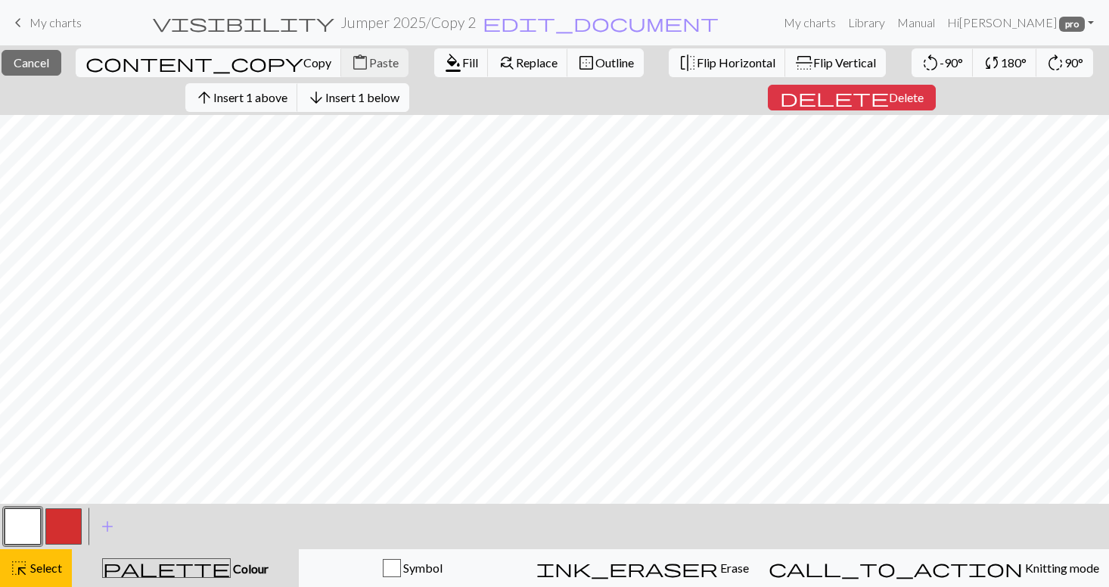
click at [363, 100] on span "Insert 1 below" at bounding box center [362, 97] width 74 height 14
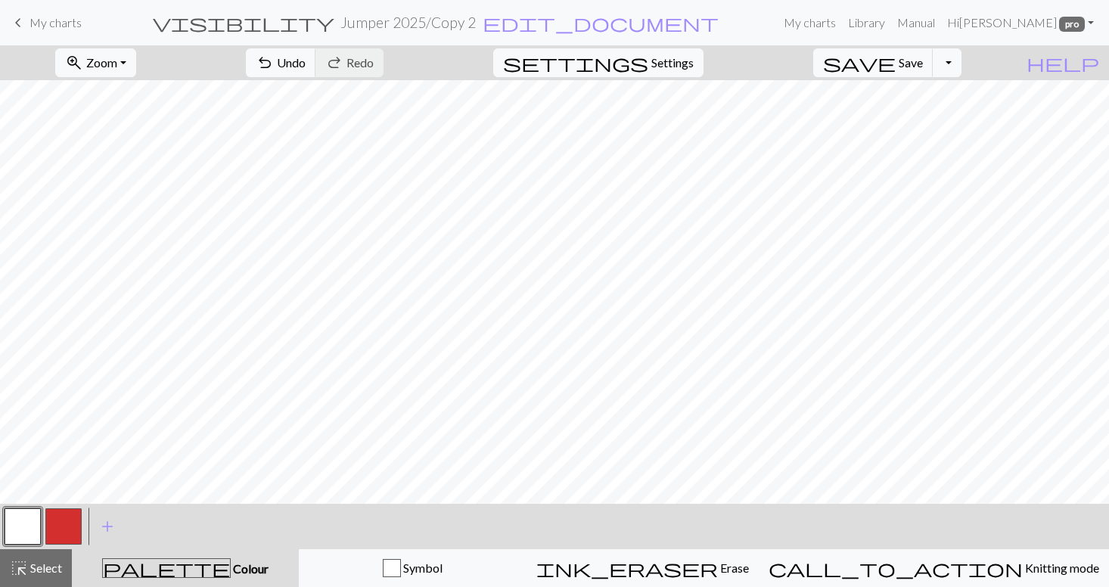
click at [69, 526] on button "button" at bounding box center [63, 526] width 36 height 36
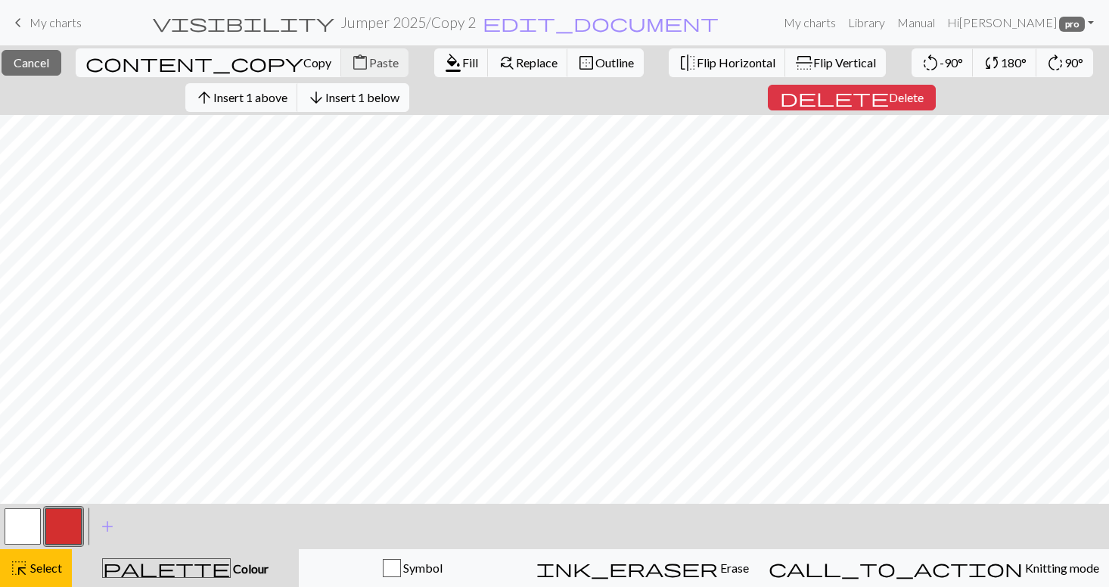
click at [399, 100] on span "Insert 1 below" at bounding box center [362, 97] width 74 height 14
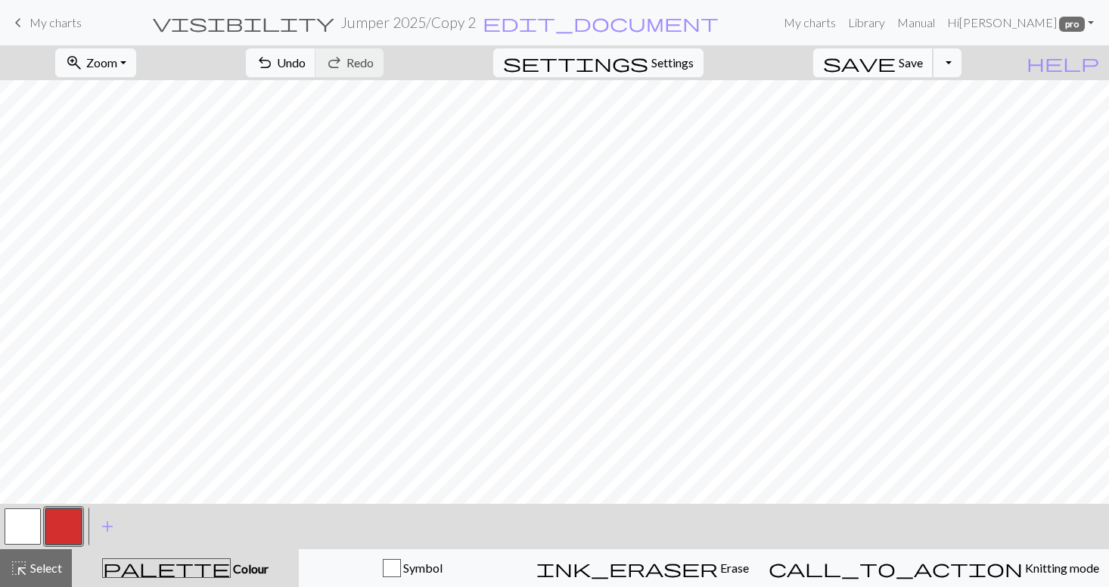
click at [923, 64] on span "Save" at bounding box center [910, 62] width 24 height 14
click at [961, 61] on button "Toggle Dropdown" at bounding box center [946, 62] width 29 height 29
click at [929, 96] on button "file_copy Save a copy" at bounding box center [836, 96] width 250 height 24
click at [564, 20] on form "visibility Jumper 2025 / Copy of Copy 2 edit_document Edit settings" at bounding box center [436, 22] width 684 height 29
click at [574, 20] on span "edit_document" at bounding box center [626, 22] width 236 height 21
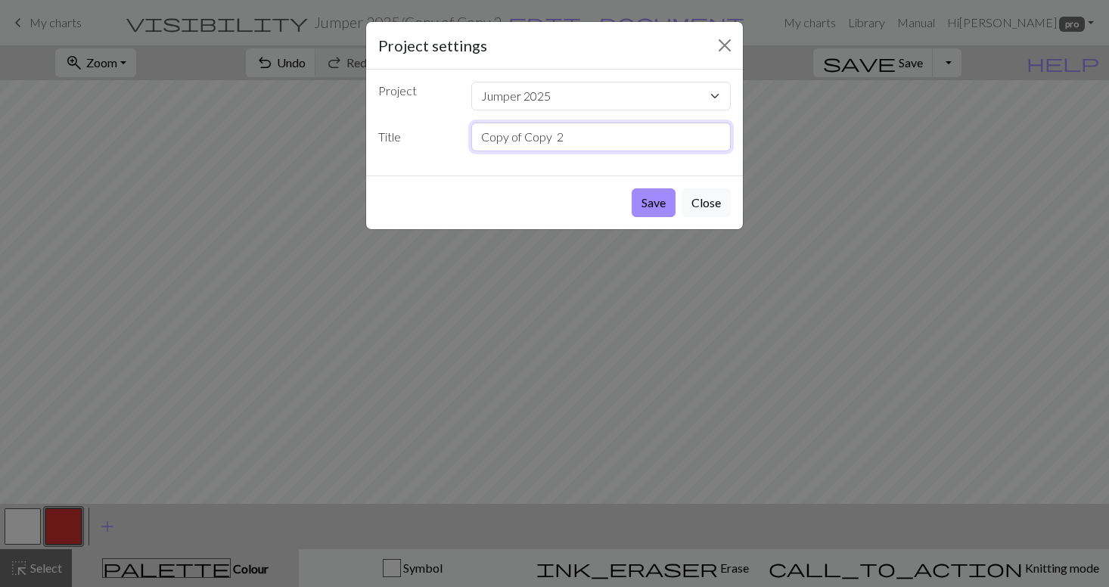
click at [569, 136] on input "Copy of Copy 2" at bounding box center [601, 137] width 260 height 29
type input "Copy 3"
click at [653, 201] on button "Save" at bounding box center [653, 202] width 44 height 29
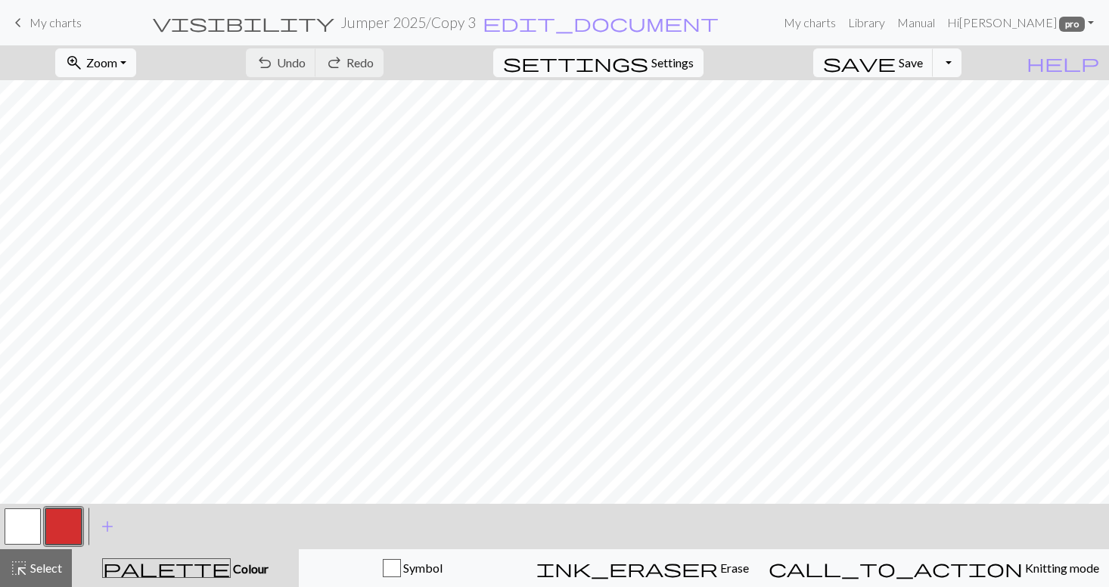
click at [26, 526] on button "button" at bounding box center [23, 526] width 36 height 36
click at [306, 60] on span "Undo" at bounding box center [291, 62] width 29 height 14
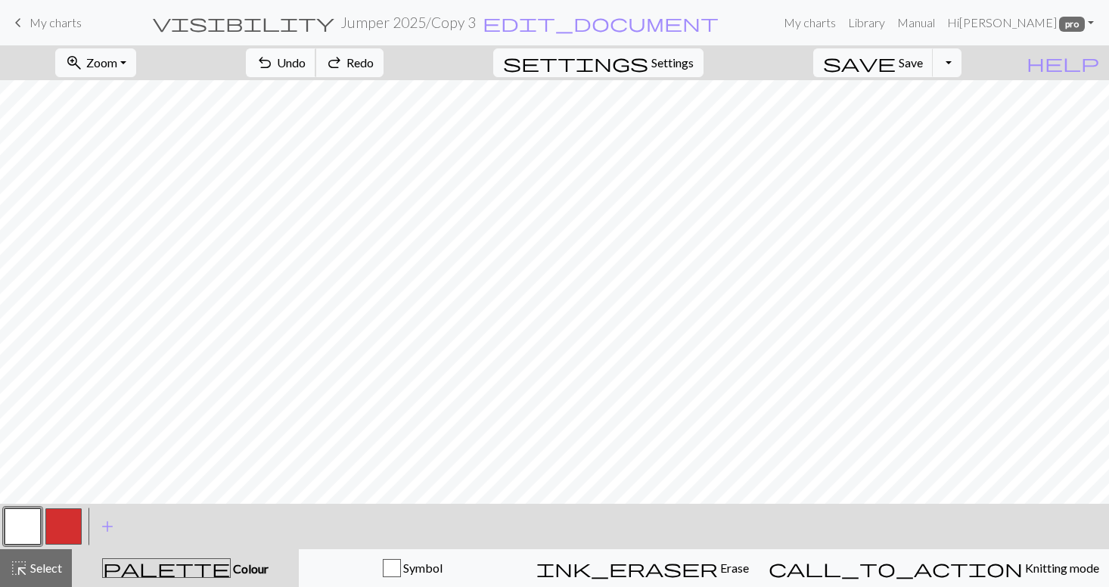
click at [306, 60] on span "Undo" at bounding box center [291, 62] width 29 height 14
click at [386, 60] on div "undo Undo Undo redo Redo Redo" at bounding box center [314, 62] width 160 height 35
click at [306, 63] on span "Undo" at bounding box center [291, 62] width 29 height 14
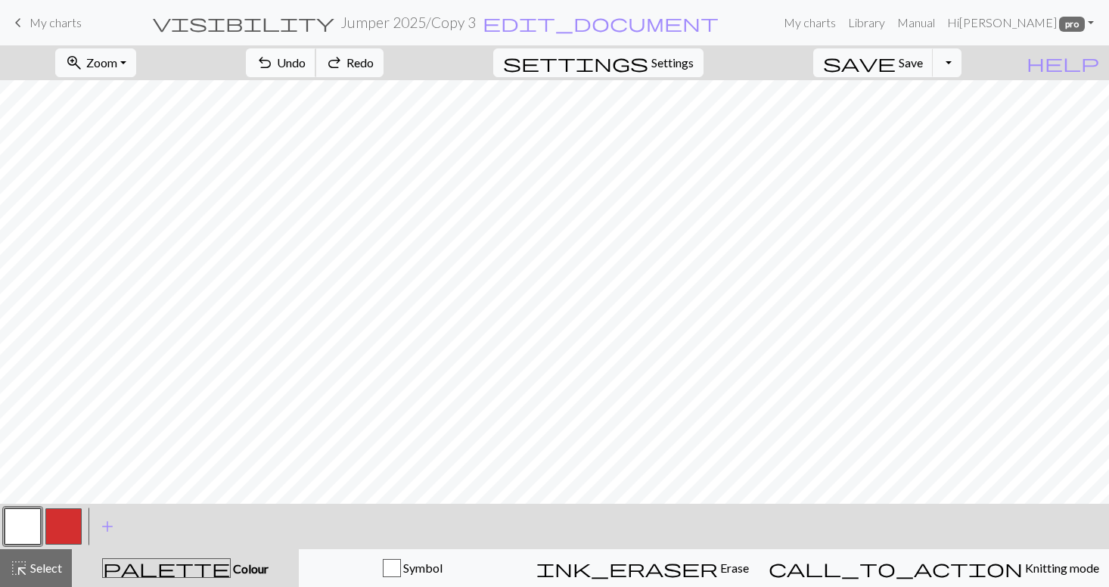
click at [306, 63] on span "Undo" at bounding box center [291, 62] width 29 height 14
click at [67, 526] on button "button" at bounding box center [63, 526] width 36 height 36
click at [23, 527] on button "button" at bounding box center [23, 526] width 36 height 36
click at [68, 526] on button "button" at bounding box center [63, 526] width 36 height 36
click at [60, 526] on button "button" at bounding box center [63, 526] width 36 height 36
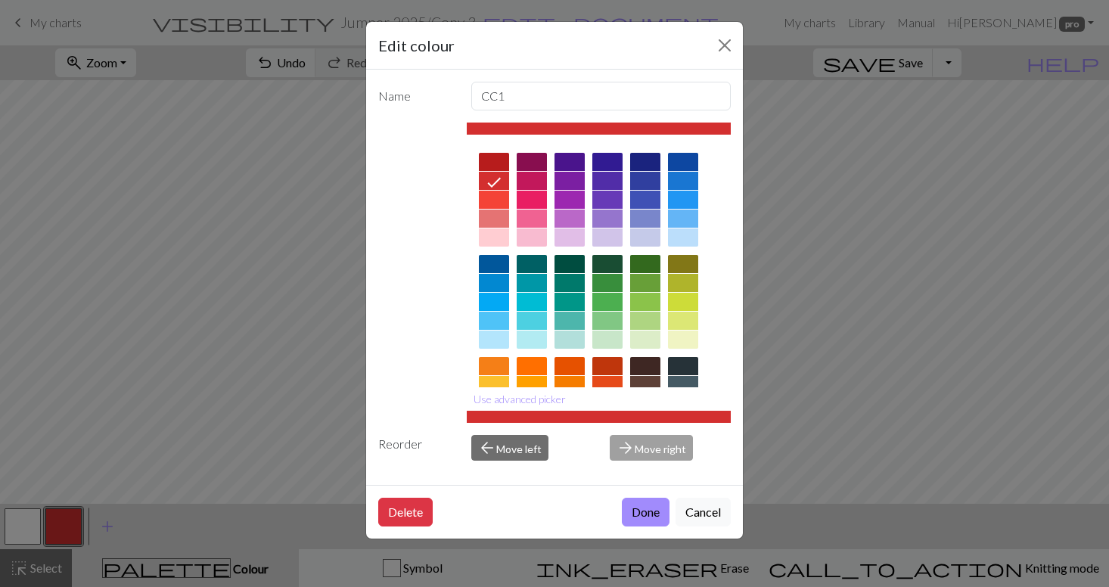
click at [29, 526] on div "Edit colour Name CC1 Use advanced picker Reorder arrow_back Move left arrow_for…" at bounding box center [554, 293] width 1109 height 587
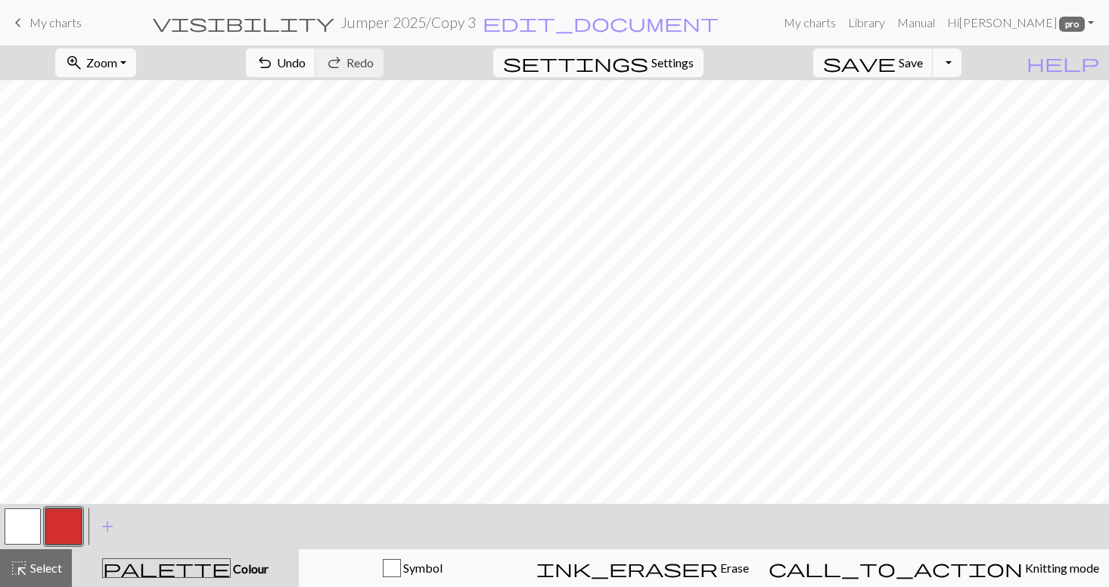
click at [29, 526] on button "button" at bounding box center [23, 526] width 36 height 36
click at [63, 527] on button "button" at bounding box center [63, 526] width 36 height 36
click at [55, 528] on button "button" at bounding box center [63, 526] width 36 height 36
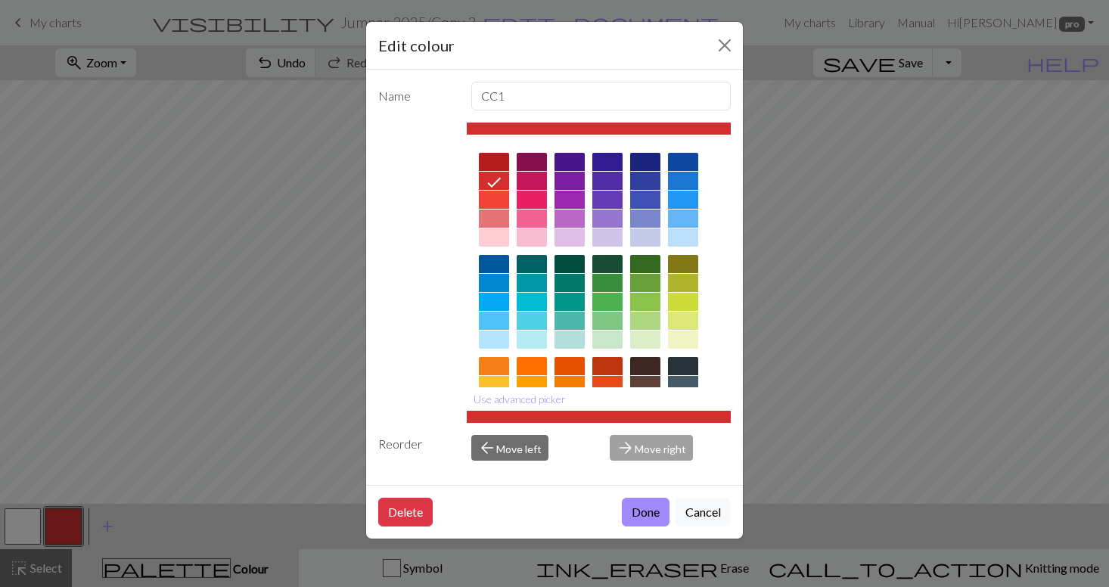
click at [55, 528] on div "Edit colour Name CC1 Use advanced picker Reorder arrow_back Move left arrow_for…" at bounding box center [554, 293] width 1109 height 587
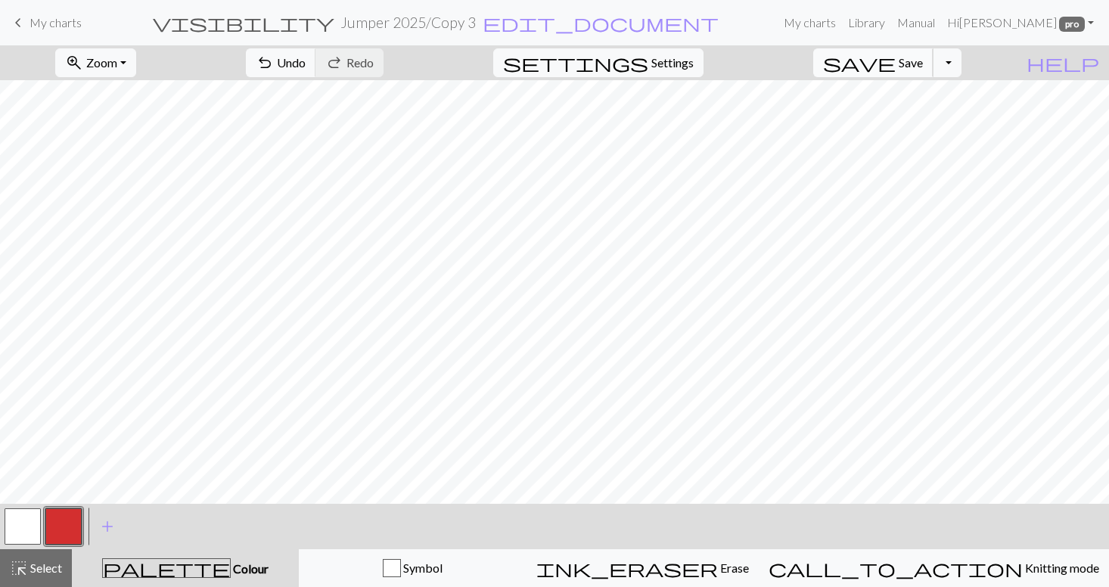
click at [923, 63] on span "Save" at bounding box center [910, 62] width 24 height 14
click at [842, 21] on link "My charts" at bounding box center [809, 23] width 64 height 30
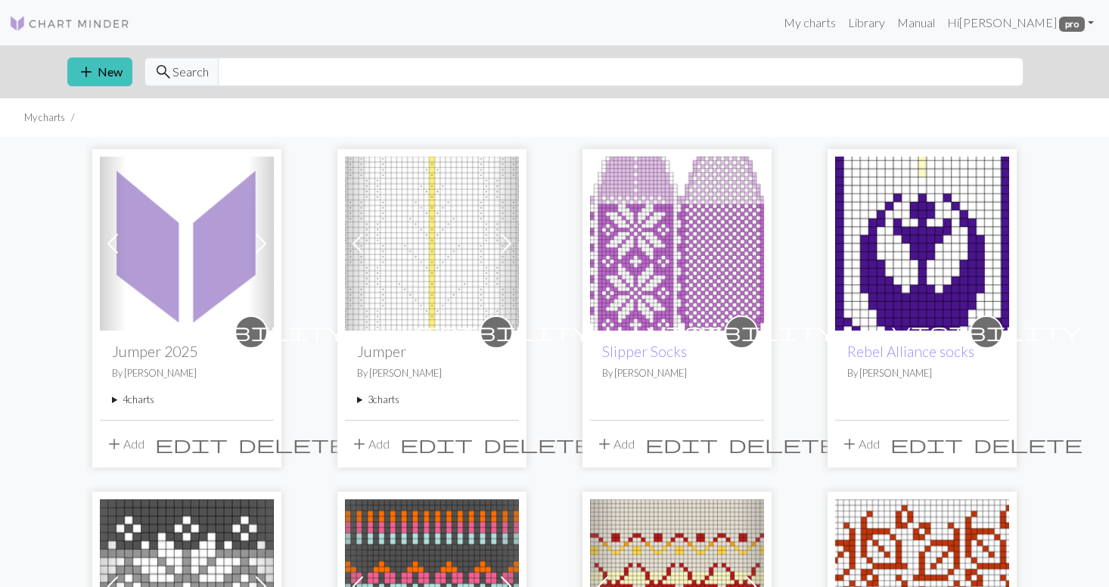
click at [197, 267] on img at bounding box center [187, 244] width 174 height 174
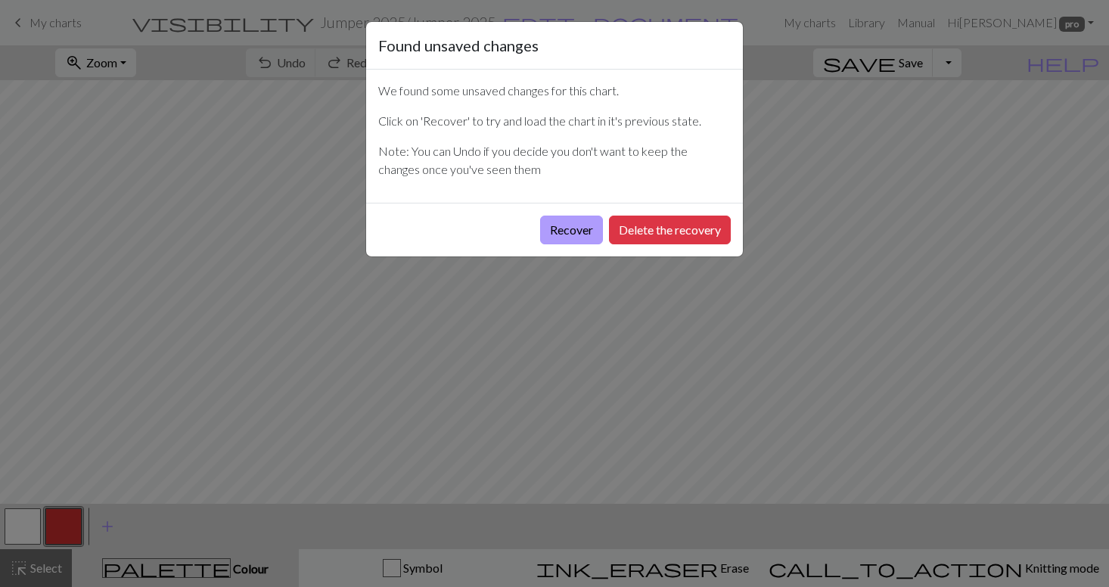
click at [566, 230] on button "Recover" at bounding box center [571, 230] width 63 height 29
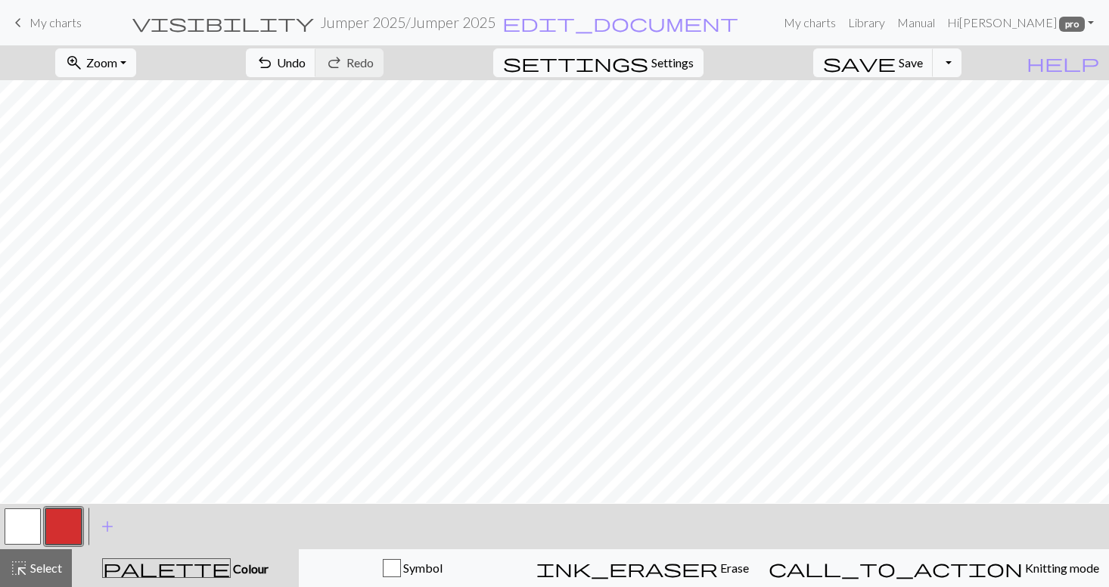
scroll to position [40, 0]
click at [136, 62] on button "zoom_in Zoom Zoom" at bounding box center [95, 62] width 81 height 29
click at [141, 181] on button "50%" at bounding box center [115, 181] width 119 height 24
click at [923, 68] on span "Save" at bounding box center [910, 62] width 24 height 14
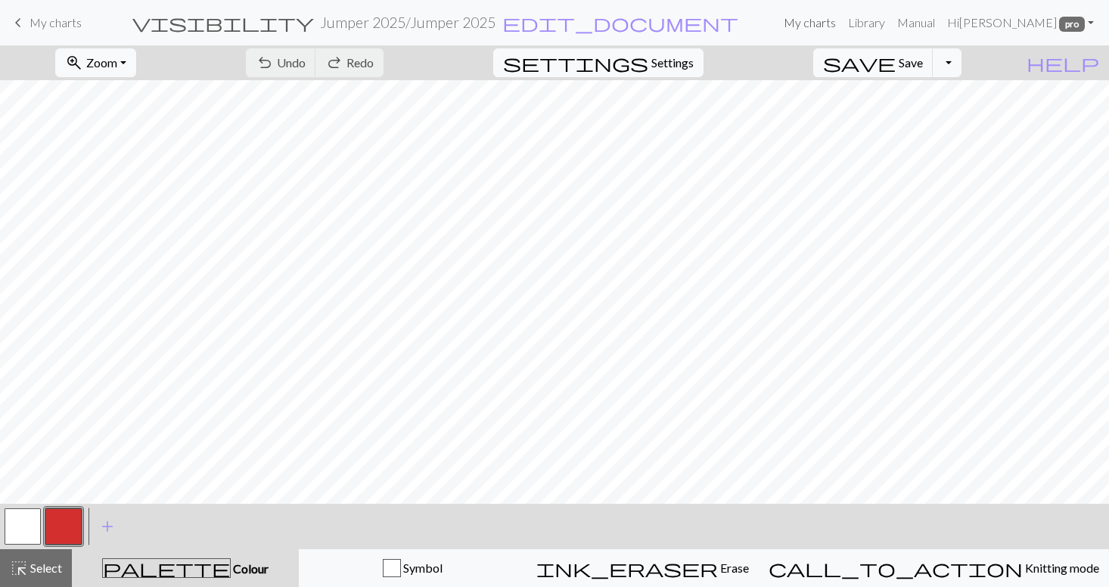
click at [842, 25] on link "My charts" at bounding box center [809, 23] width 64 height 30
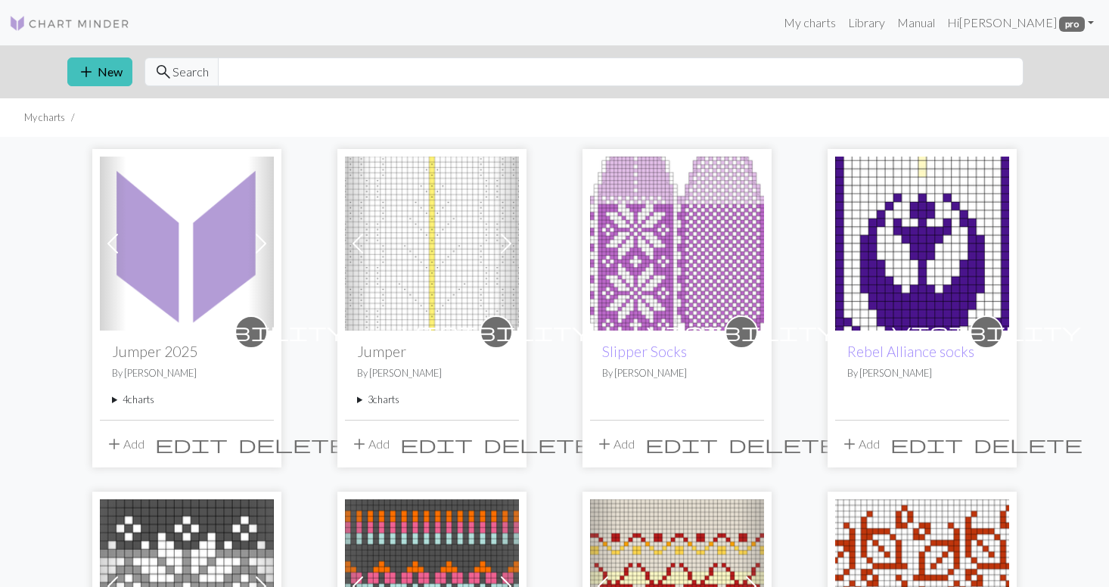
click at [143, 402] on summary "4 charts" at bounding box center [187, 399] width 150 height 14
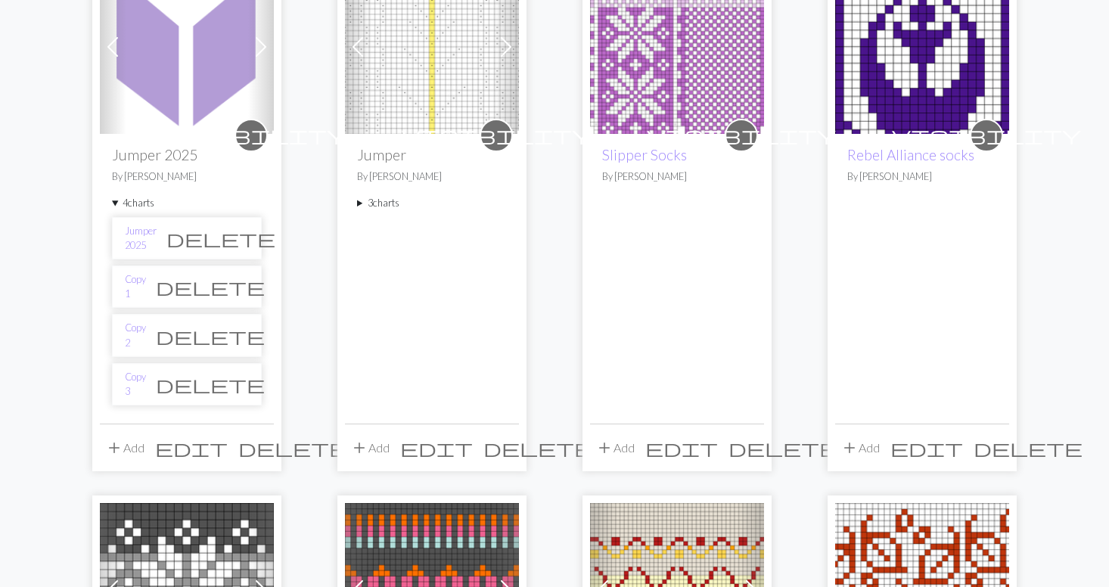
scroll to position [208, 0]
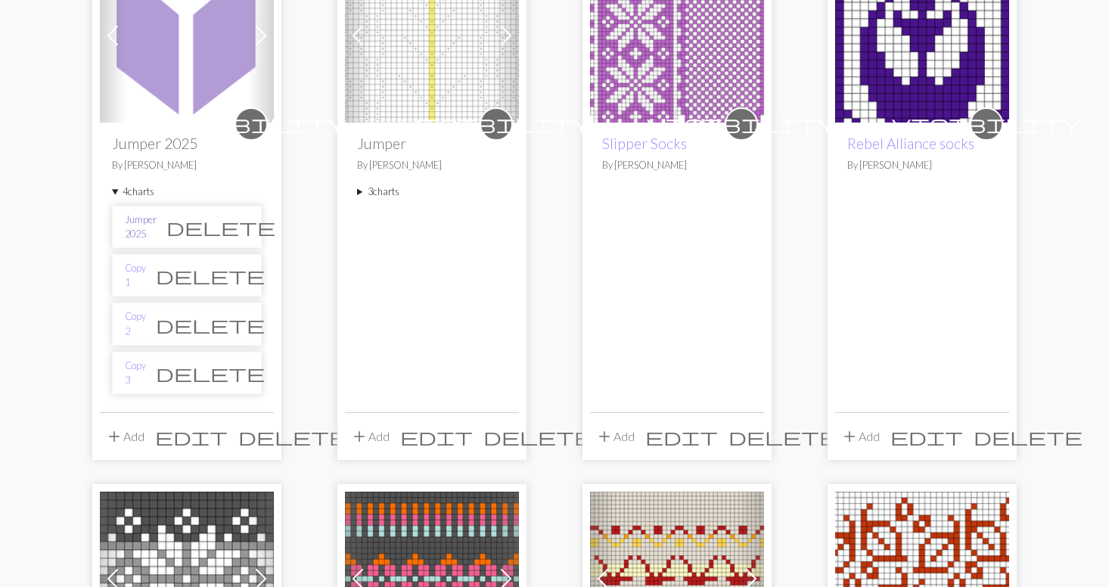
click at [157, 225] on link "Jumper 2025" at bounding box center [141, 226] width 32 height 29
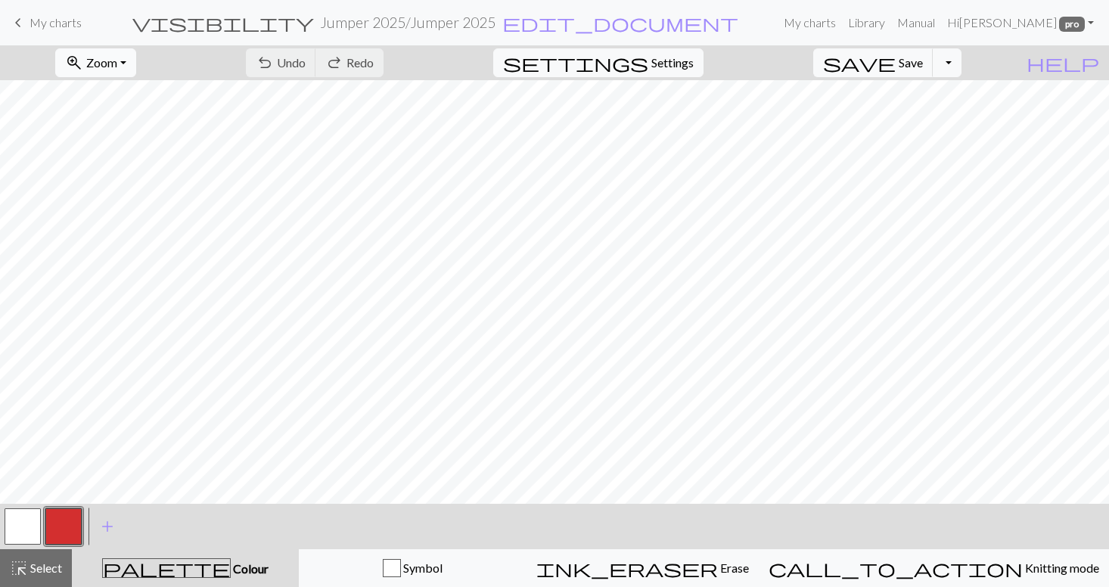
click at [117, 61] on span "Zoom" at bounding box center [101, 62] width 31 height 14
click at [130, 182] on button "50%" at bounding box center [115, 181] width 119 height 24
click at [923, 61] on span "Save" at bounding box center [910, 62] width 24 height 14
click at [22, 523] on button "button" at bounding box center [23, 526] width 36 height 36
click at [923, 63] on span "Save" at bounding box center [910, 62] width 24 height 14
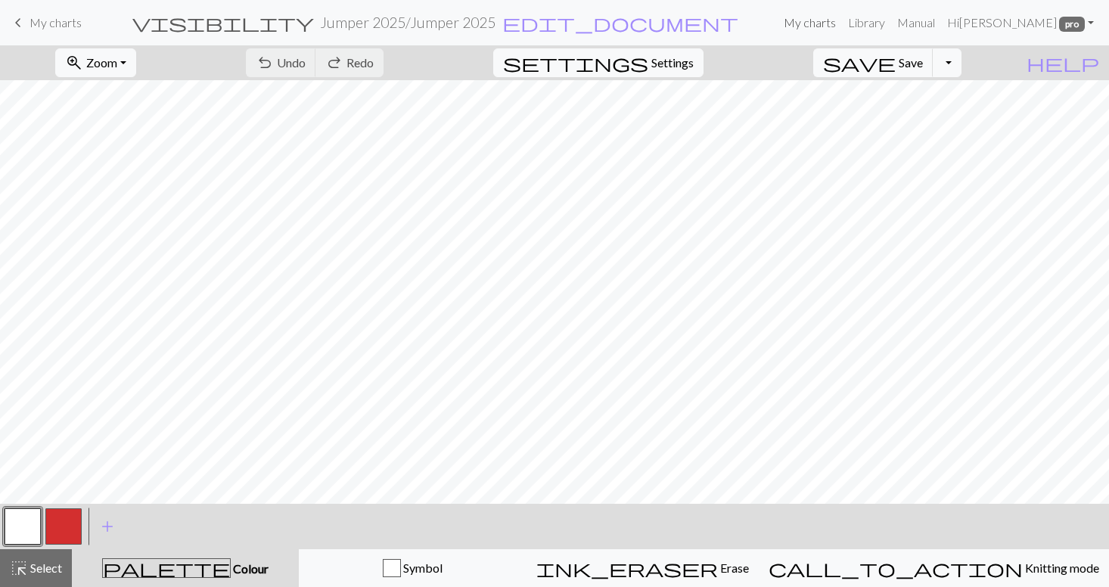
click at [842, 21] on link "My charts" at bounding box center [809, 23] width 64 height 30
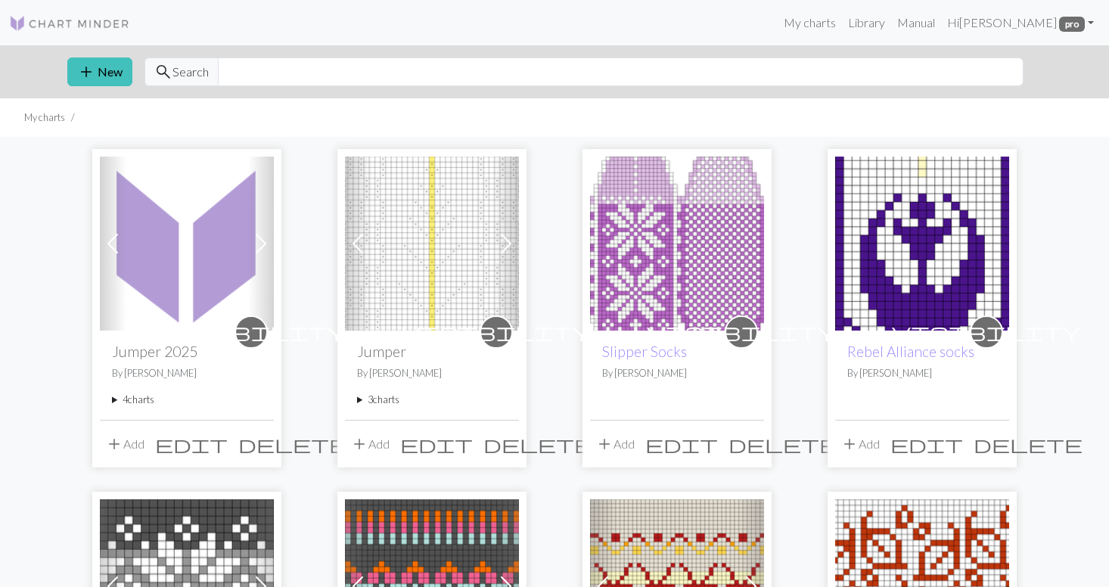
click at [135, 399] on summary "4 charts" at bounding box center [187, 399] width 150 height 14
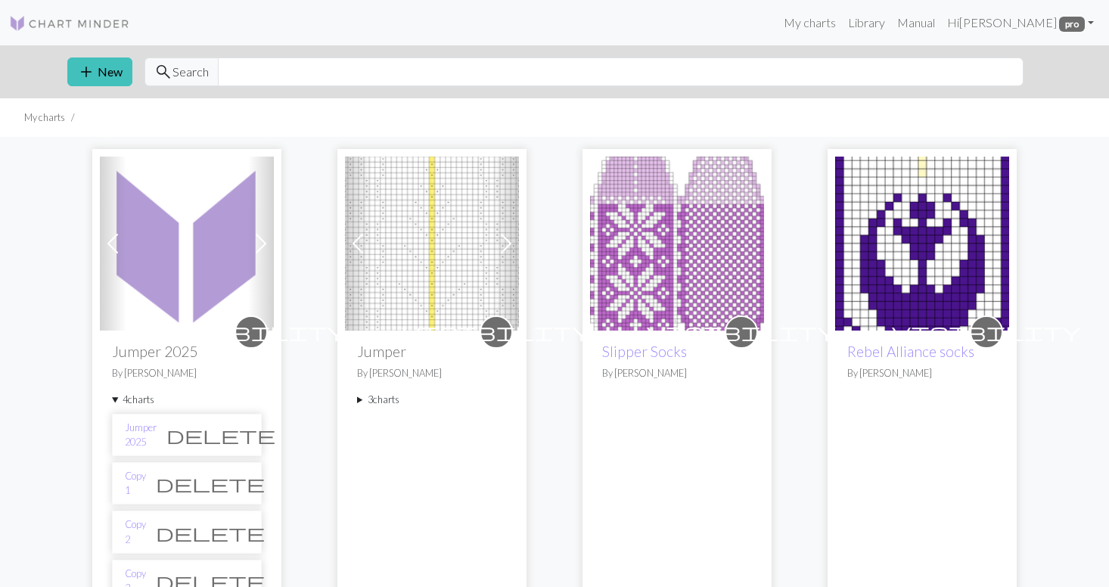
click at [160, 482] on li "Copy 1 delete" at bounding box center [187, 483] width 150 height 42
click at [162, 480] on li "Copy 1 delete" at bounding box center [187, 483] width 150 height 42
click at [146, 481] on link "Copy 1" at bounding box center [135, 483] width 21 height 29
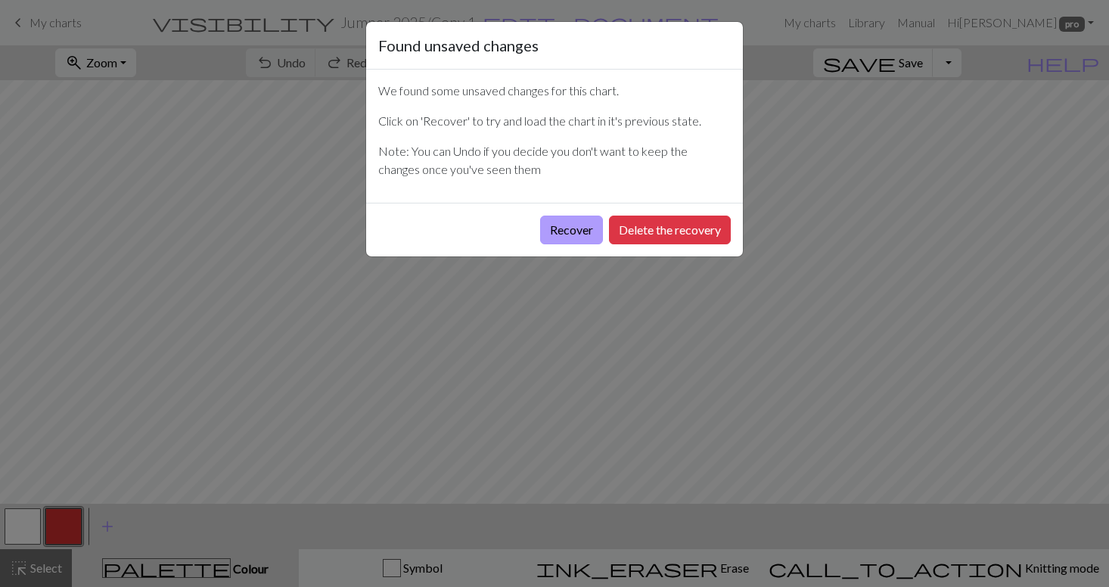
click at [575, 232] on button "Recover" at bounding box center [571, 230] width 63 height 29
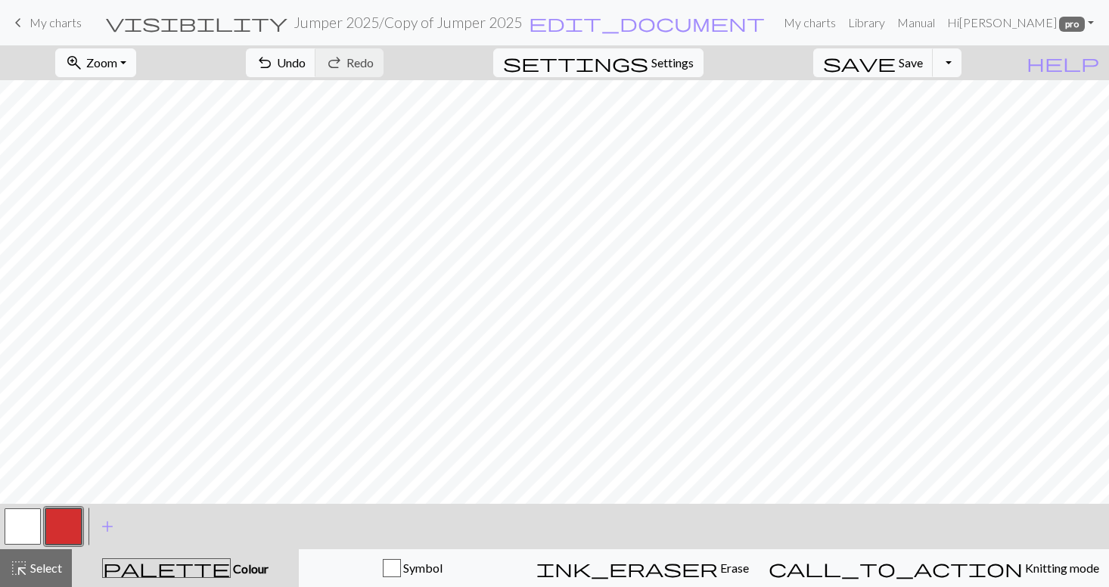
click at [136, 64] on button "zoom_in Zoom Zoom" at bounding box center [95, 62] width 81 height 29
click at [142, 183] on button "50%" at bounding box center [115, 181] width 119 height 24
click at [22, 523] on button "button" at bounding box center [23, 526] width 36 height 36
click at [923, 65] on span "Save" at bounding box center [910, 62] width 24 height 14
click at [842, 20] on link "My charts" at bounding box center [809, 23] width 64 height 30
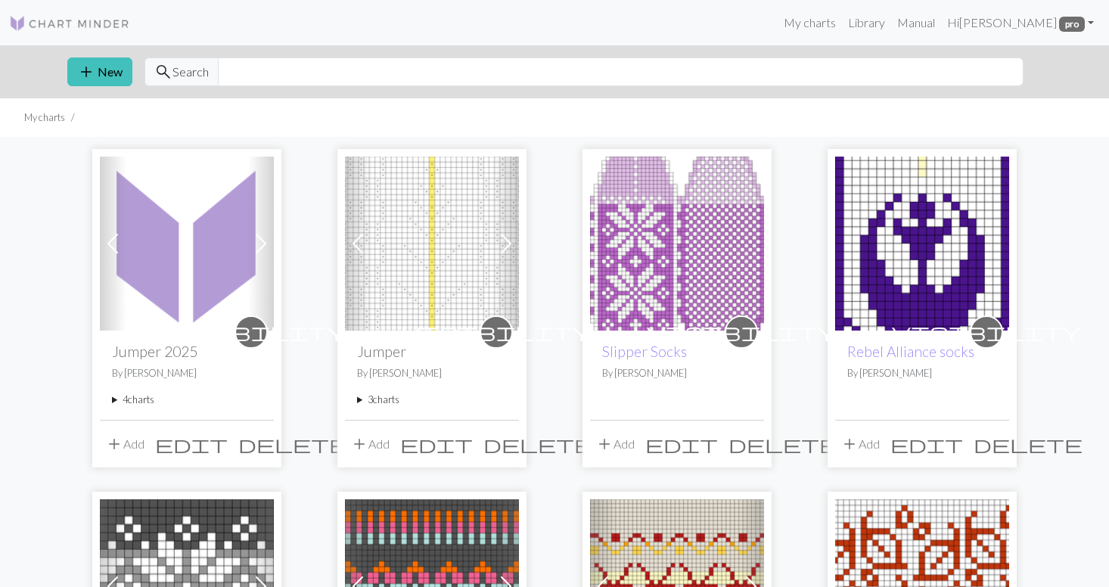
click at [144, 407] on summary "4 charts" at bounding box center [187, 399] width 150 height 14
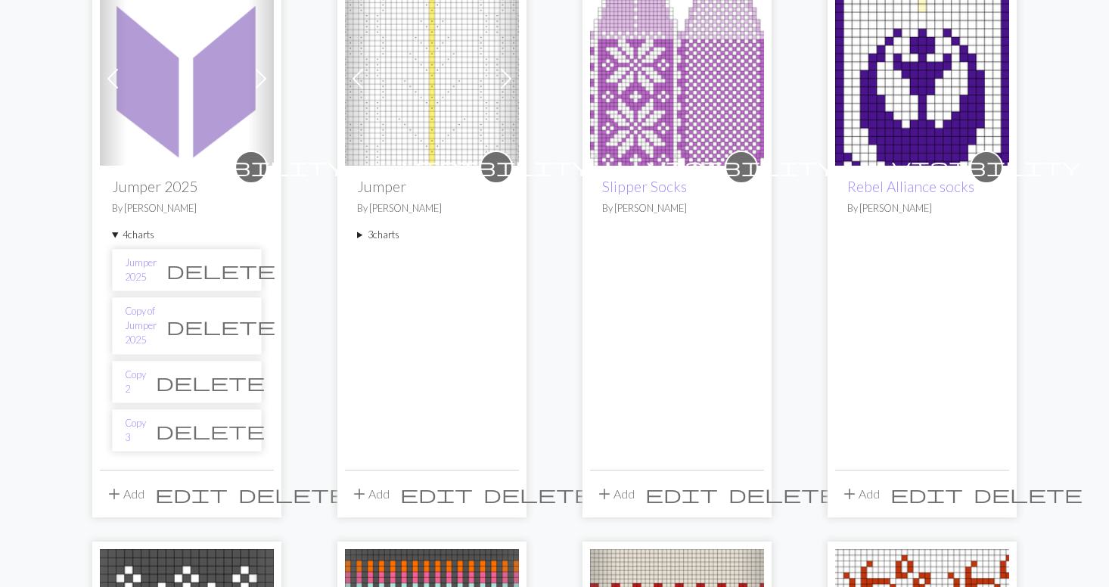
scroll to position [166, 0]
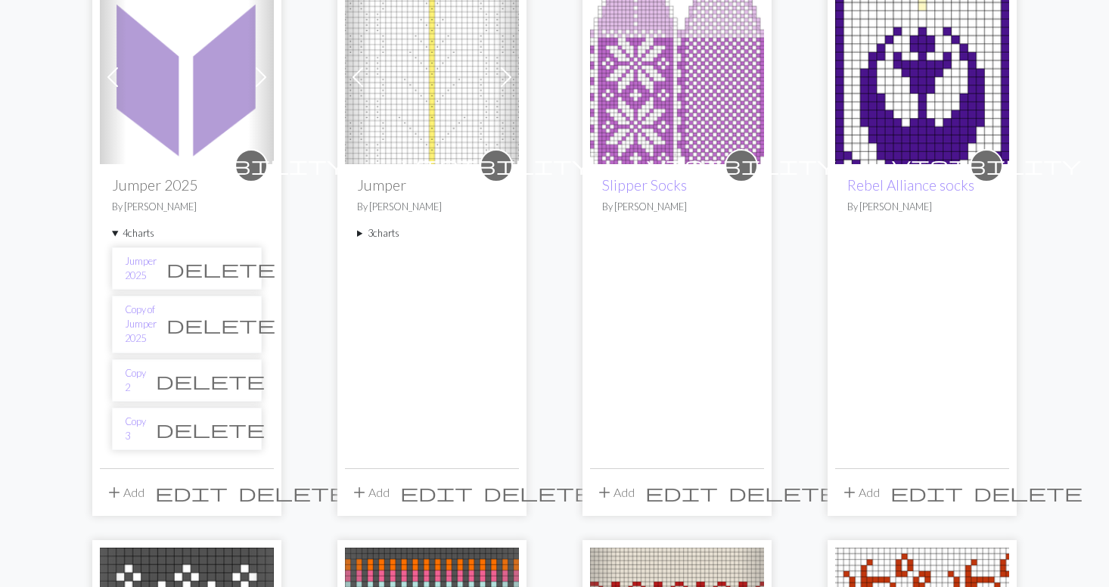
click at [181, 366] on li "Copy 2 delete" at bounding box center [187, 380] width 150 height 42
click at [141, 366] on link "Copy 2" at bounding box center [135, 380] width 21 height 29
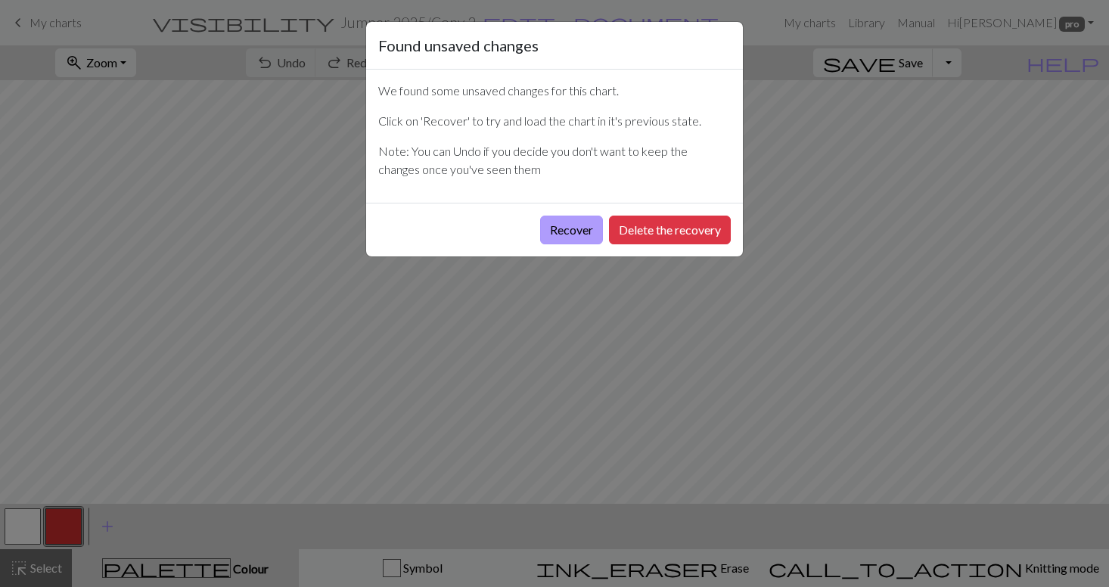
click at [587, 234] on button "Recover" at bounding box center [571, 230] width 63 height 29
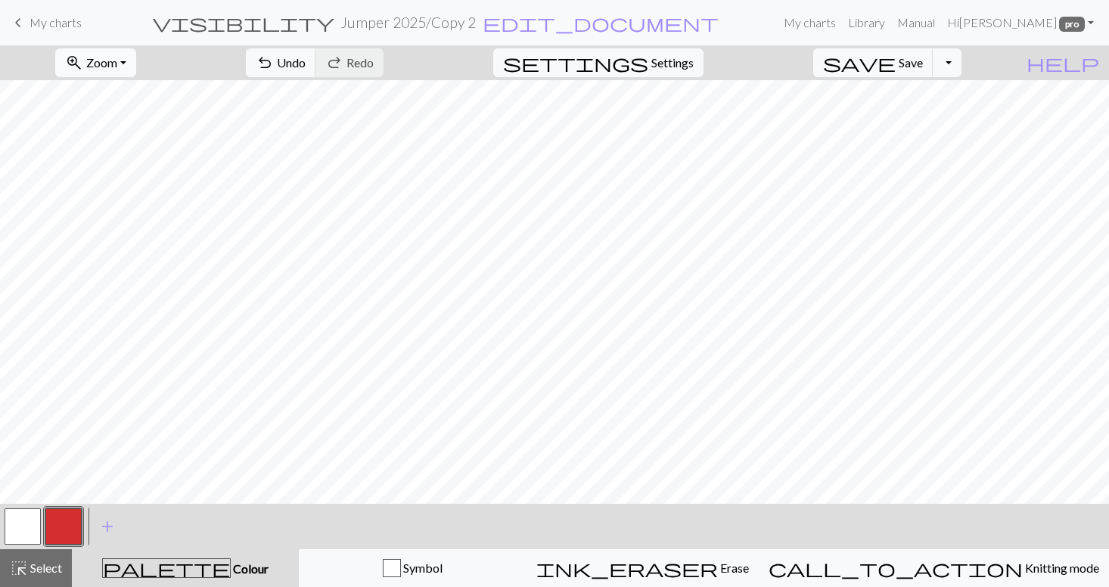
click at [136, 61] on button "zoom_in Zoom Zoom" at bounding box center [95, 62] width 81 height 29
click at [137, 178] on button "50%" at bounding box center [115, 181] width 119 height 24
click at [26, 521] on button "button" at bounding box center [23, 526] width 36 height 36
click at [923, 60] on span "Save" at bounding box center [910, 62] width 24 height 14
click at [842, 26] on link "My charts" at bounding box center [809, 23] width 64 height 30
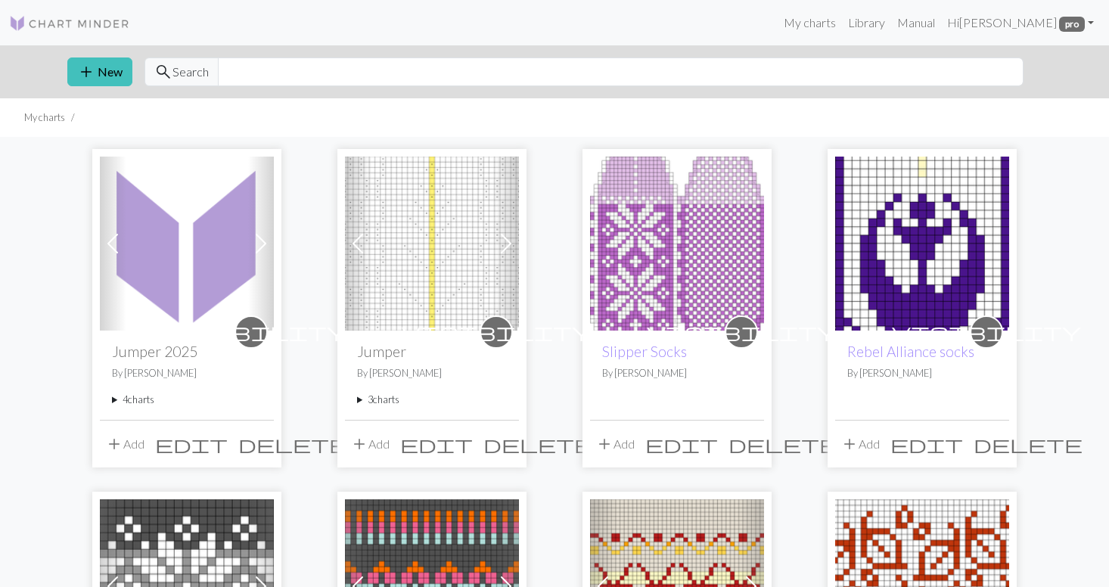
click at [138, 401] on summary "4 charts" at bounding box center [187, 399] width 150 height 14
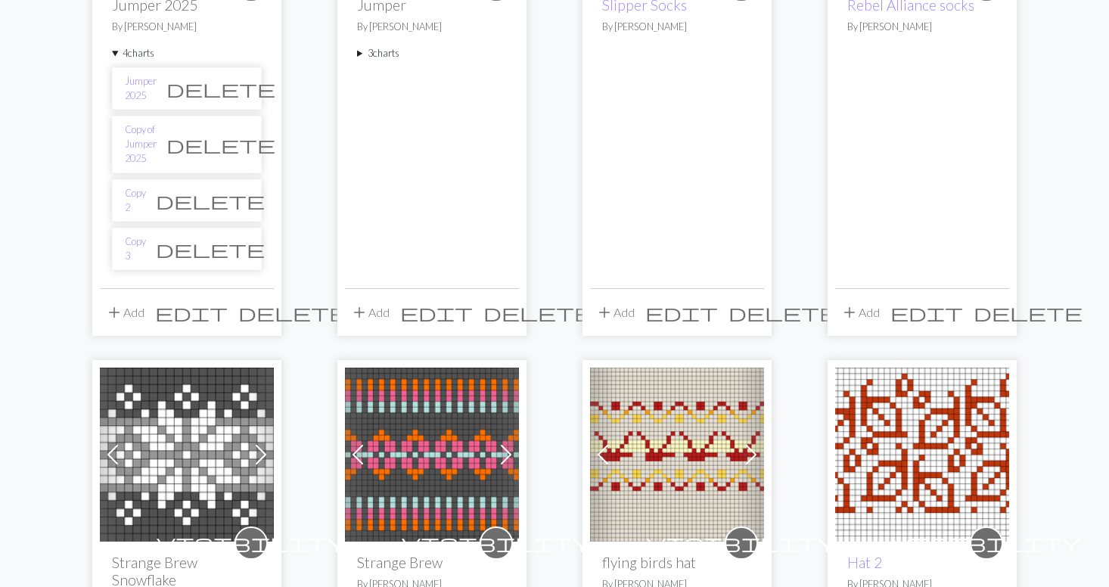
scroll to position [352, 0]
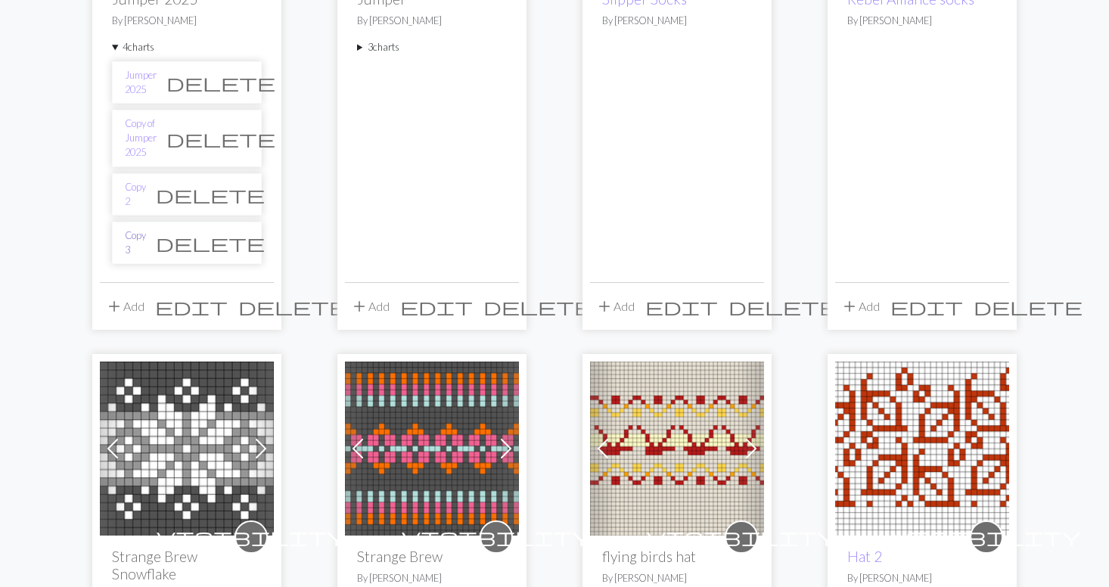
click at [141, 228] on link "Copy 3" at bounding box center [135, 242] width 21 height 29
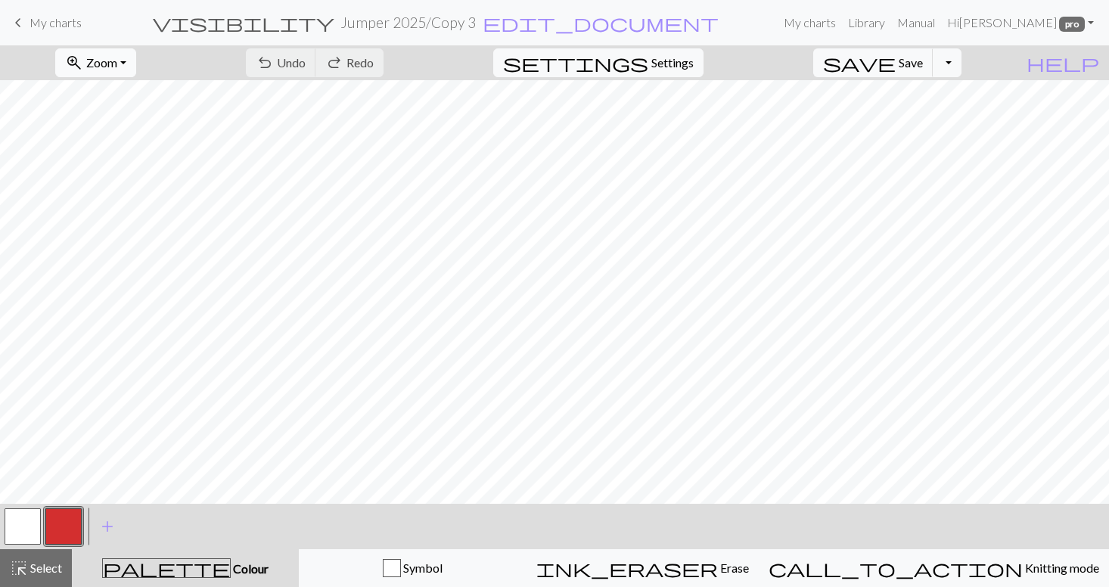
click at [136, 61] on button "zoom_in Zoom Zoom" at bounding box center [95, 62] width 81 height 29
click at [130, 180] on button "50%" at bounding box center [115, 181] width 119 height 24
click at [923, 64] on span "Save" at bounding box center [910, 62] width 24 height 14
click at [842, 22] on link "My charts" at bounding box center [809, 23] width 64 height 30
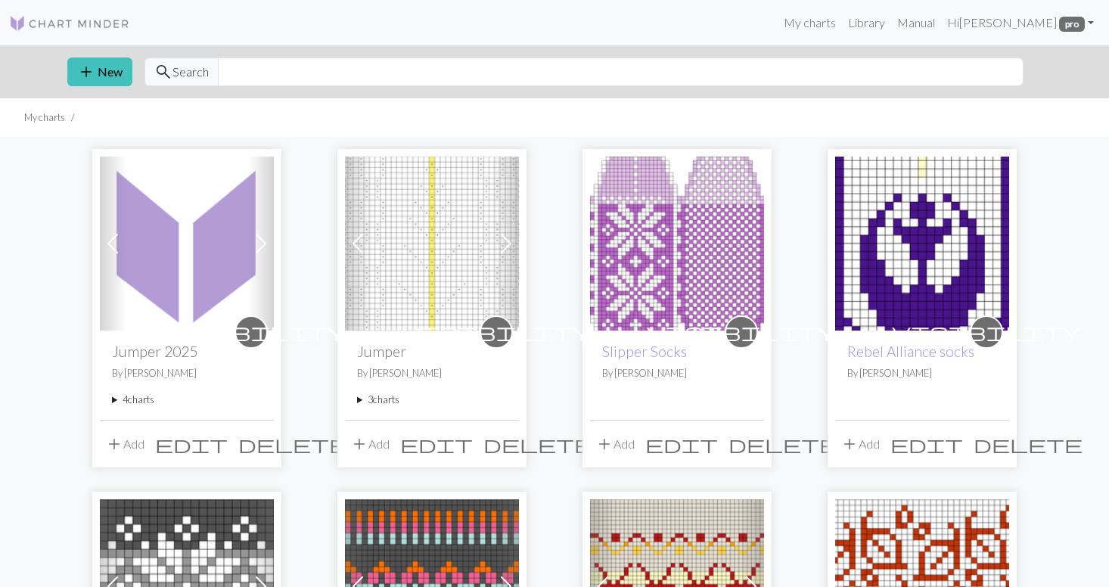
click at [130, 397] on summary "4 charts" at bounding box center [187, 399] width 150 height 14
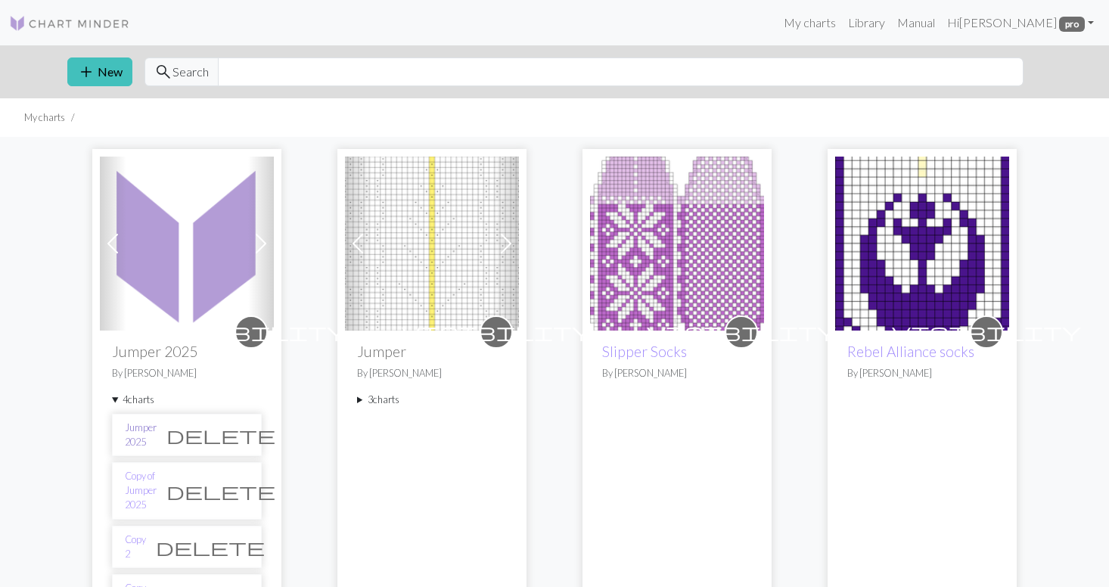
click at [149, 431] on link "Jumper 2025" at bounding box center [141, 434] width 32 height 29
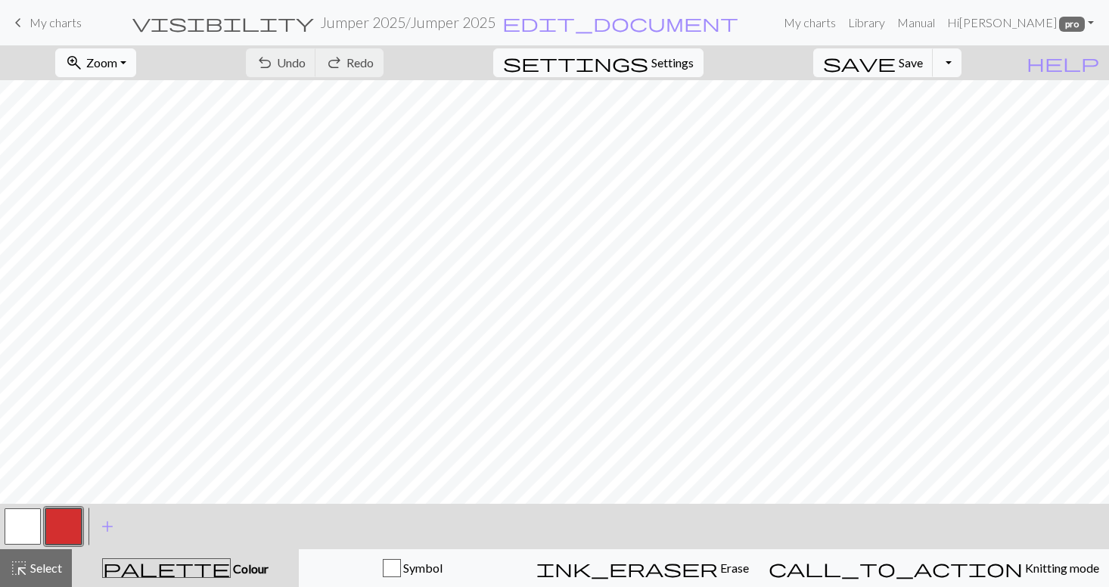
click at [136, 63] on button "zoom_in Zoom Zoom" at bounding box center [95, 62] width 81 height 29
click at [139, 181] on button "50%" at bounding box center [115, 181] width 119 height 24
click at [842, 25] on link "My charts" at bounding box center [809, 23] width 64 height 30
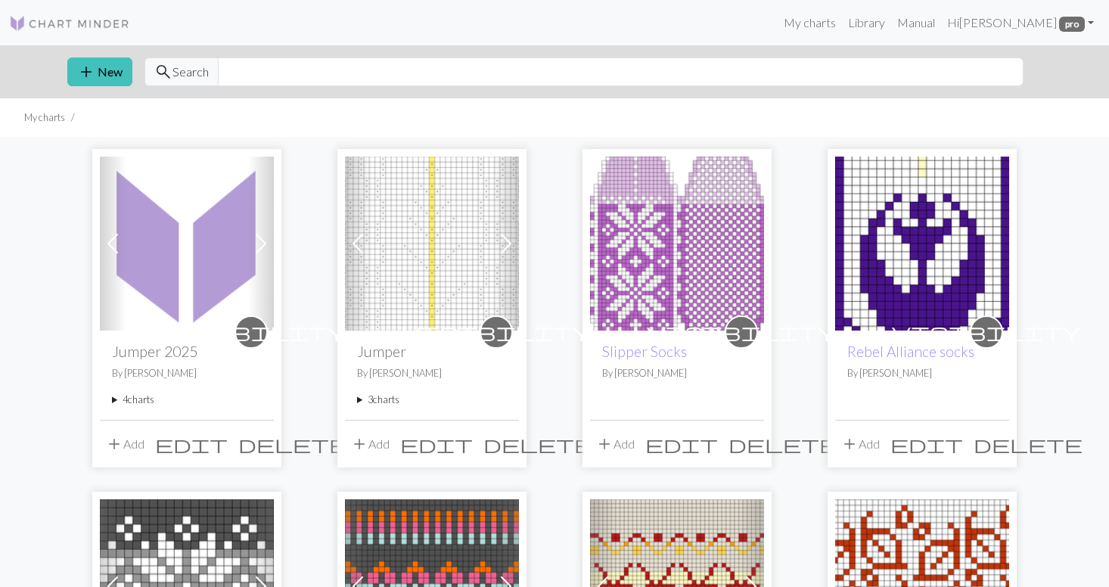
click at [139, 400] on summary "4 charts" at bounding box center [187, 399] width 150 height 14
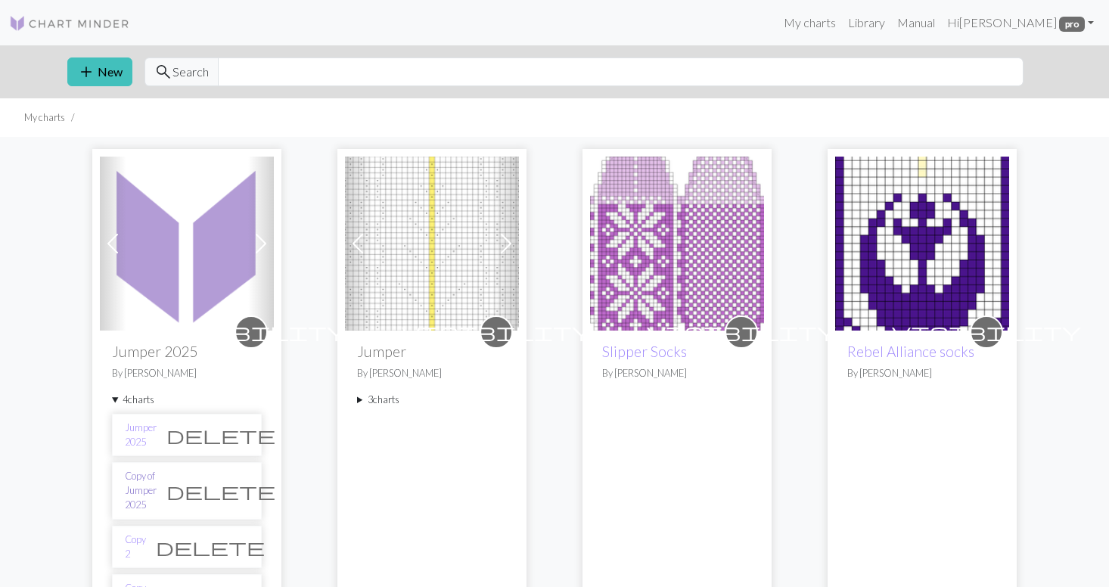
click at [156, 483] on link "Copy of Jumper 2025" at bounding box center [141, 491] width 32 height 44
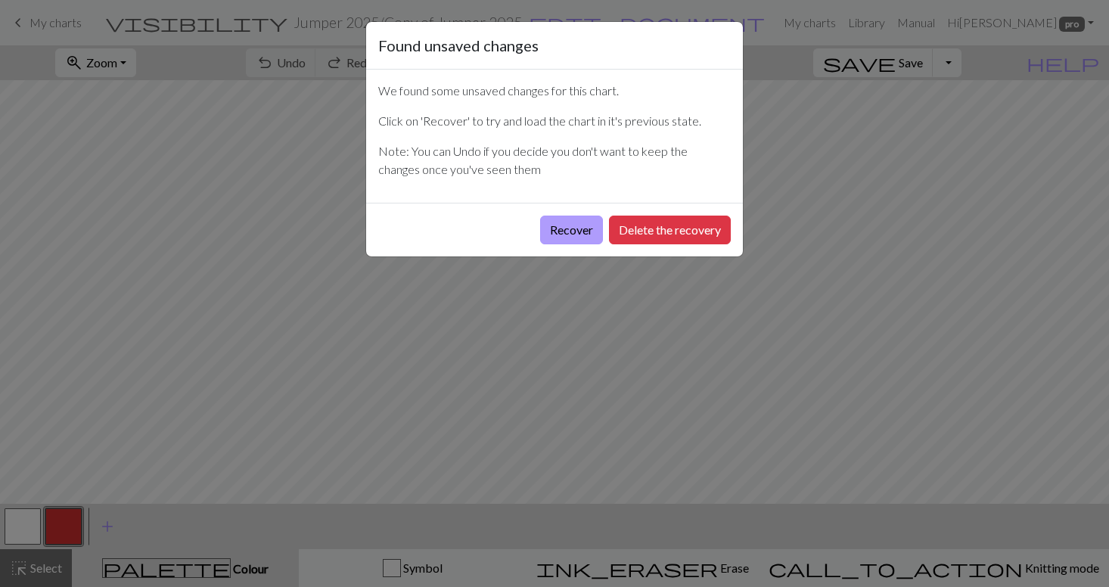
click at [584, 225] on button "Recover" at bounding box center [571, 230] width 63 height 29
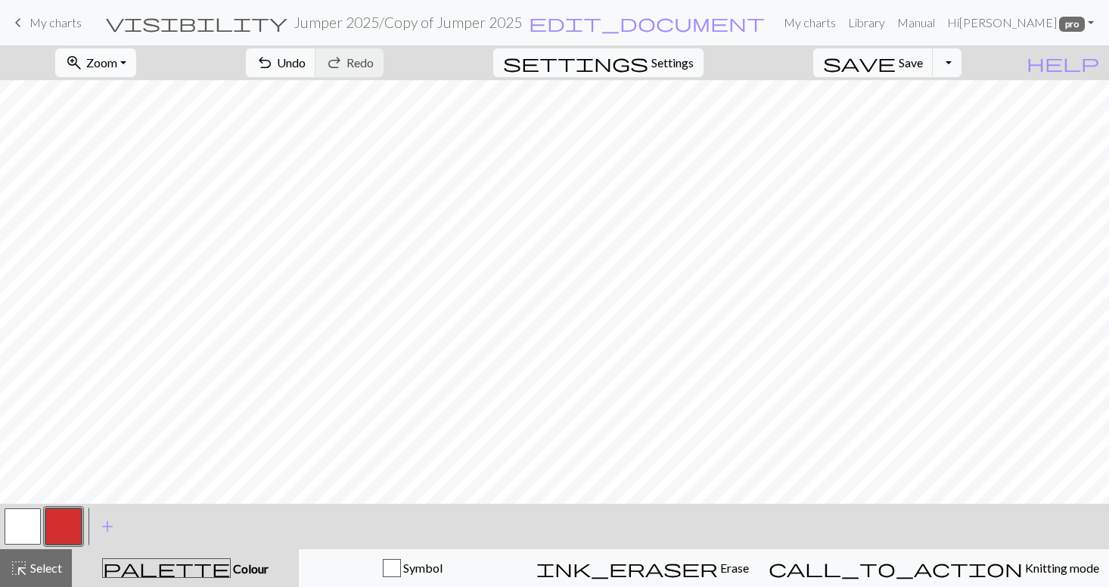
click at [136, 61] on button "zoom_in Zoom Zoom" at bounding box center [95, 62] width 81 height 29
click at [122, 183] on button "50%" at bounding box center [115, 181] width 119 height 24
click at [922, 62] on button "save Save Save" at bounding box center [873, 62] width 120 height 29
click at [883, 24] on div "Chart saved" at bounding box center [554, 30] width 1109 height 60
click at [878, 20] on div "Chart saved" at bounding box center [554, 30] width 1109 height 60
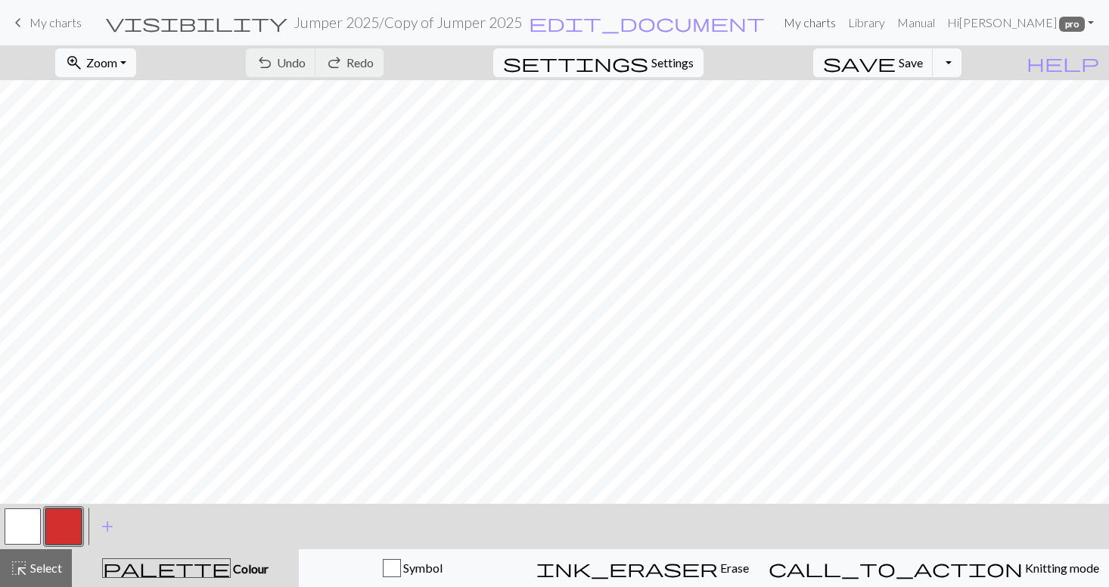
click at [842, 22] on link "My charts" at bounding box center [809, 23] width 64 height 30
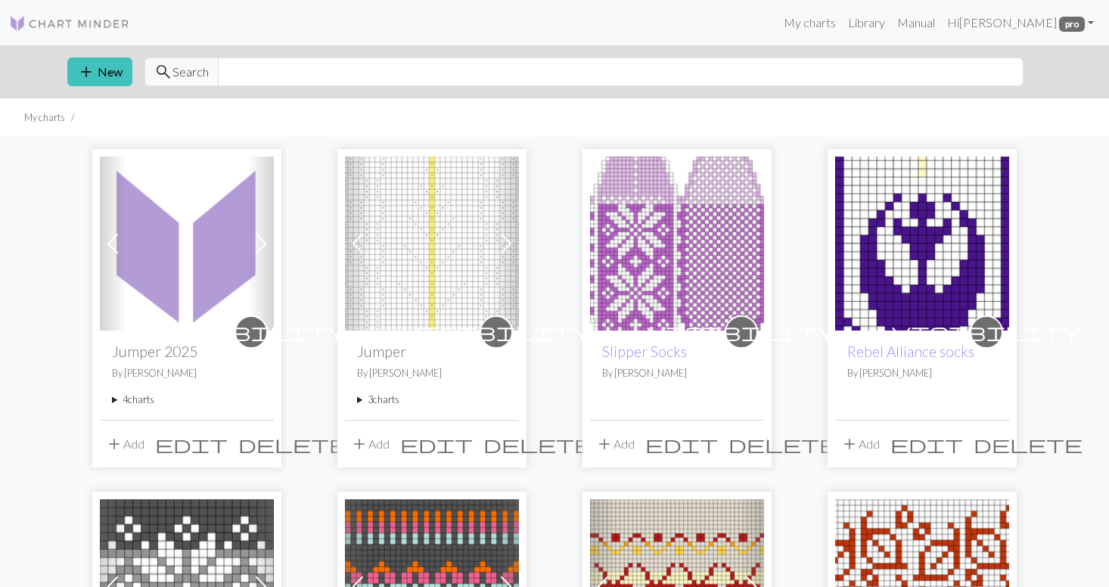
click at [141, 402] on summary "4 charts" at bounding box center [187, 399] width 150 height 14
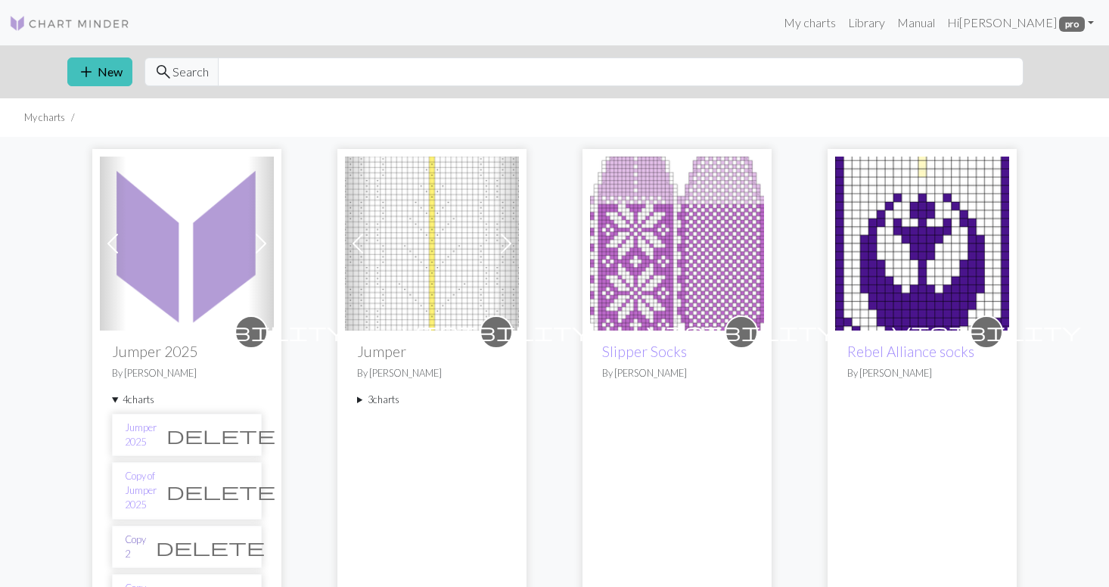
click at [140, 532] on link "Copy 2" at bounding box center [135, 546] width 21 height 29
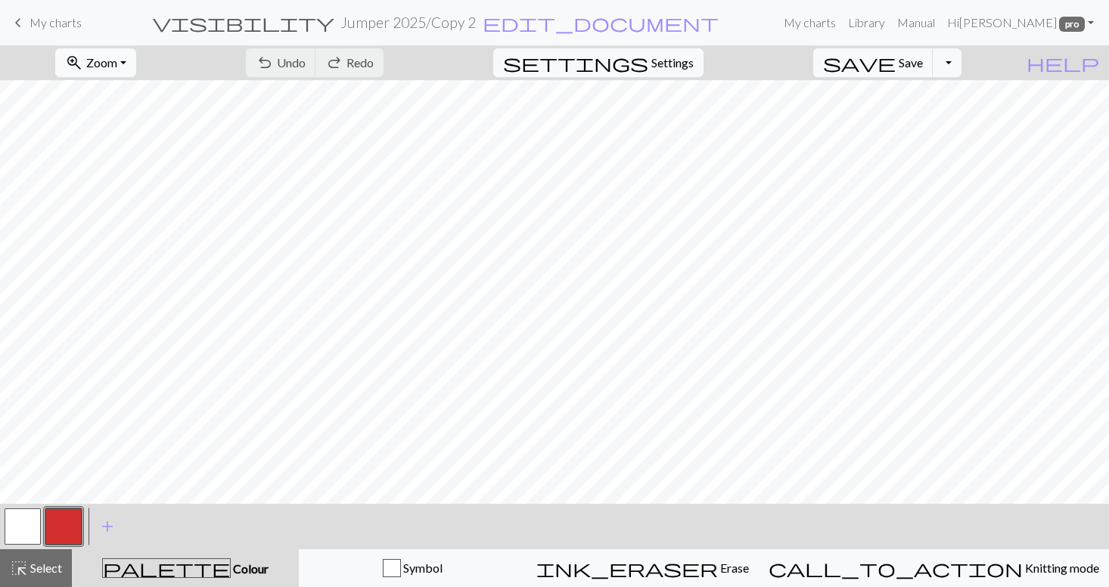
click at [117, 68] on span "Zoom" at bounding box center [101, 62] width 31 height 14
click at [110, 186] on button "50%" at bounding box center [115, 181] width 119 height 24
click at [923, 64] on span "Save" at bounding box center [910, 62] width 24 height 14
click at [885, 25] on div "Chart saved" at bounding box center [554, 30] width 1109 height 60
click at [842, 20] on link "My charts" at bounding box center [809, 23] width 64 height 30
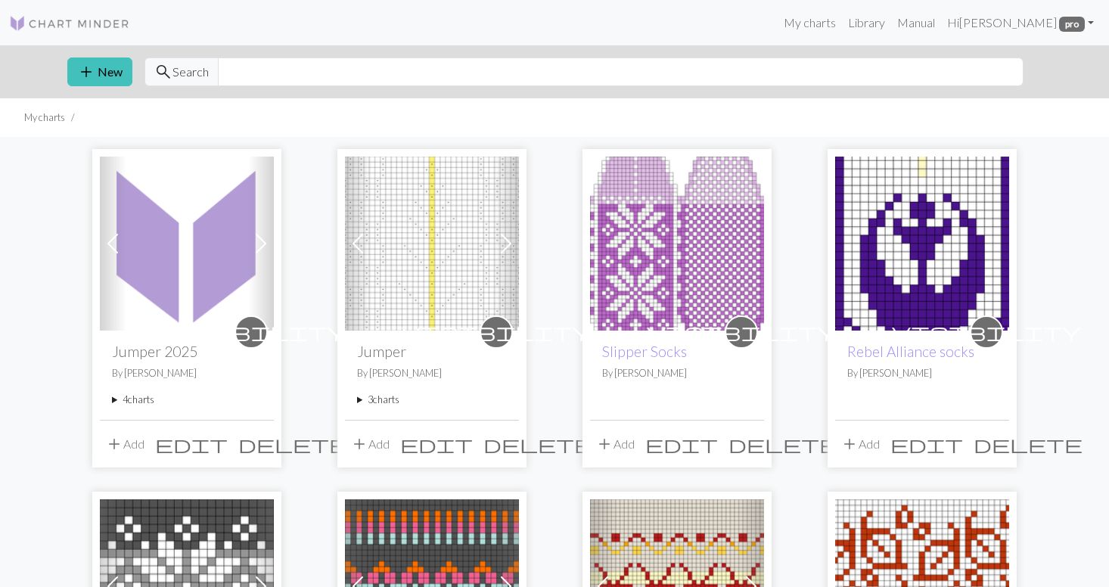
click at [129, 402] on summary "4 charts" at bounding box center [187, 399] width 150 height 14
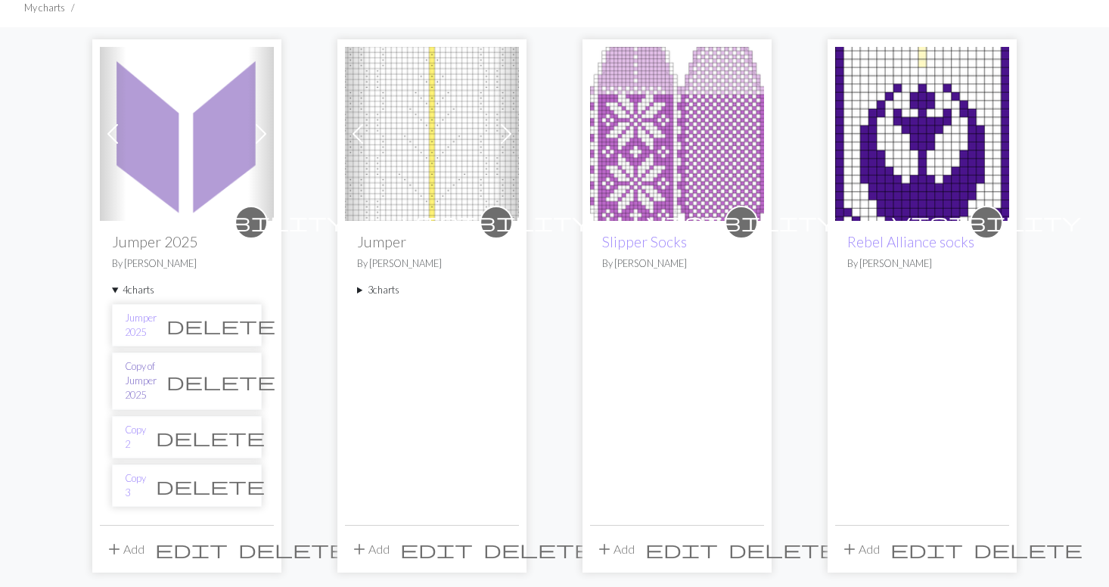
scroll to position [169, 0]
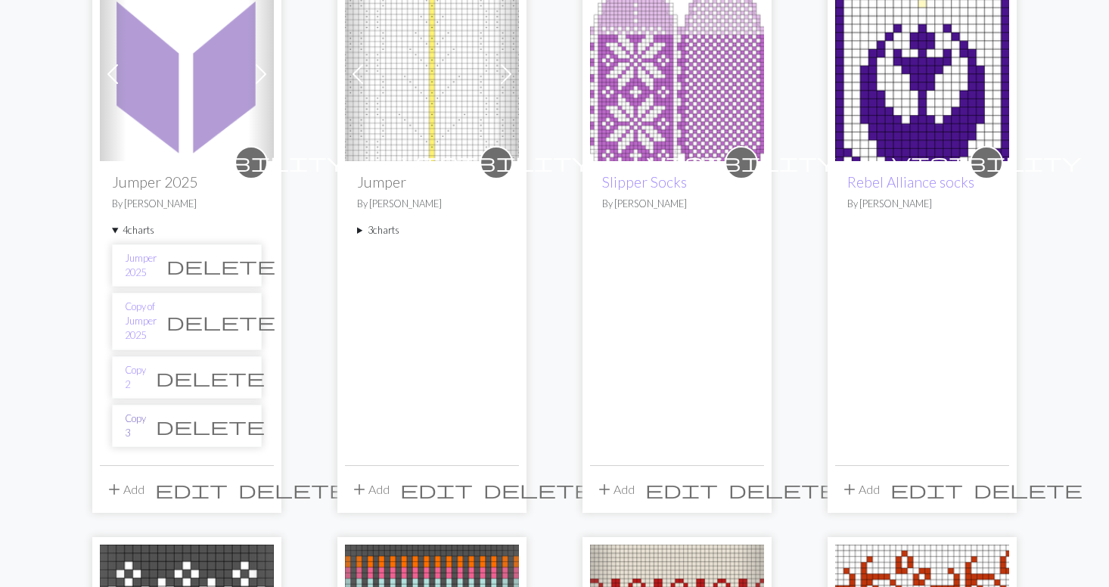
click at [135, 411] on link "Copy 3" at bounding box center [135, 425] width 21 height 29
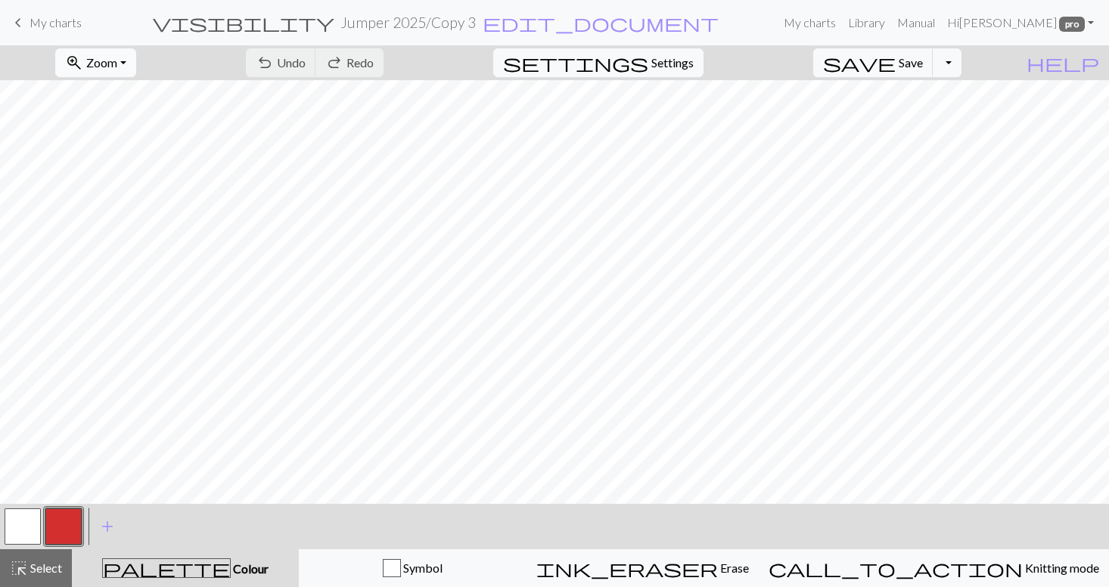
click at [136, 62] on button "zoom_in Zoom Zoom" at bounding box center [95, 62] width 81 height 29
click at [110, 184] on button "50%" at bounding box center [115, 181] width 119 height 24
click at [842, 26] on link "My charts" at bounding box center [809, 23] width 64 height 30
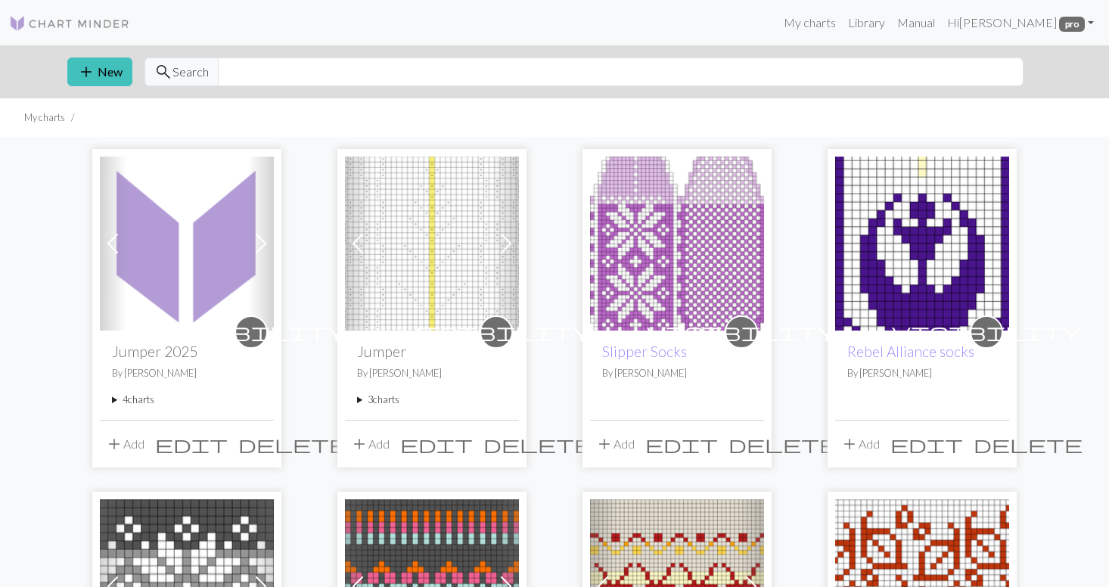
click at [133, 399] on summary "4 charts" at bounding box center [187, 399] width 150 height 14
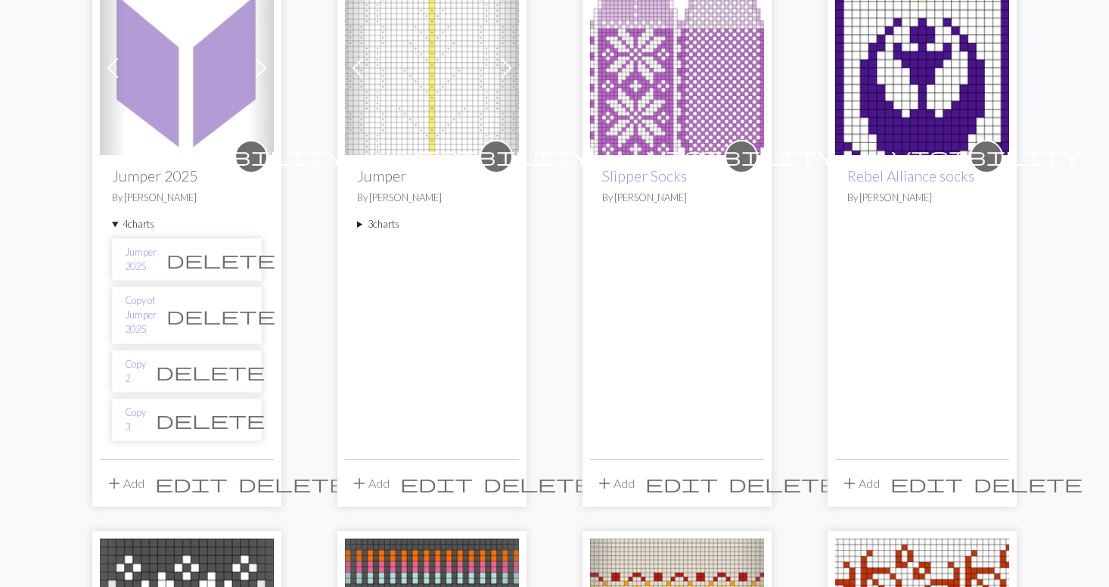
scroll to position [178, 0]
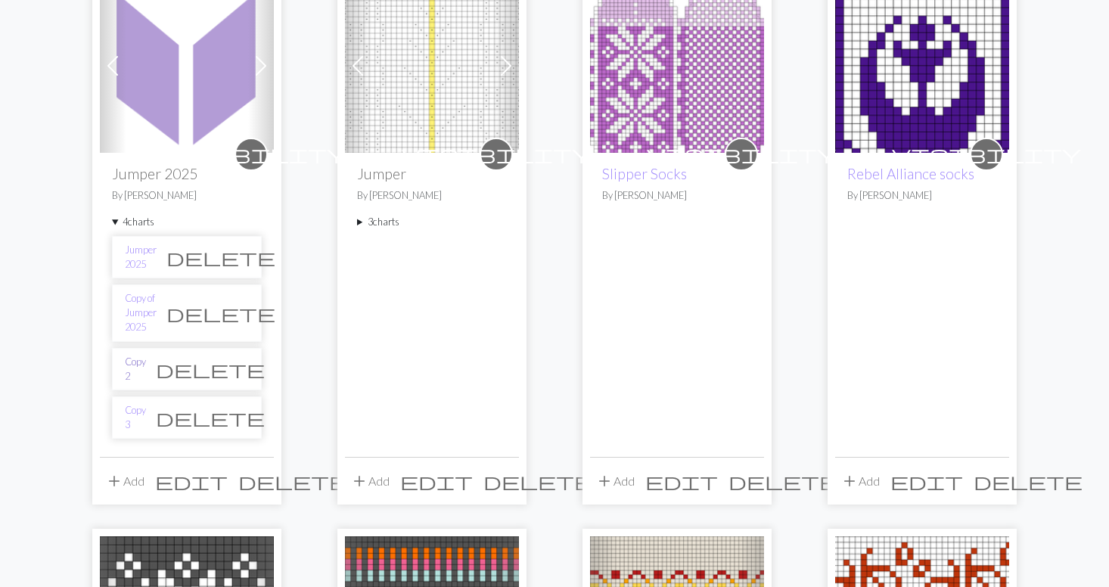
click at [136, 355] on link "Copy 2" at bounding box center [135, 369] width 21 height 29
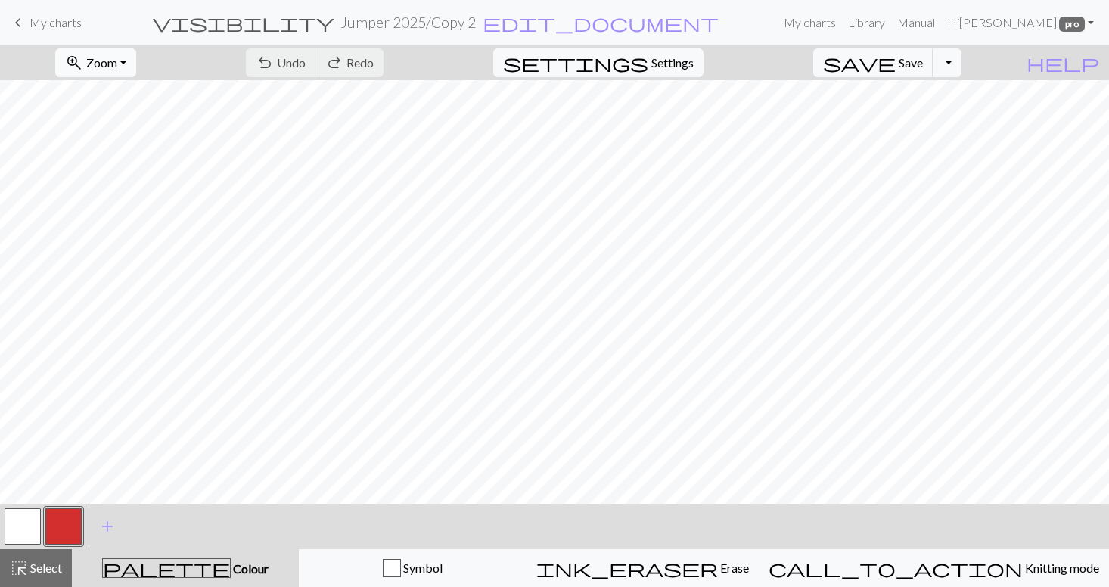
click at [136, 64] on button "zoom_in Zoom Zoom" at bounding box center [95, 62] width 81 height 29
click at [123, 176] on button "50%" at bounding box center [115, 181] width 119 height 24
click at [842, 26] on link "My charts" at bounding box center [809, 23] width 64 height 30
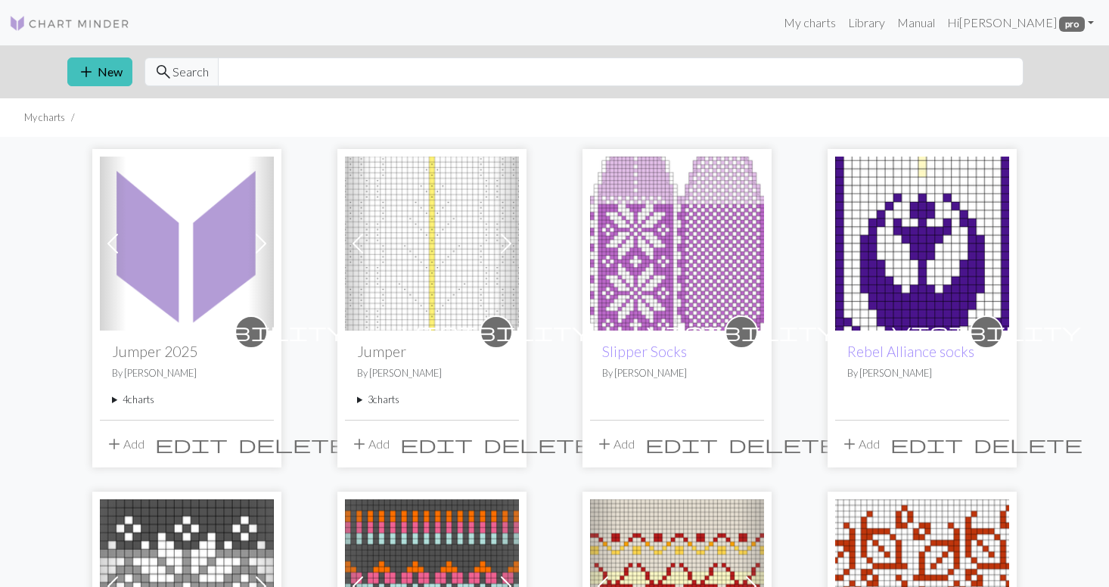
click at [135, 399] on summary "4 charts" at bounding box center [187, 399] width 150 height 14
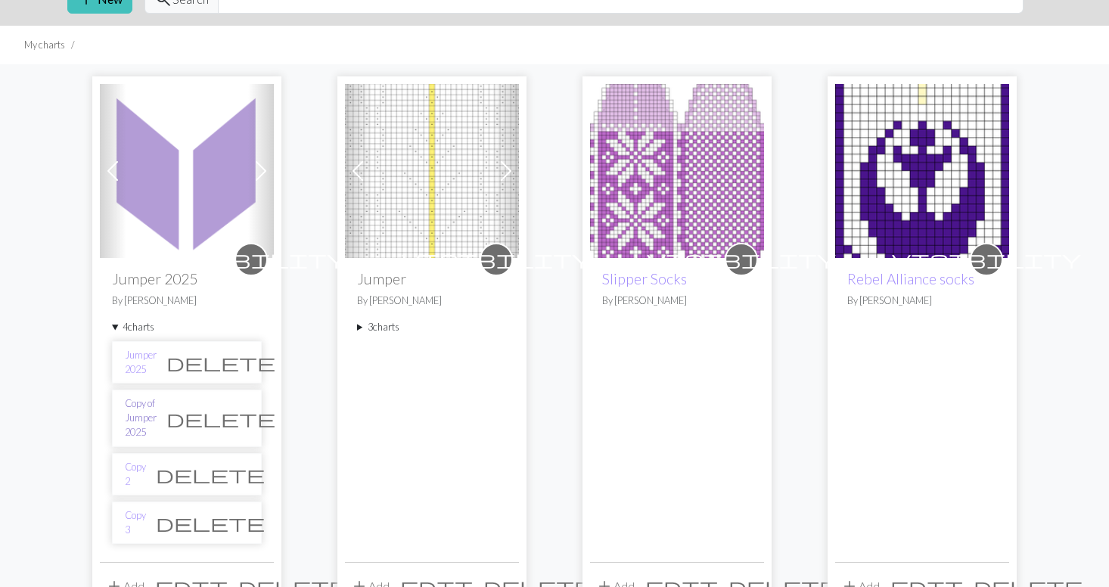
scroll to position [74, 0]
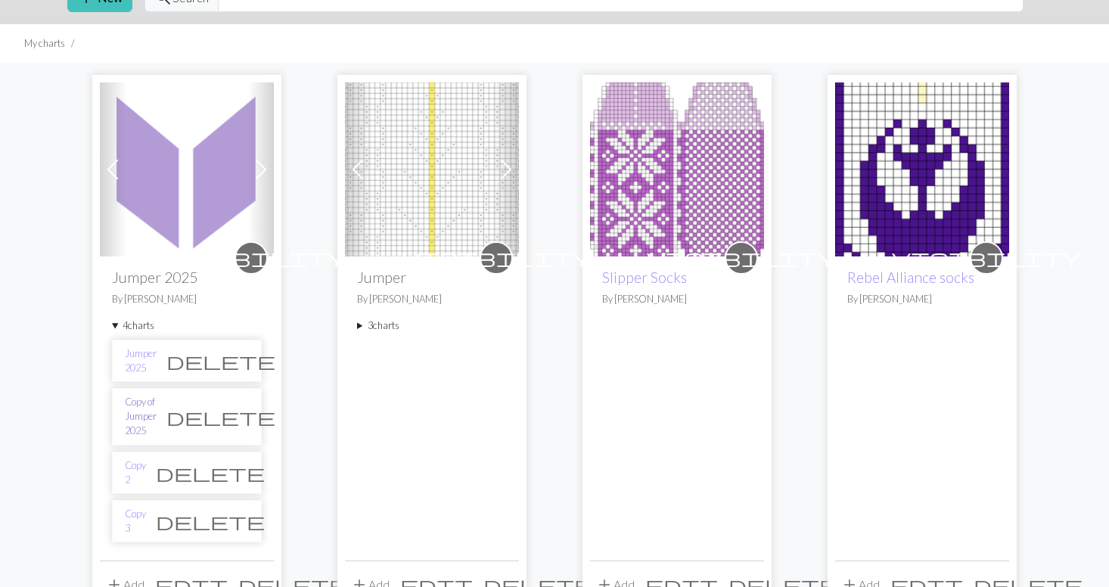
click at [141, 408] on link "Copy of Jumper 2025" at bounding box center [141, 417] width 32 height 44
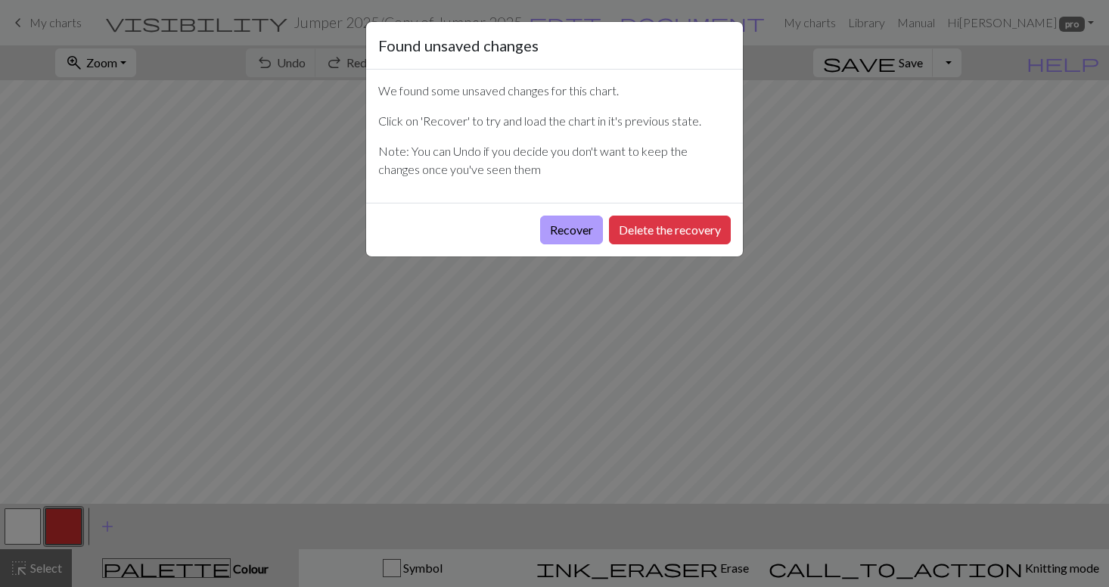
click at [569, 234] on button "Recover" at bounding box center [571, 230] width 63 height 29
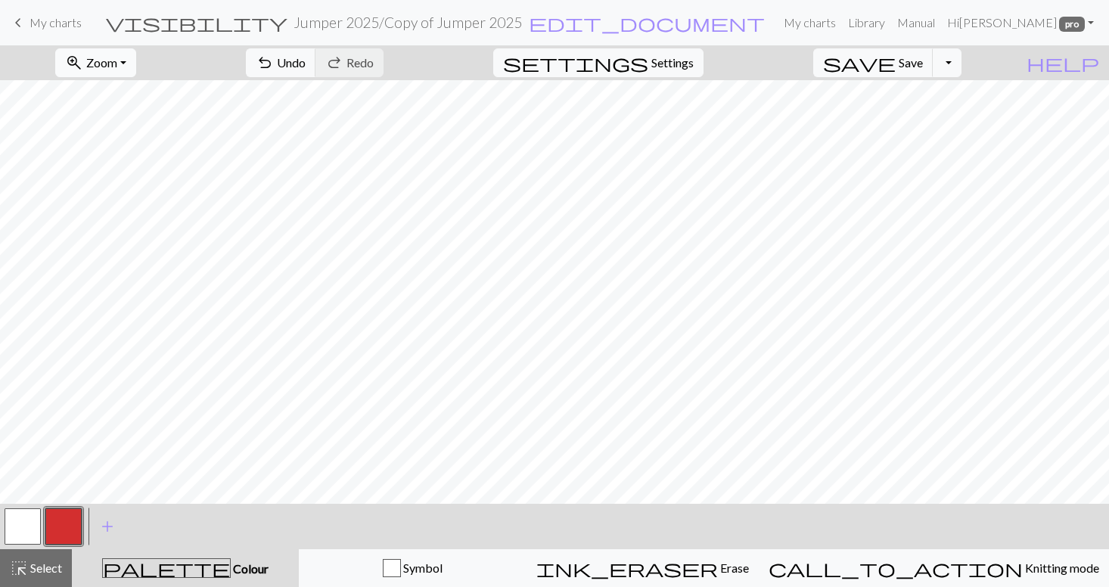
click at [136, 67] on button "zoom_in Zoom Zoom" at bounding box center [95, 62] width 81 height 29
click at [135, 181] on button "50%" at bounding box center [115, 181] width 119 height 24
click at [923, 64] on span "Save" at bounding box center [910, 62] width 24 height 14
click at [842, 23] on link "My charts" at bounding box center [809, 23] width 64 height 30
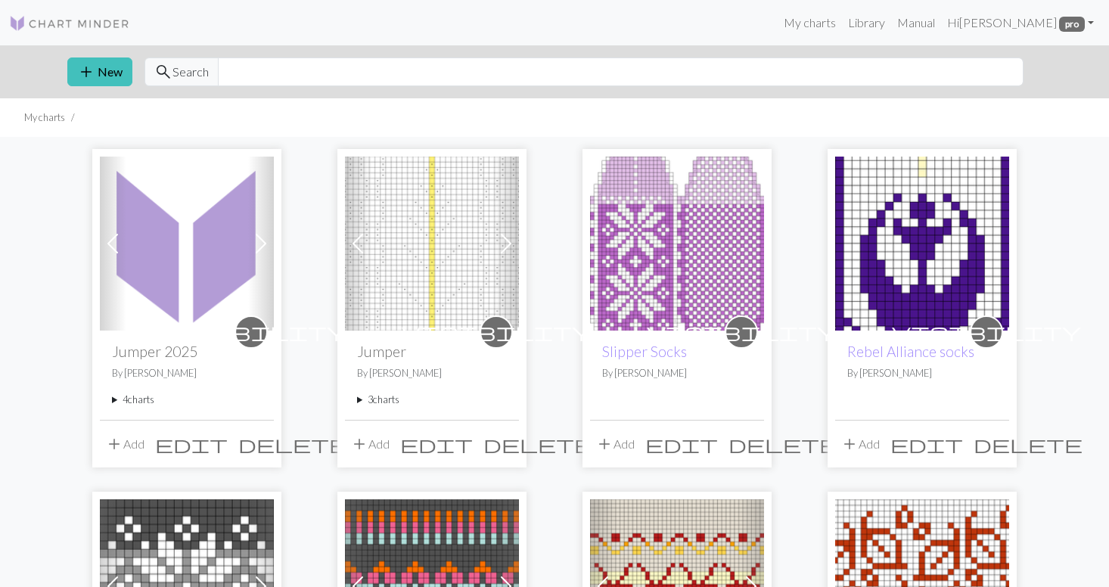
click at [131, 402] on summary "4 charts" at bounding box center [187, 399] width 150 height 14
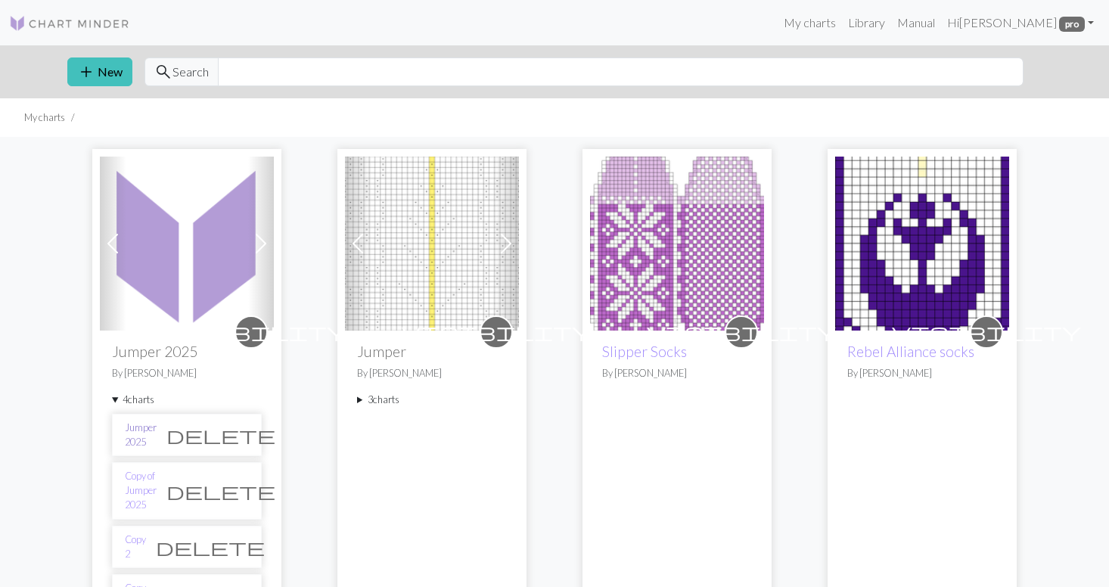
click at [146, 434] on link "Jumper 2025" at bounding box center [141, 434] width 32 height 29
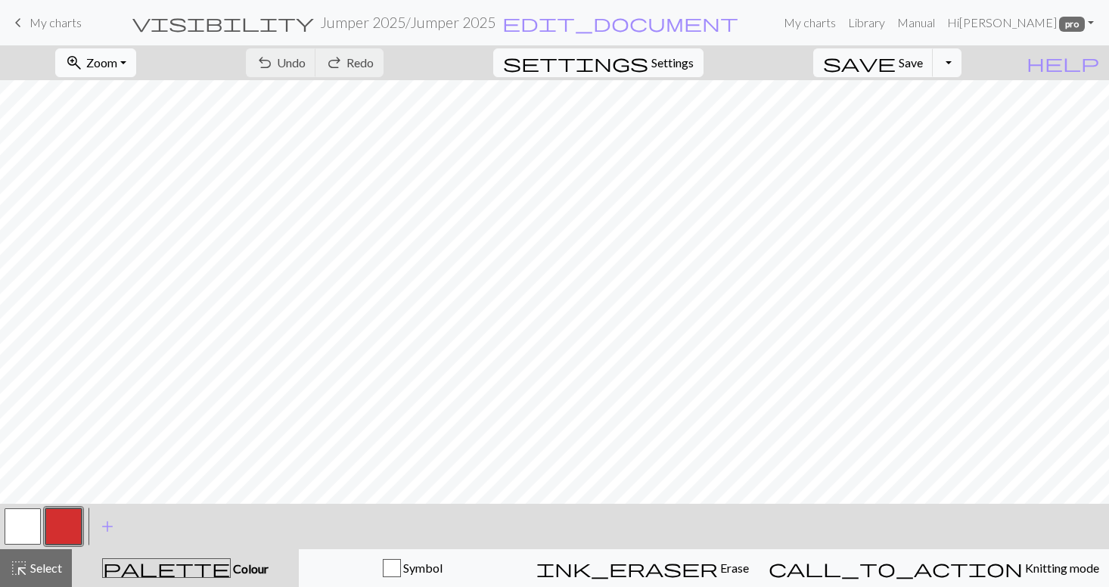
click at [117, 64] on span "Zoom" at bounding box center [101, 62] width 31 height 14
click at [119, 181] on button "50%" at bounding box center [115, 181] width 119 height 24
click at [923, 64] on span "Save" at bounding box center [910, 62] width 24 height 14
click at [961, 65] on button "Toggle Dropdown" at bounding box center [946, 62] width 29 height 29
click at [943, 98] on button "file_copy Save a copy" at bounding box center [836, 96] width 250 height 24
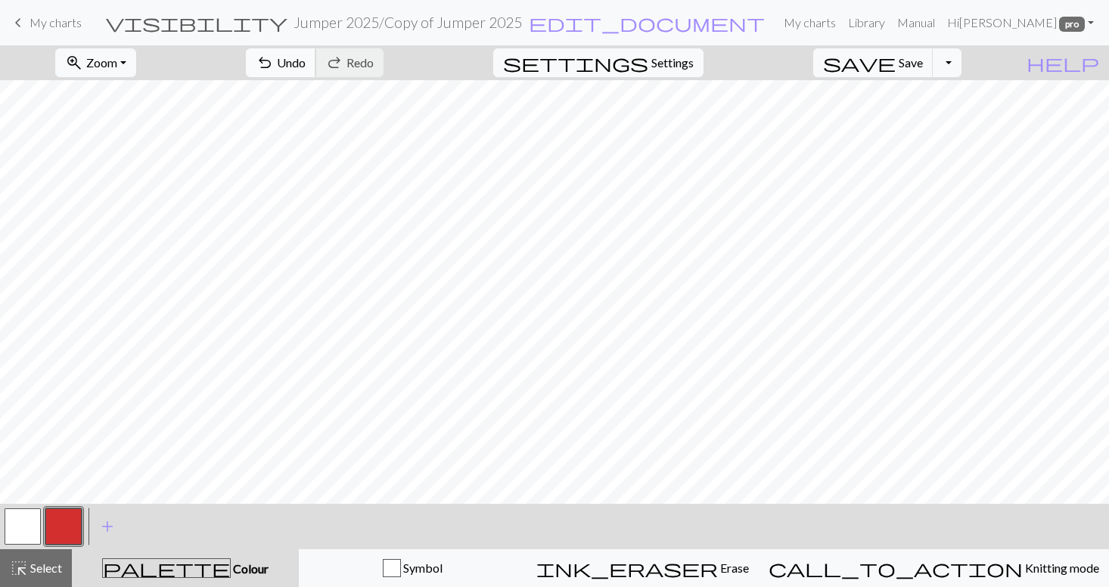
click at [306, 58] on span "Undo" at bounding box center [291, 62] width 29 height 14
click at [20, 531] on button "button" at bounding box center [23, 526] width 36 height 36
click at [75, 517] on button "button" at bounding box center [63, 526] width 36 height 36
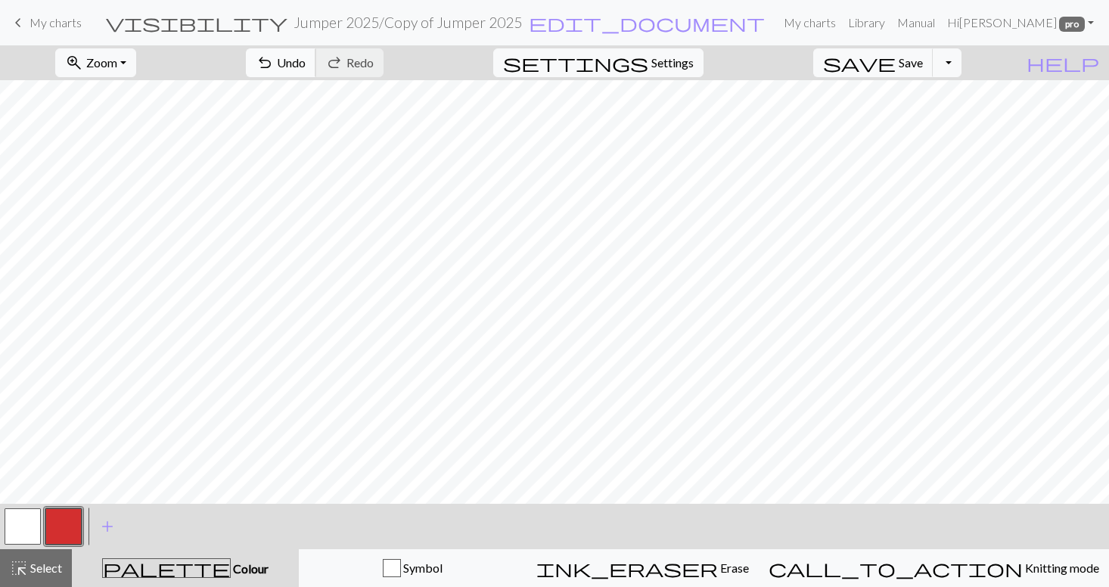
click at [306, 65] on span "Undo" at bounding box center [291, 62] width 29 height 14
click at [306, 64] on span "Undo" at bounding box center [291, 62] width 29 height 14
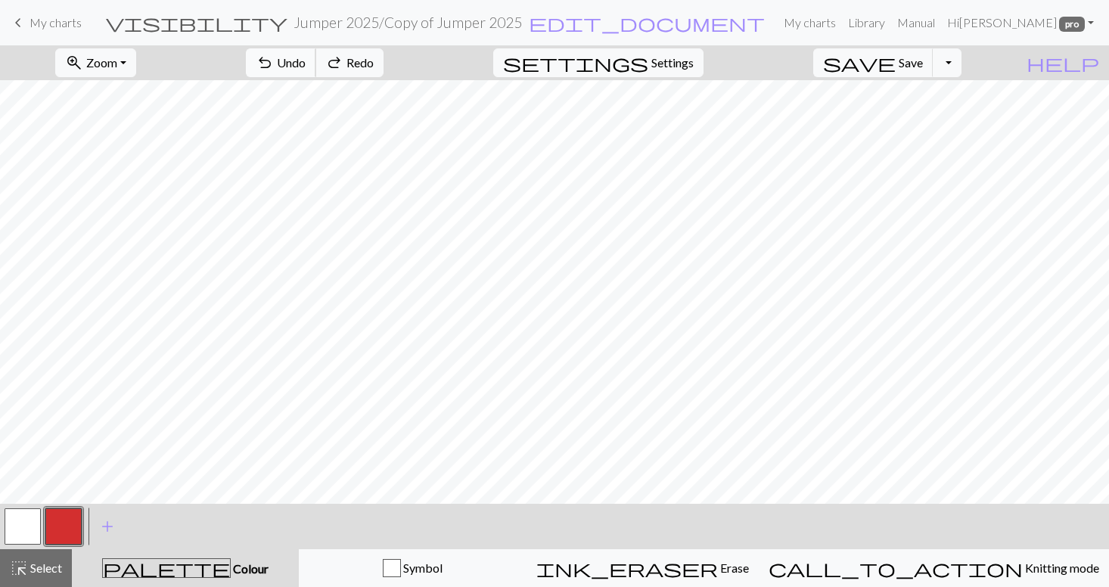
click at [306, 64] on span "Undo" at bounding box center [291, 62] width 29 height 14
click at [306, 60] on span "Undo" at bounding box center [291, 62] width 29 height 14
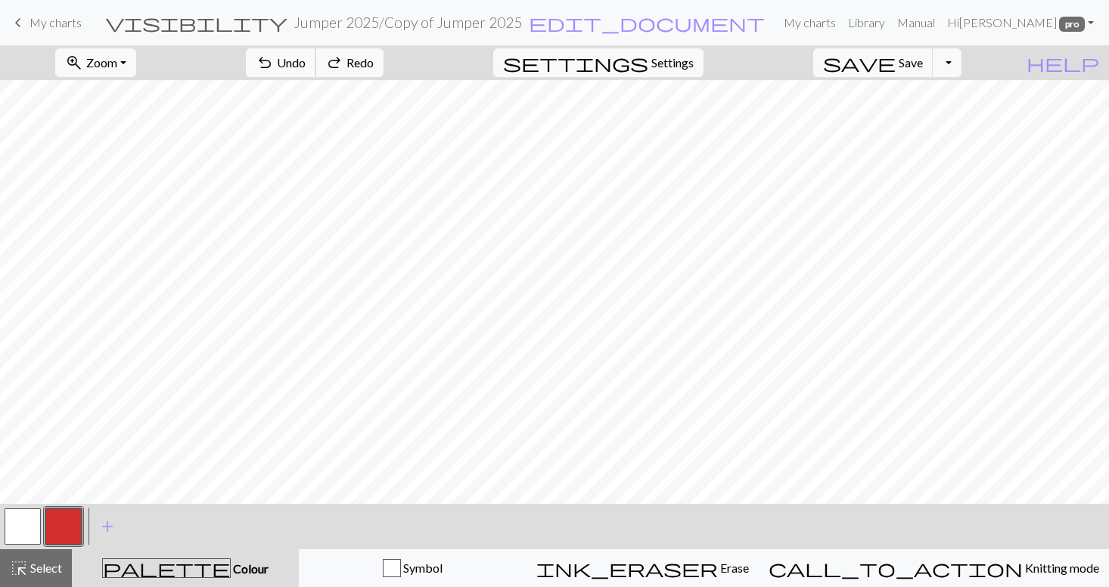
click at [306, 60] on span "Undo" at bounding box center [291, 62] width 29 height 14
click at [923, 67] on span "Save" at bounding box center [910, 62] width 24 height 14
click at [26, 520] on button "button" at bounding box center [23, 526] width 36 height 36
click at [923, 64] on span "Save" at bounding box center [910, 62] width 24 height 14
click at [306, 61] on span "Undo" at bounding box center [291, 62] width 29 height 14
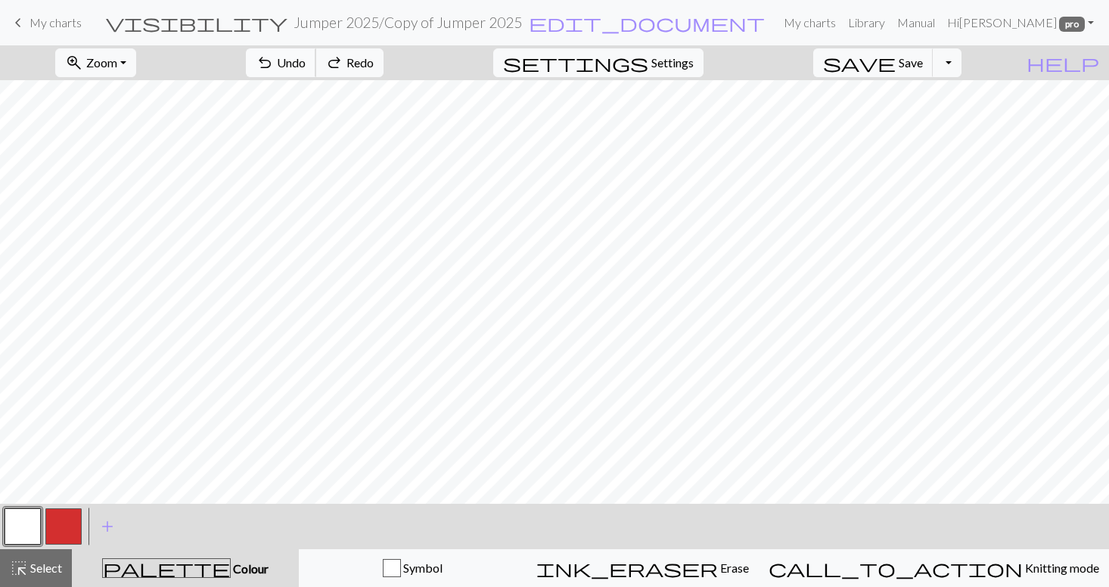
click at [306, 61] on span "Undo" at bounding box center [291, 62] width 29 height 14
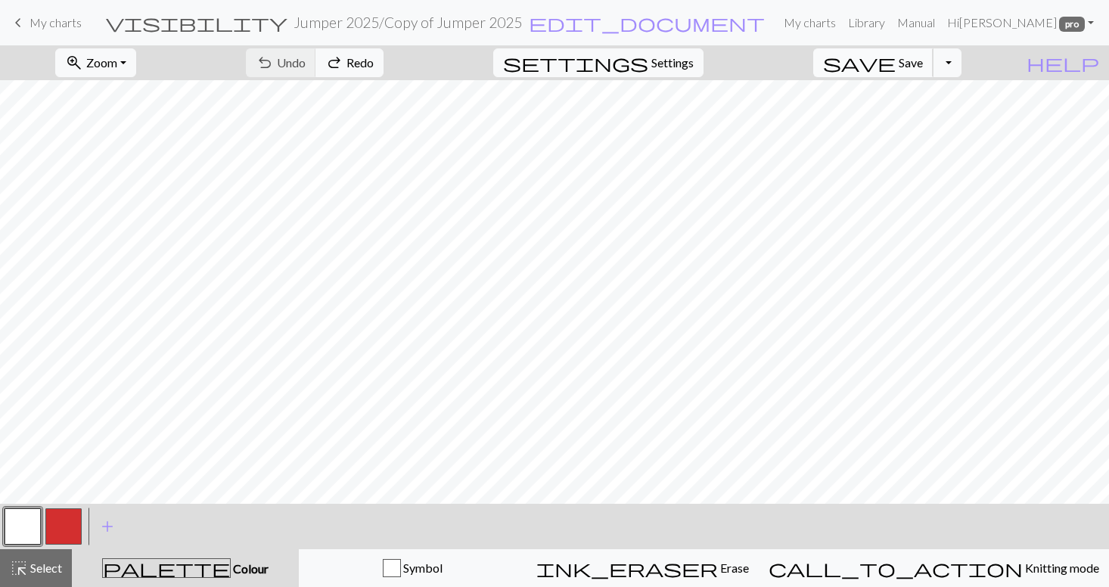
click at [923, 61] on span "Save" at bounding box center [910, 62] width 24 height 14
click at [1034, 25] on link "Hi [PERSON_NAME] pro" at bounding box center [1020, 23] width 159 height 30
click at [1013, 117] on link "Logout" at bounding box center [1013, 113] width 48 height 30
